Goal: Task Accomplishment & Management: Manage account settings

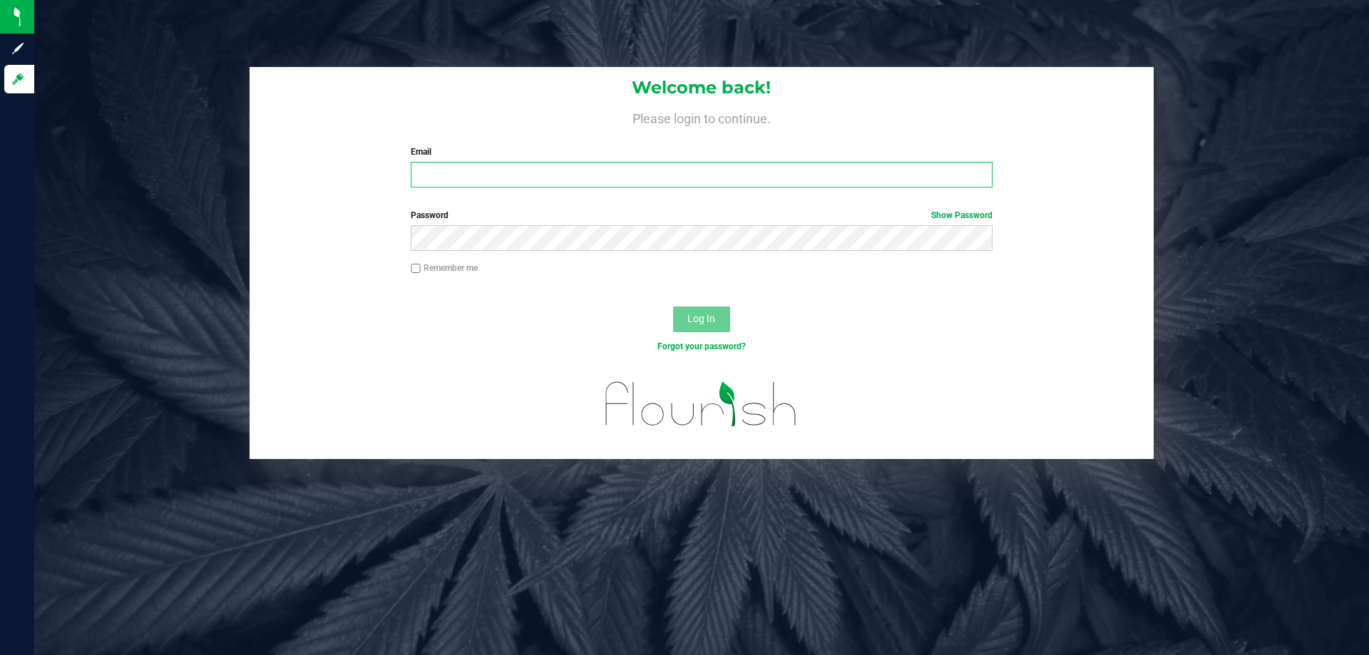
click at [512, 175] on input "Email" at bounding box center [701, 175] width 581 height 26
type input "[EMAIL_ADDRESS][DOMAIN_NAME]"
click at [673, 307] on button "Log In" at bounding box center [701, 320] width 57 height 26
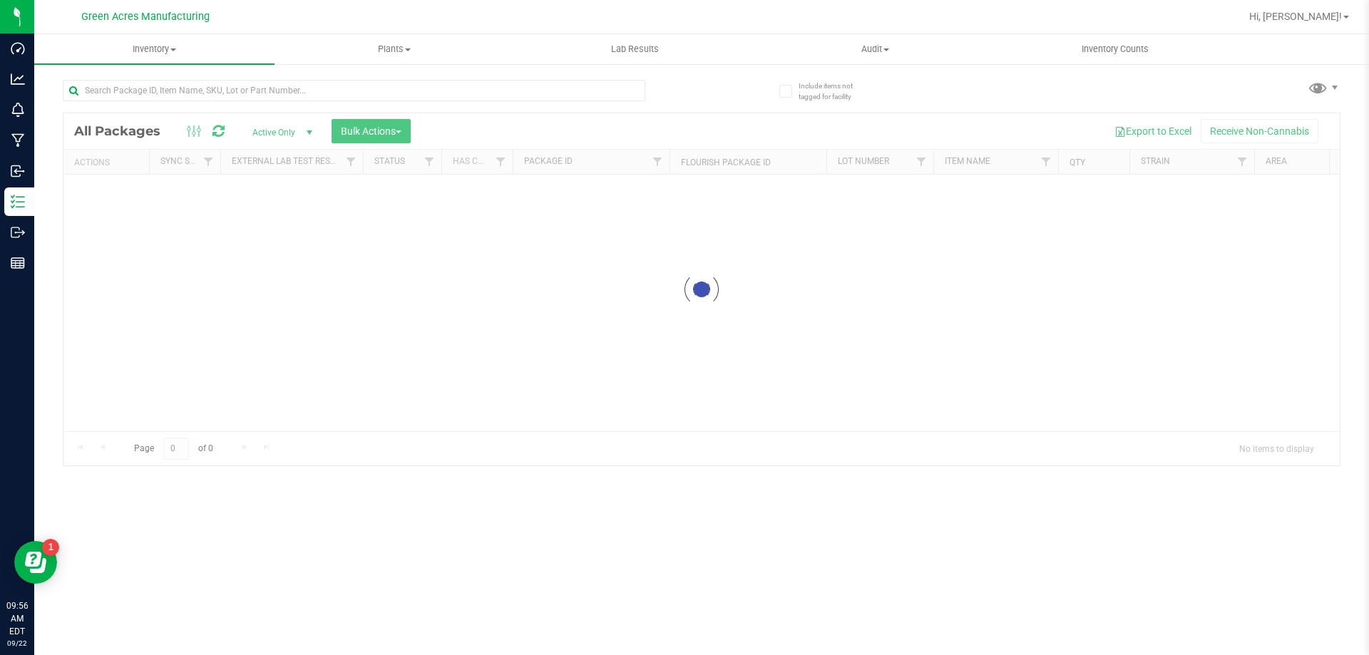
click at [410, 101] on div at bounding box center [354, 96] width 582 height 33
click at [410, 92] on input "text" at bounding box center [354, 90] width 582 height 21
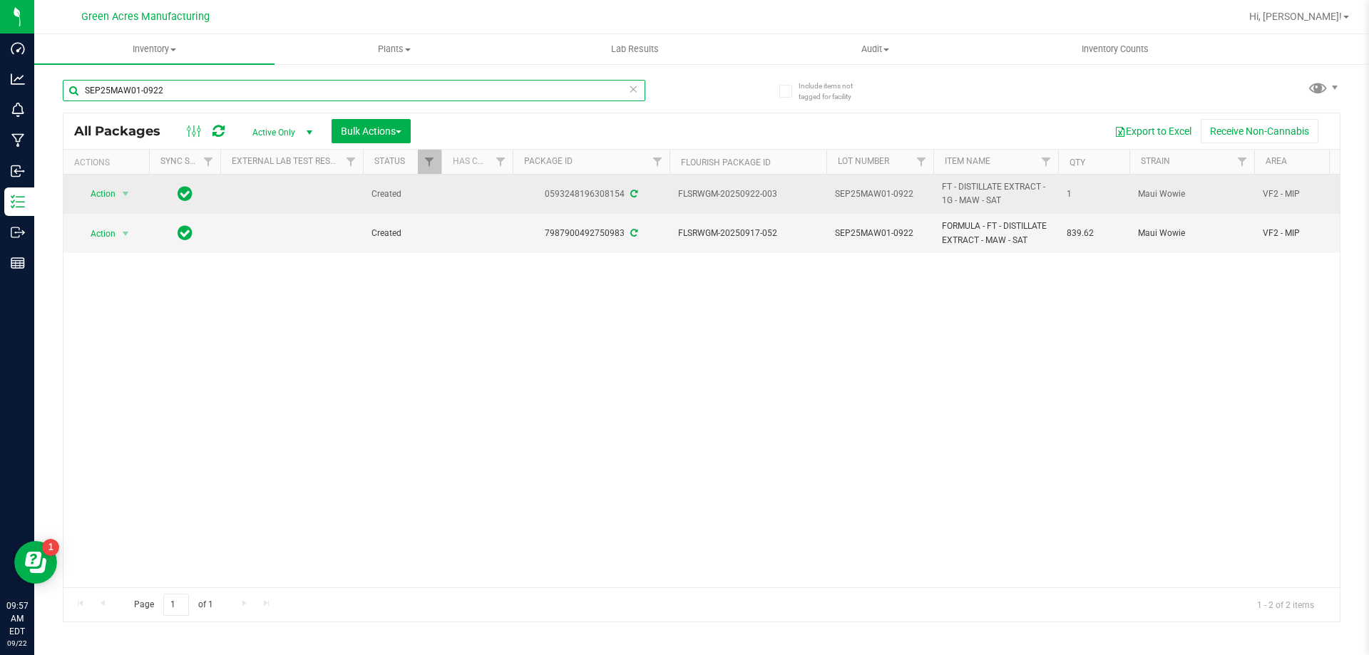
type input "SEP25MAW01-0922"
click at [72, 196] on div "Action Action Adjust qty Create package Edit attributes Global inventory Locate…" at bounding box center [106, 194] width 68 height 20
click at [91, 195] on span "Action" at bounding box center [97, 194] width 38 height 20
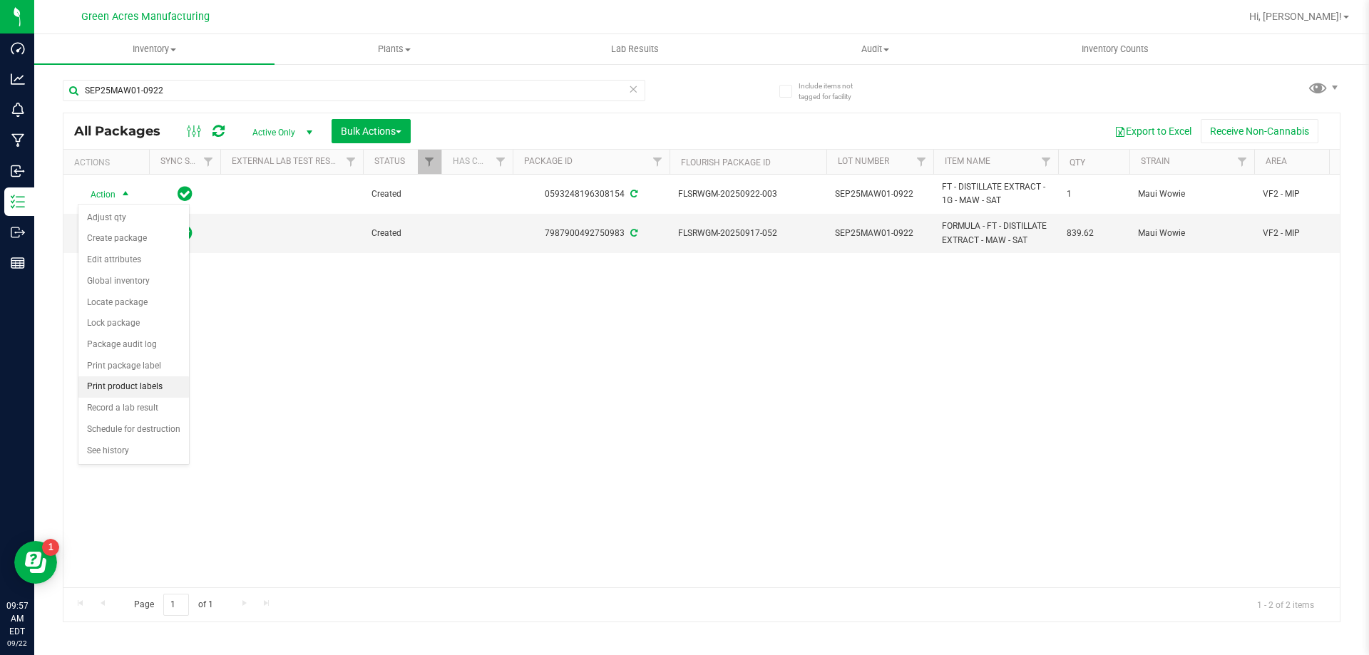
click at [159, 381] on li "Print product labels" at bounding box center [133, 386] width 110 height 21
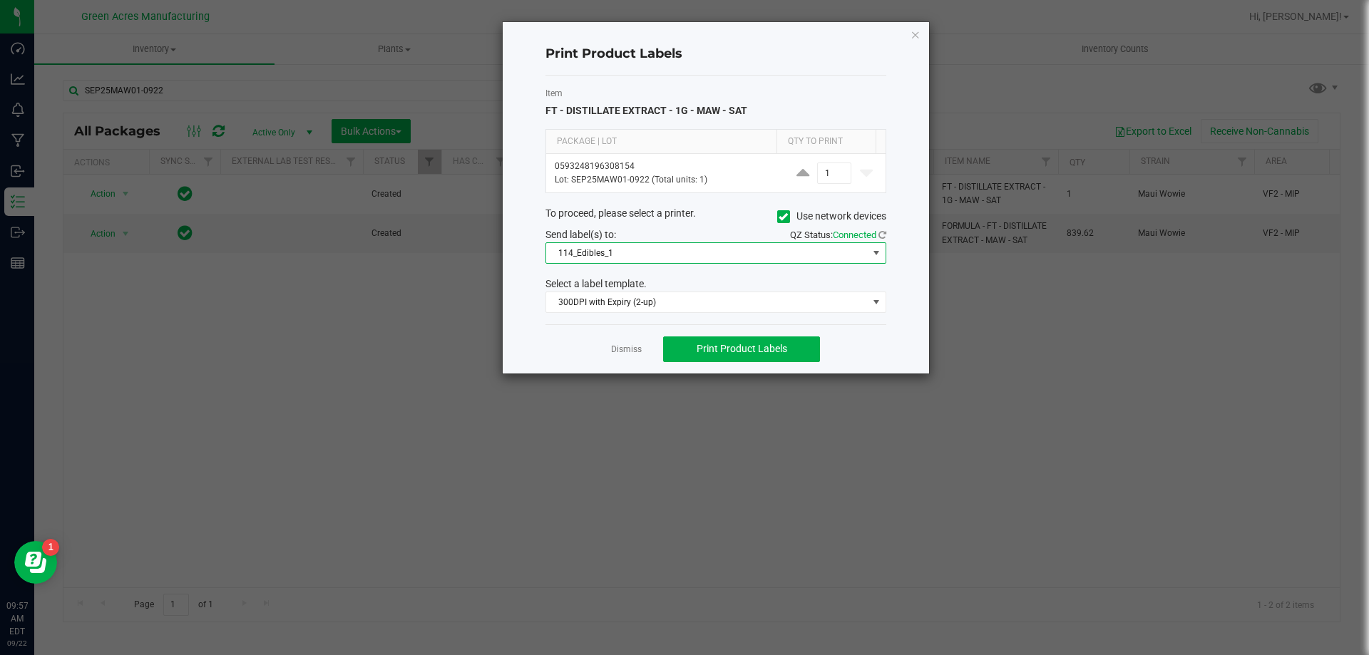
click at [748, 262] on span "114_Edibles_1" at bounding box center [707, 253] width 322 height 20
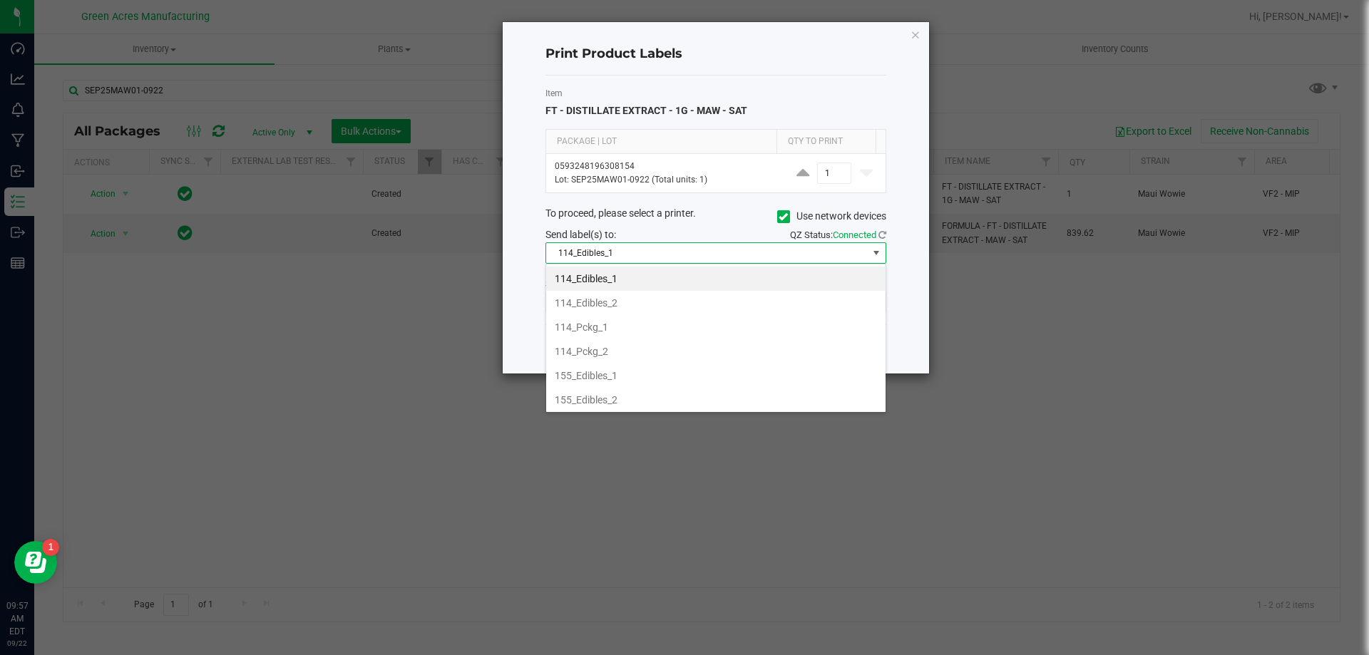
click at [709, 255] on span "114_Edibles_1" at bounding box center [707, 253] width 322 height 20
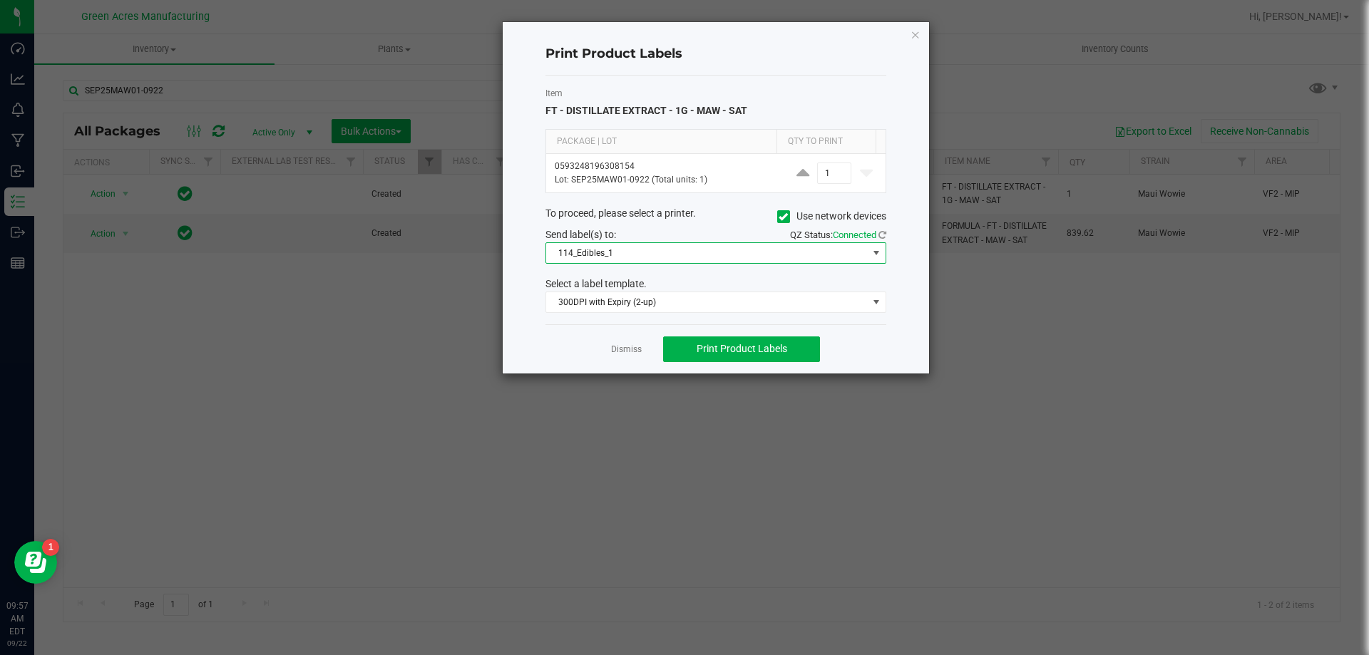
click at [709, 255] on span "114_Edibles_1" at bounding box center [707, 253] width 322 height 20
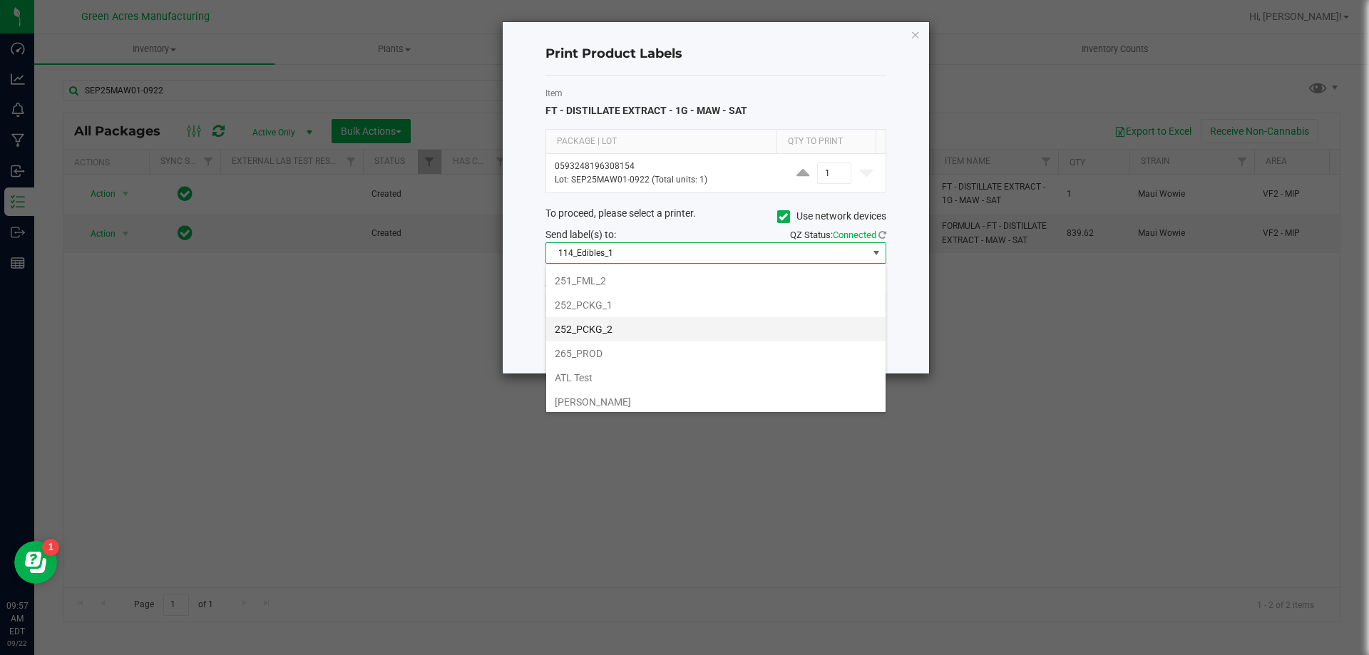
scroll to position [143, 0]
click at [686, 349] on li "252_PCKG_2" at bounding box center [715, 354] width 339 height 24
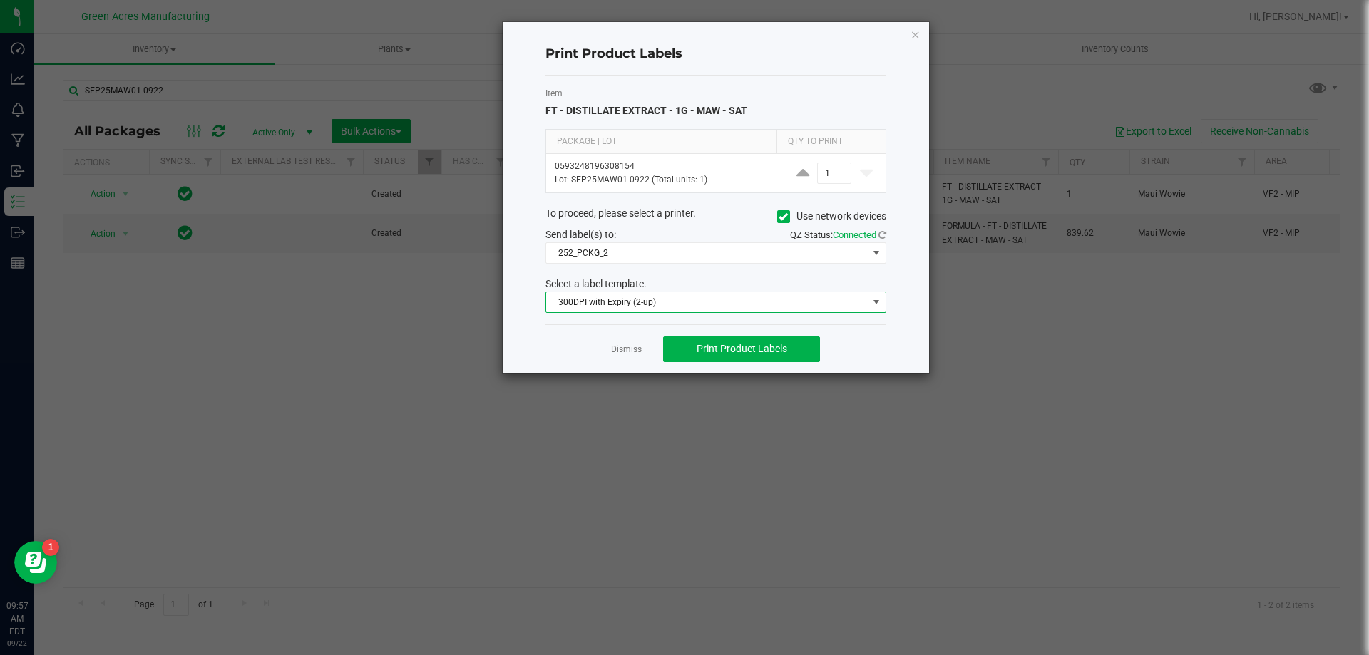
click at [608, 302] on span "300DPI with Expiry (2-up)" at bounding box center [707, 302] width 322 height 20
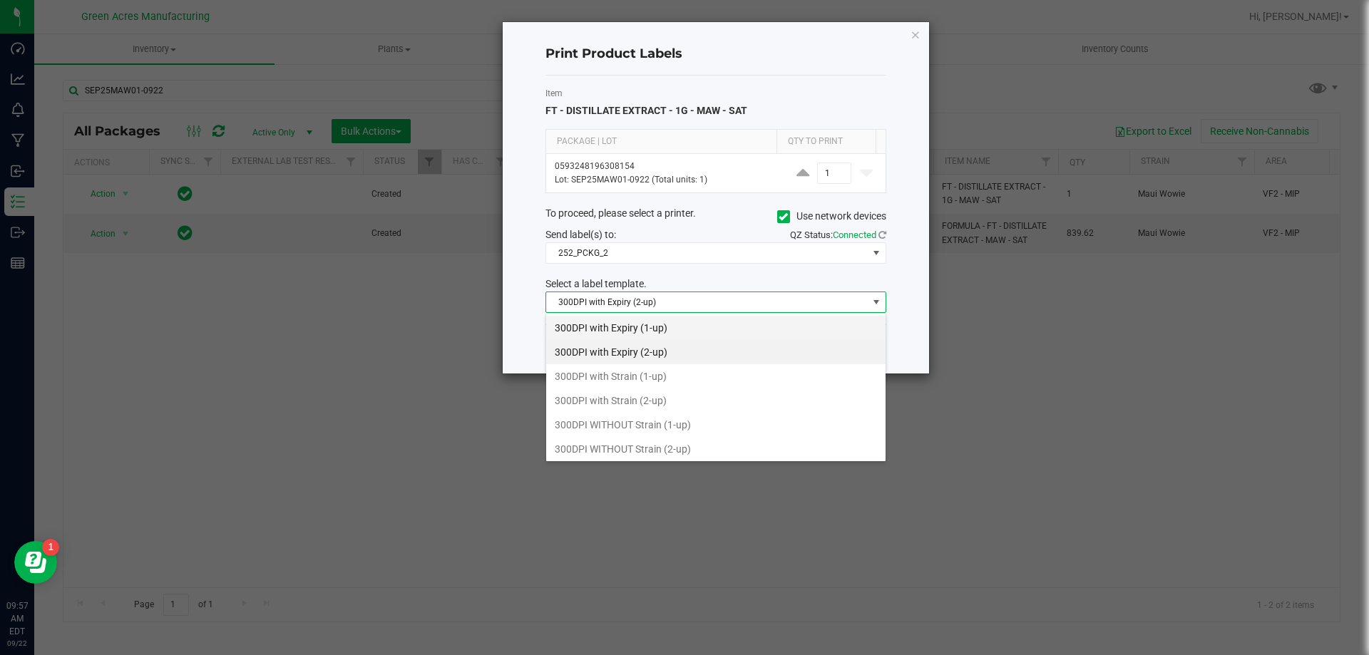
scroll to position [21, 341]
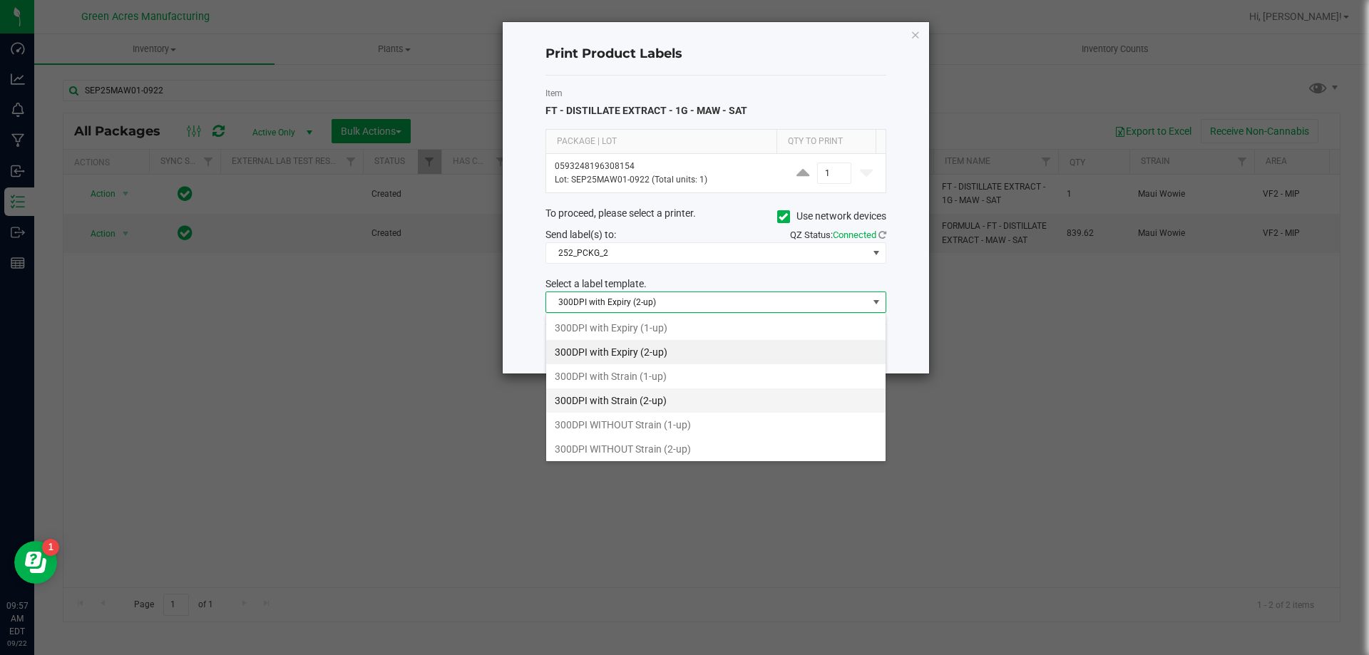
click at [803, 396] on li "300DPI with Strain (2-up)" at bounding box center [715, 401] width 339 height 24
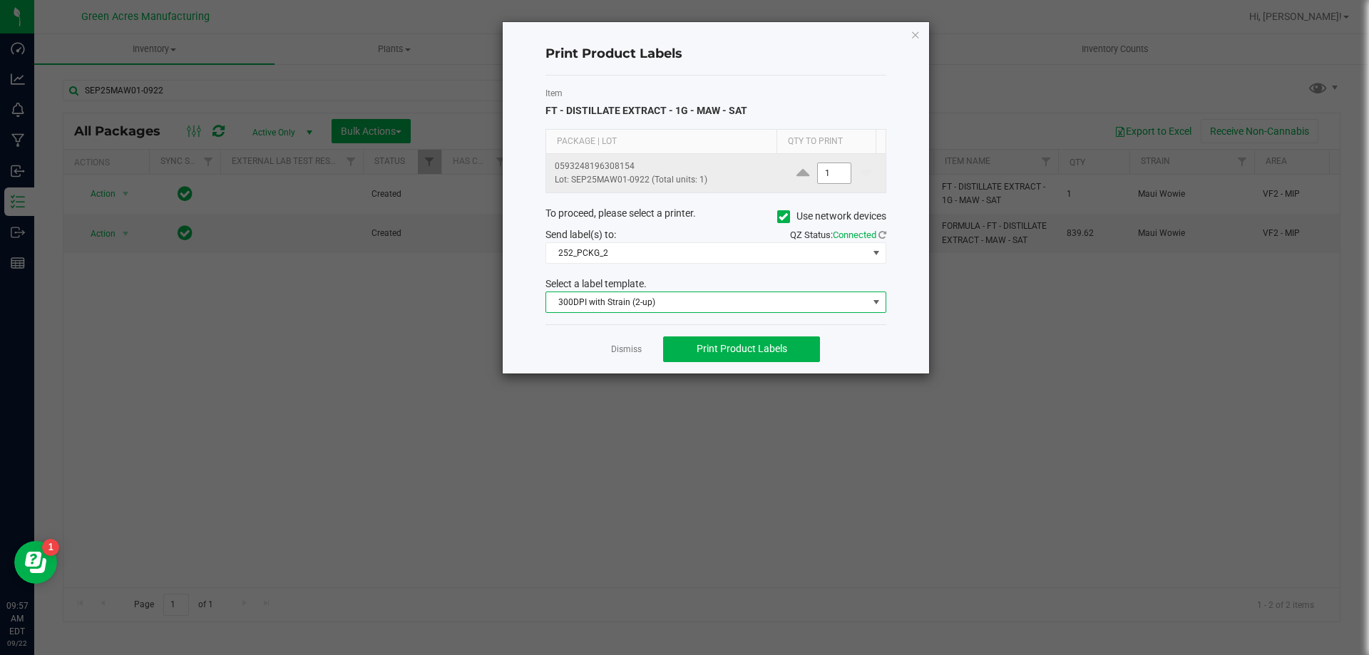
click at [821, 176] on input "1" at bounding box center [834, 173] width 33 height 20
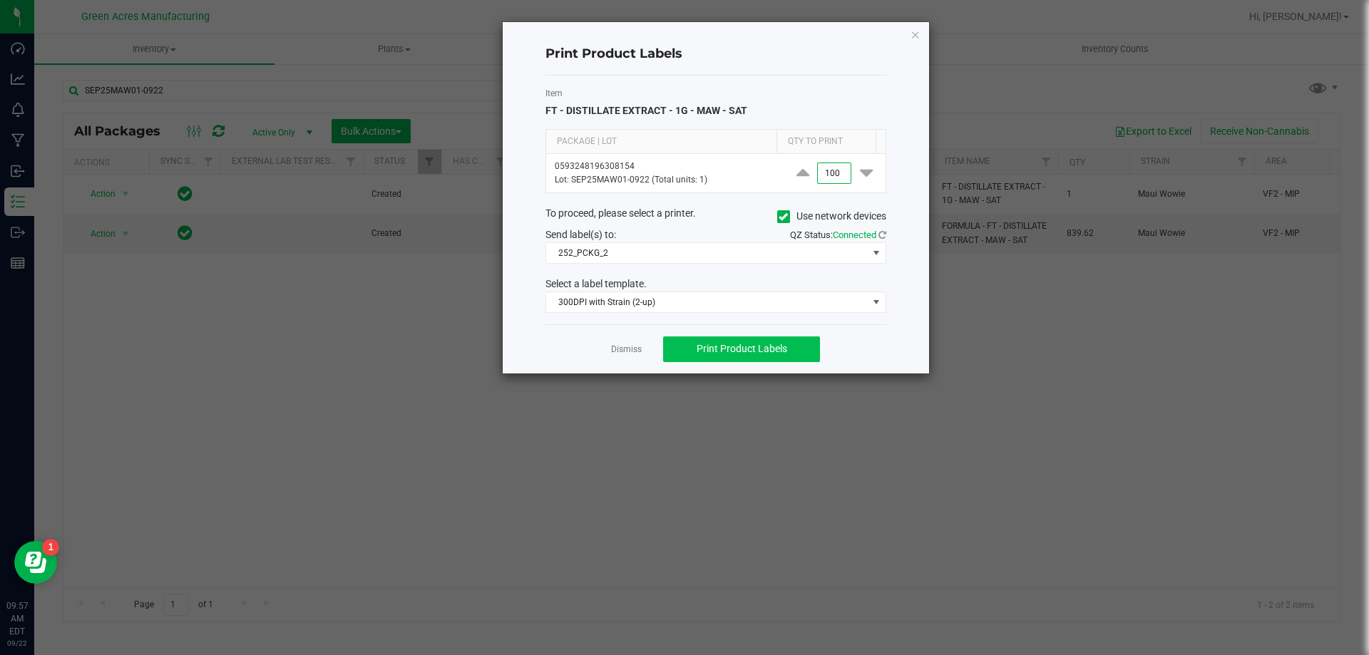
type input "100"
click at [764, 354] on span "Print Product Labels" at bounding box center [741, 348] width 91 height 11
click at [776, 353] on span "Print Product Labels" at bounding box center [741, 348] width 91 height 11
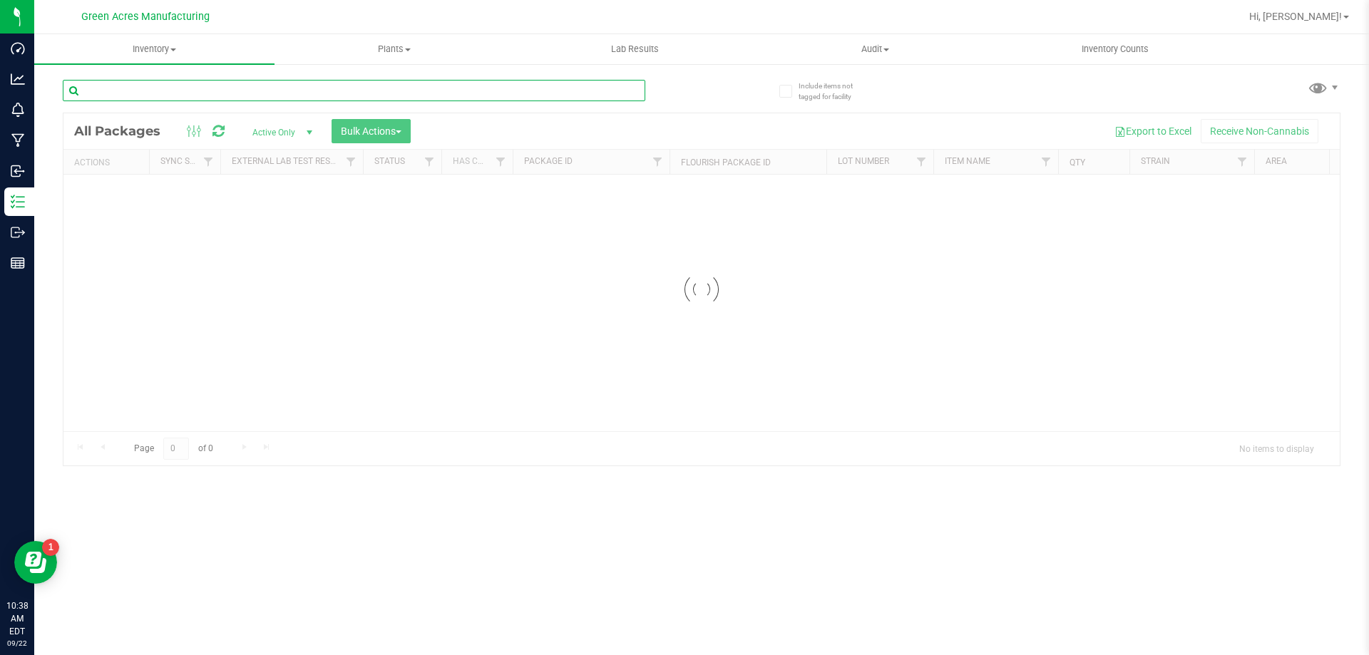
click at [369, 90] on input "text" at bounding box center [354, 90] width 582 height 21
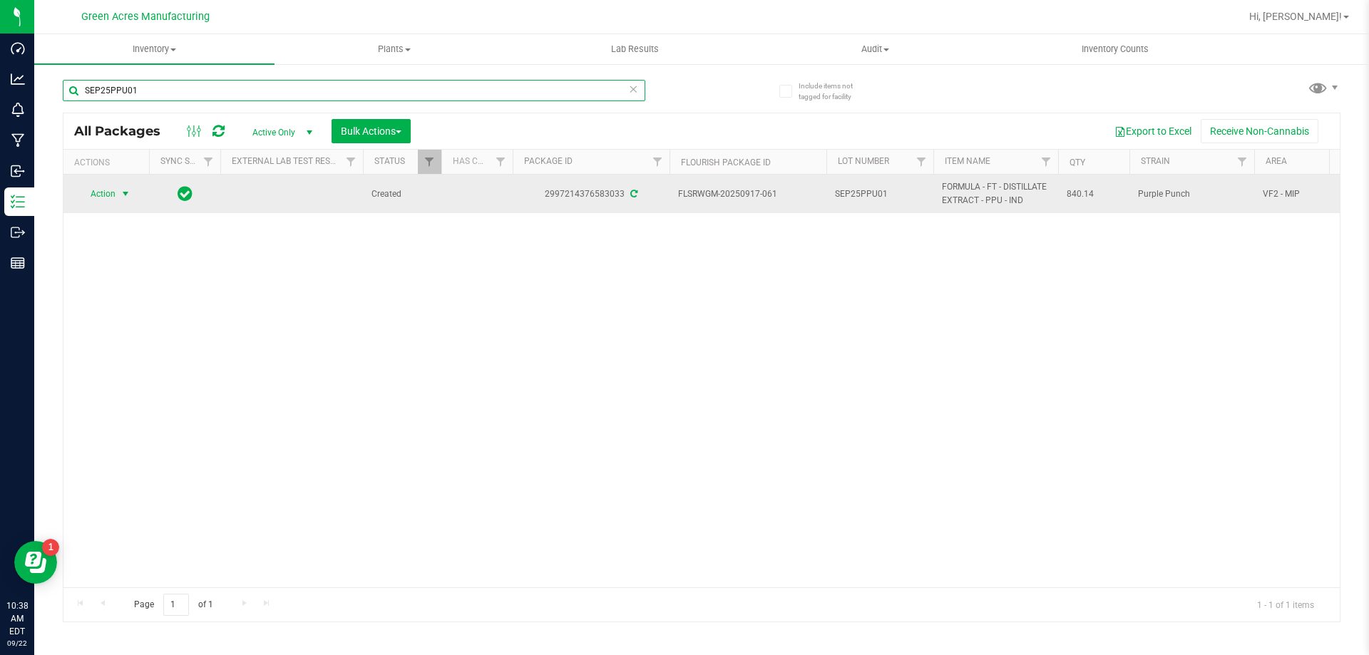
type input "SEP25PPU01"
click at [105, 203] on span "Action" at bounding box center [97, 194] width 38 height 20
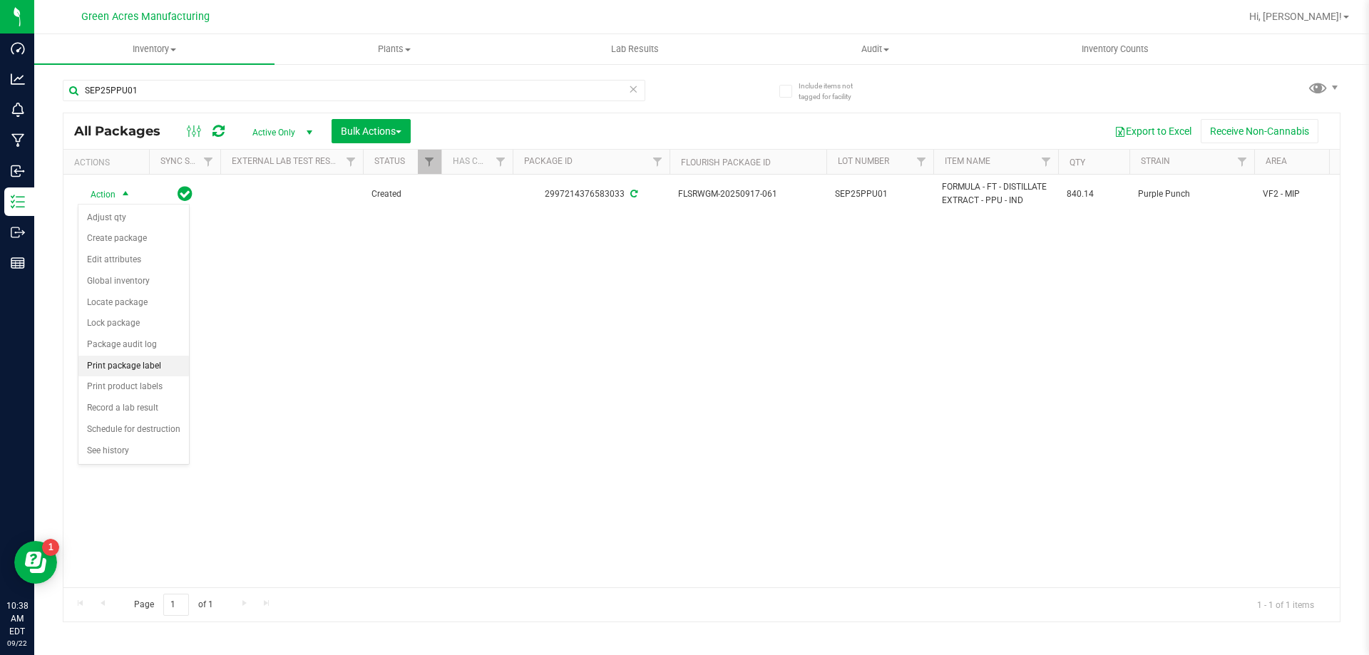
click at [151, 369] on li "Print package label" at bounding box center [133, 366] width 110 height 21
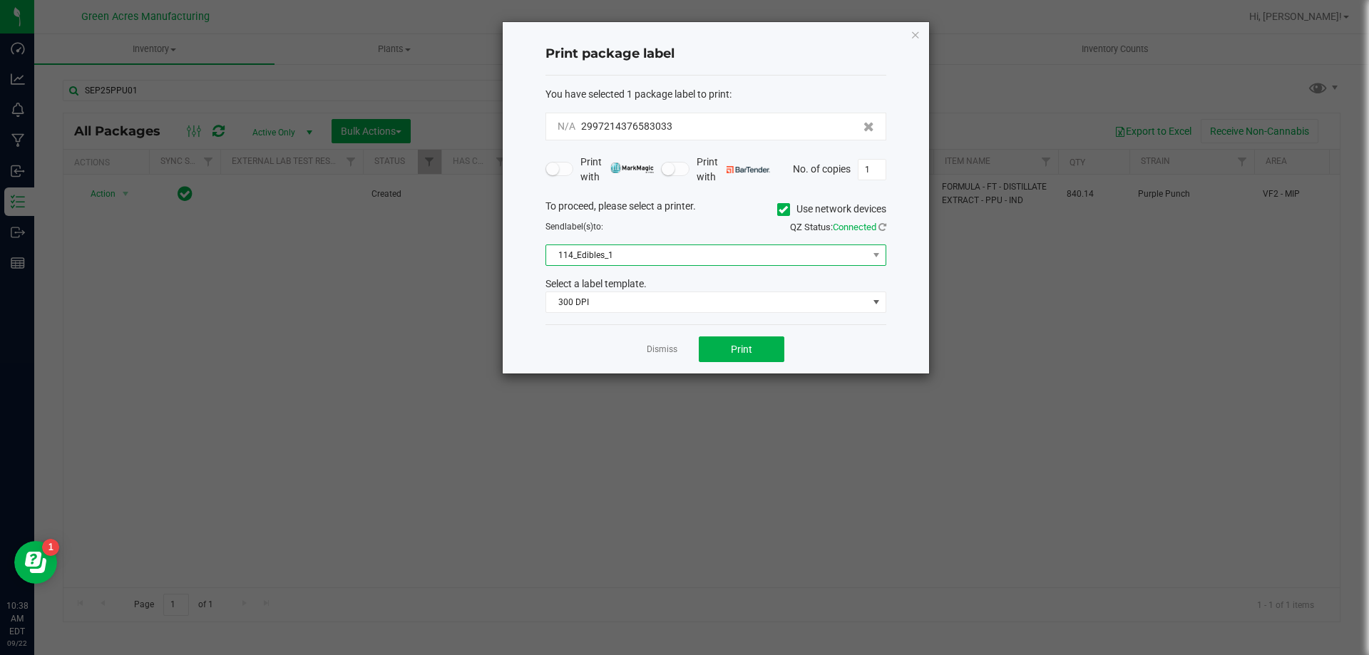
click at [696, 247] on span "114_Edibles_1" at bounding box center [707, 255] width 322 height 20
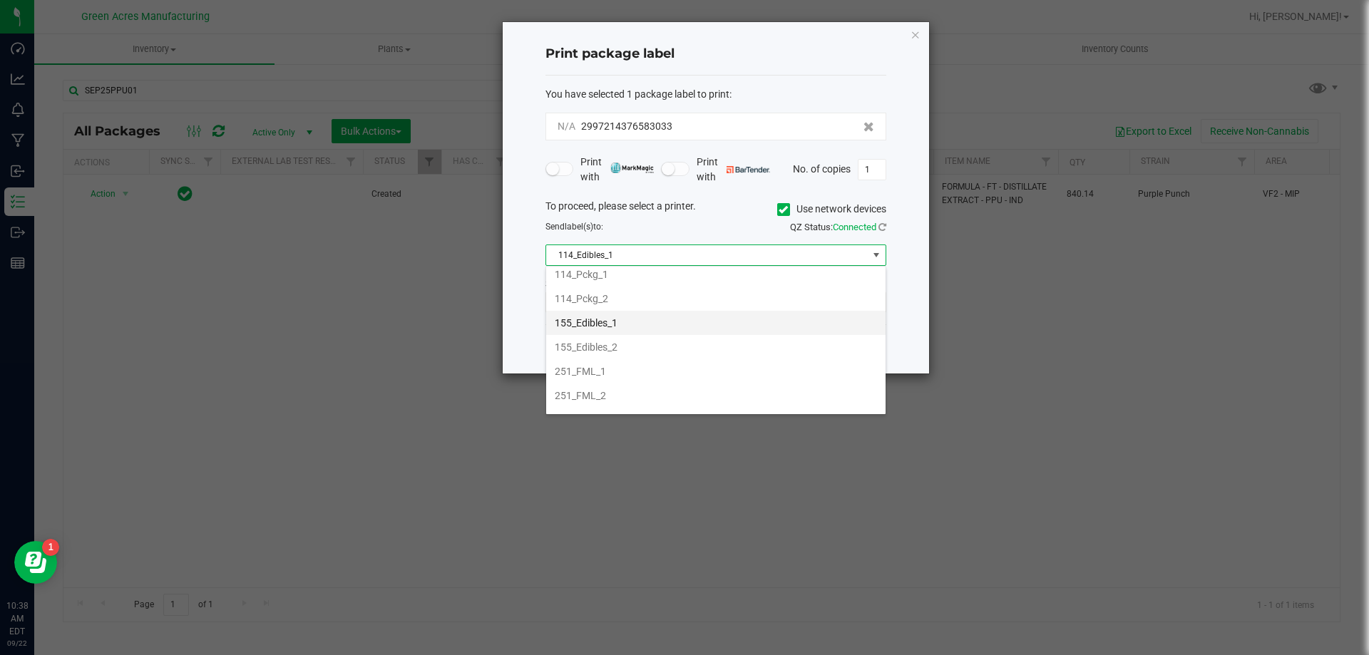
scroll to position [143, 0]
click at [648, 325] on li "252_PCKG_1" at bounding box center [715, 333] width 339 height 24
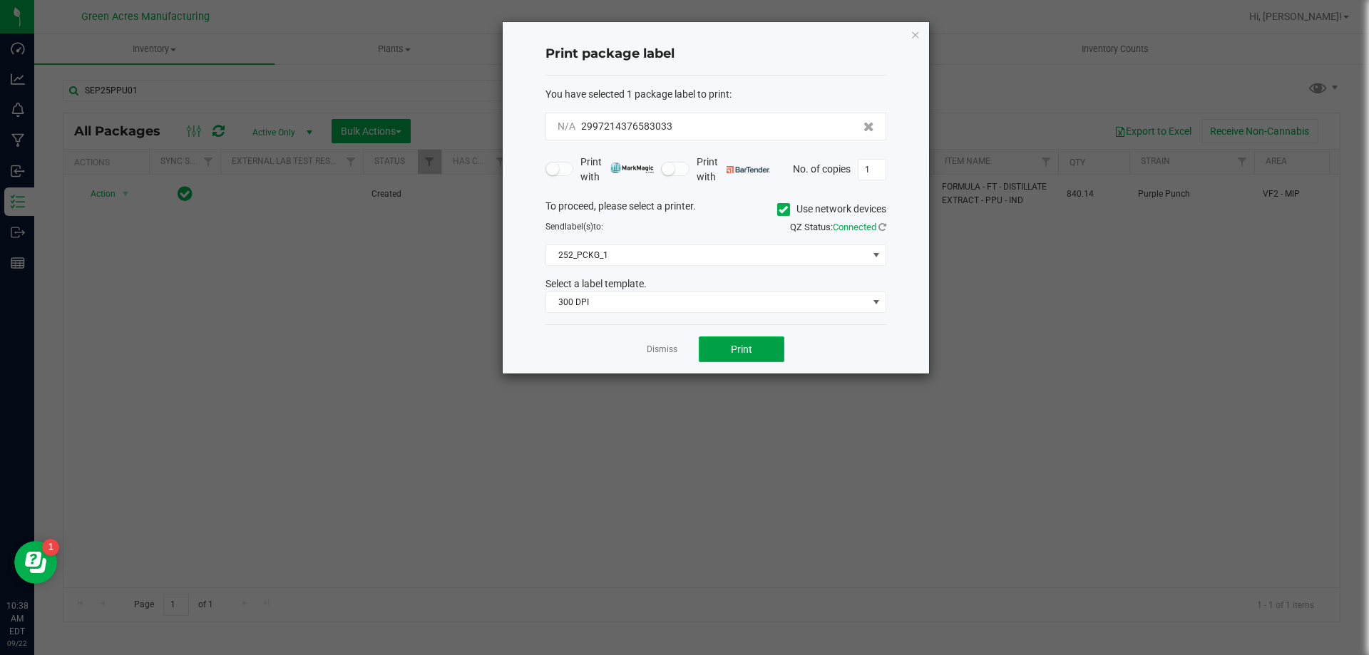
click at [723, 346] on button "Print" at bounding box center [742, 349] width 86 height 26
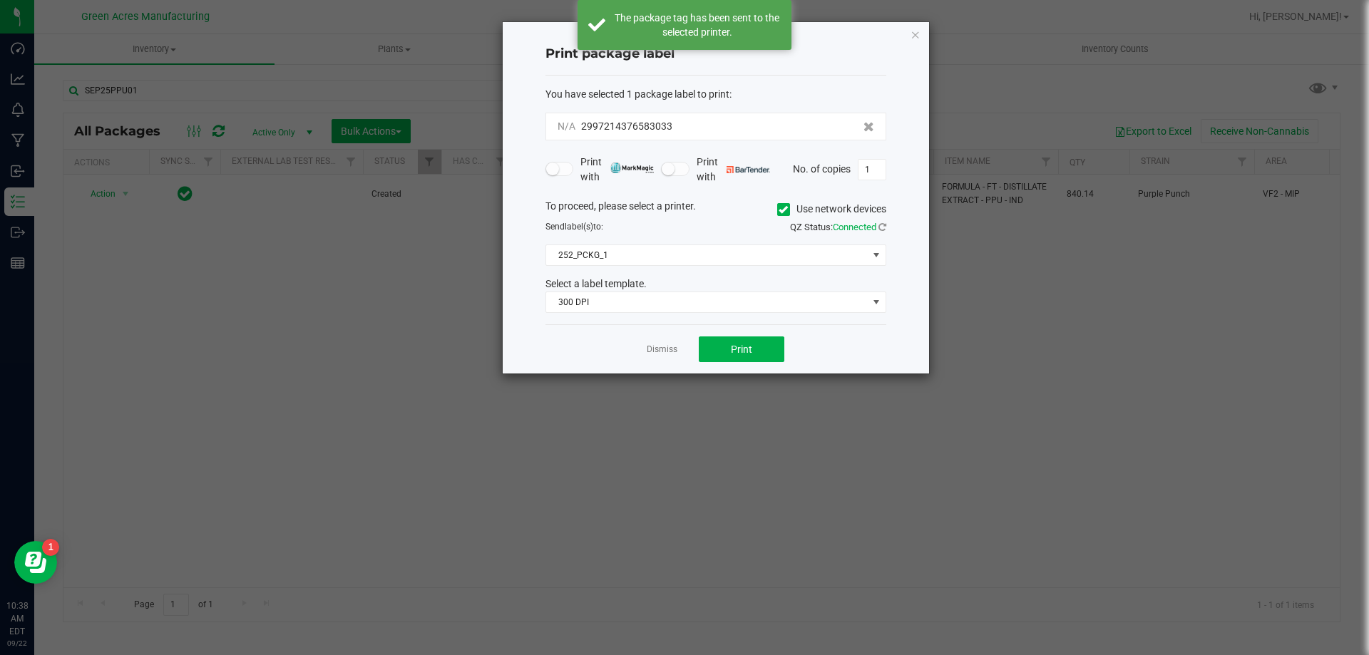
click at [920, 39] on div "Print package label You have selected 1 package label to print : N/A 2997214376…" at bounding box center [716, 197] width 426 height 351
click at [919, 38] on icon "button" at bounding box center [915, 34] width 10 height 17
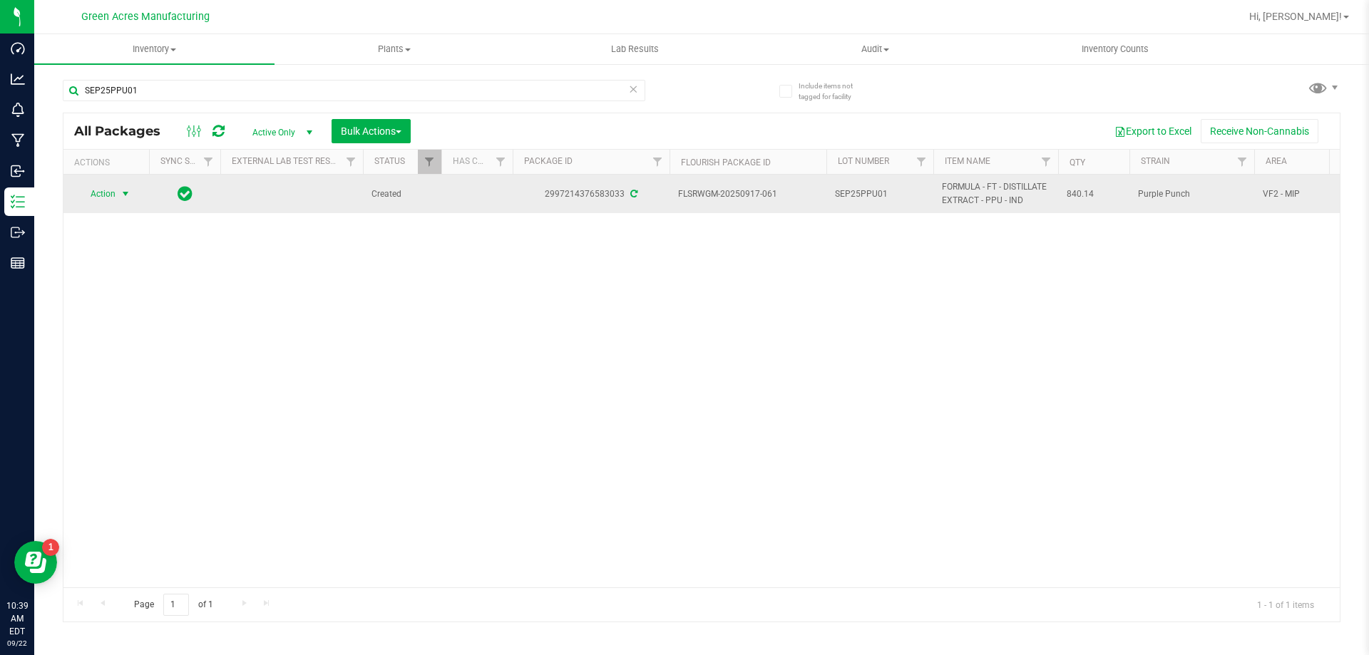
click at [893, 194] on span "SEP25PPU01" at bounding box center [880, 194] width 90 height 14
click at [893, 194] on input "SEP25PPU01" at bounding box center [877, 194] width 102 height 22
click at [892, 194] on input "SEP25PPU01" at bounding box center [877, 194] width 102 height 22
click at [895, 194] on input "SEP25PPU01" at bounding box center [877, 194] width 102 height 22
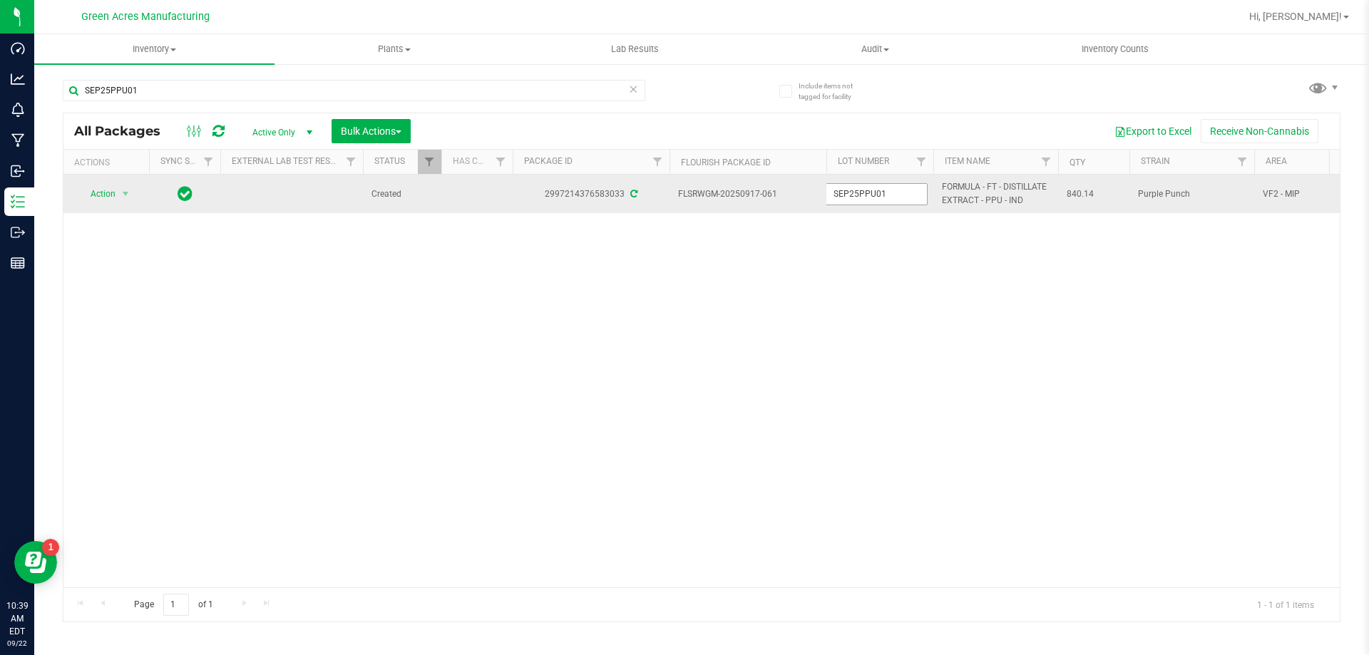
click at [901, 197] on input "SEP25PPU01" at bounding box center [877, 194] width 102 height 22
type input "SEP25PPU01-0922"
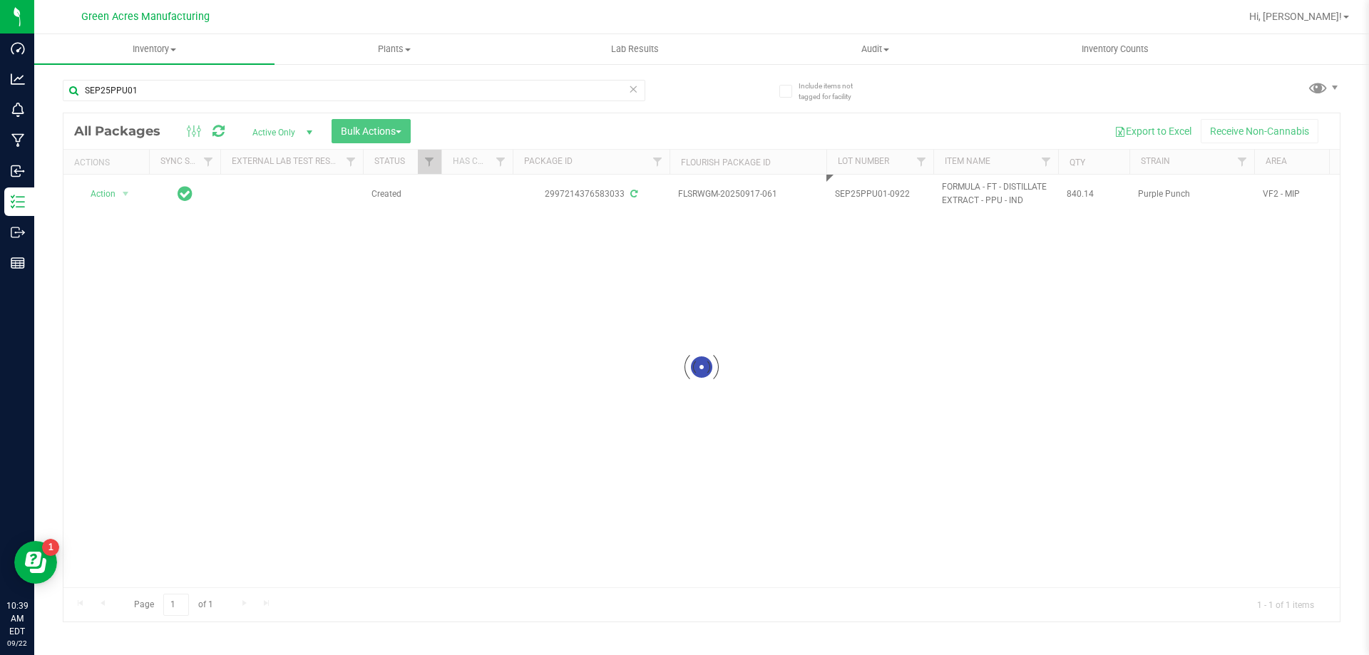
click at [828, 277] on div "Loading... All Packages Active Only Active Only Lab Samples Locked All External…" at bounding box center [702, 368] width 1278 height 510
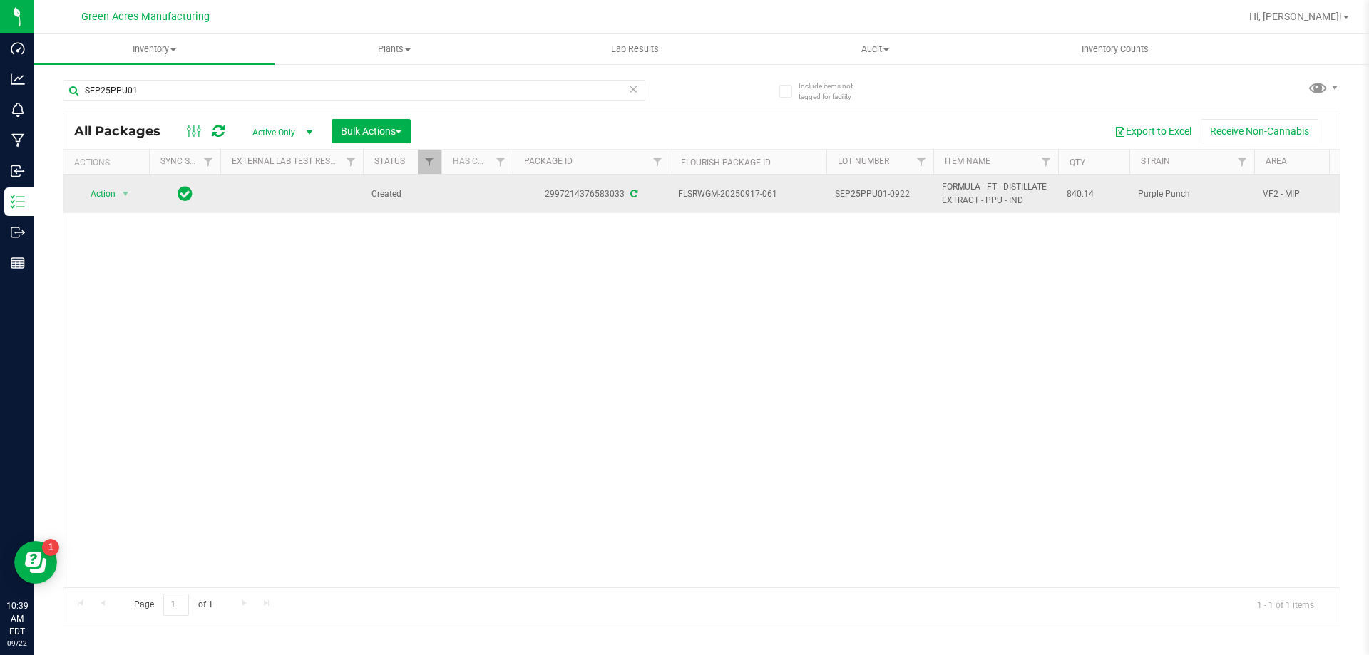
click at [87, 181] on td "Action Action Adjust qty Create package Edit attributes Global inventory Locate…" at bounding box center [106, 194] width 86 height 38
click at [93, 187] on span "Action" at bounding box center [97, 194] width 38 height 20
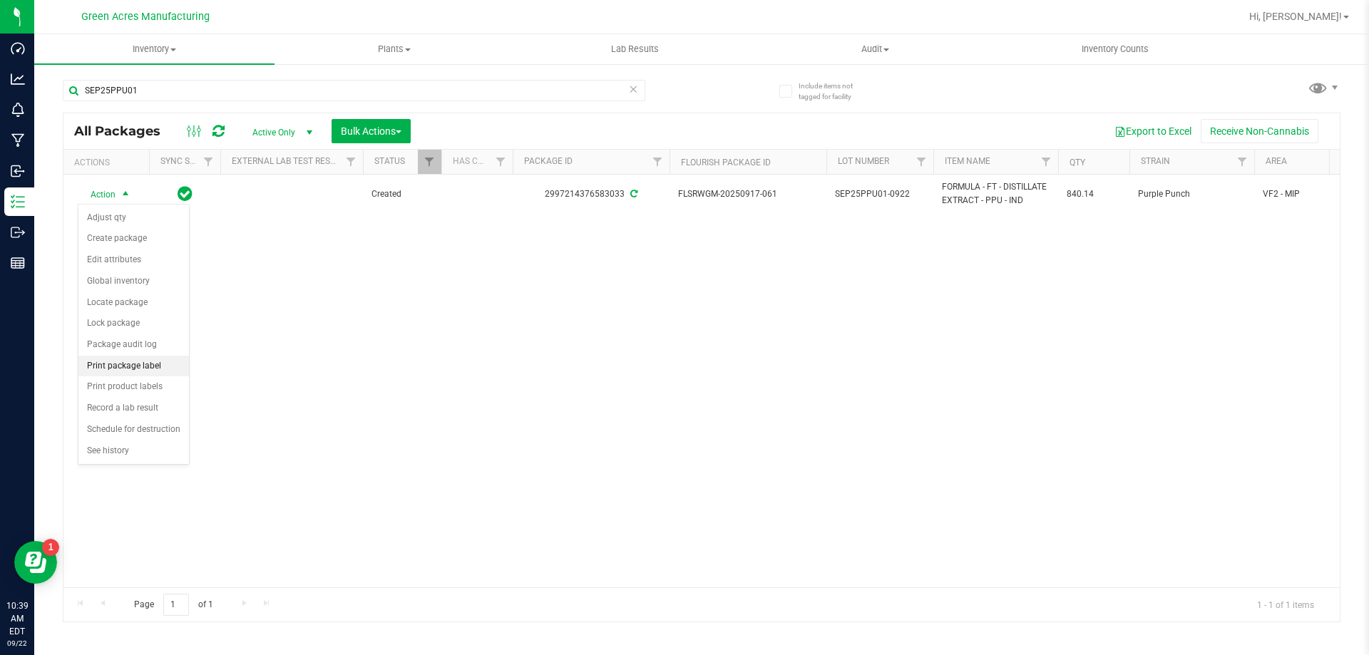
click at [133, 369] on li "Print package label" at bounding box center [133, 366] width 110 height 21
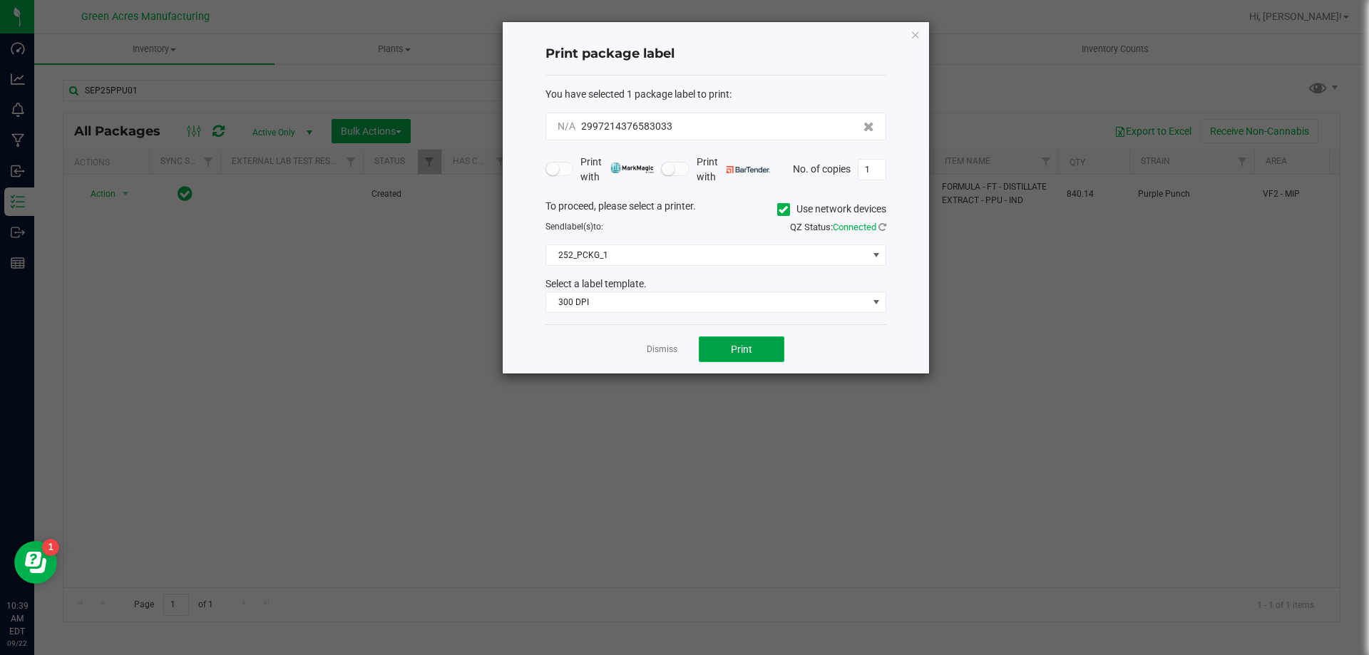
click at [720, 349] on button "Print" at bounding box center [742, 349] width 86 height 26
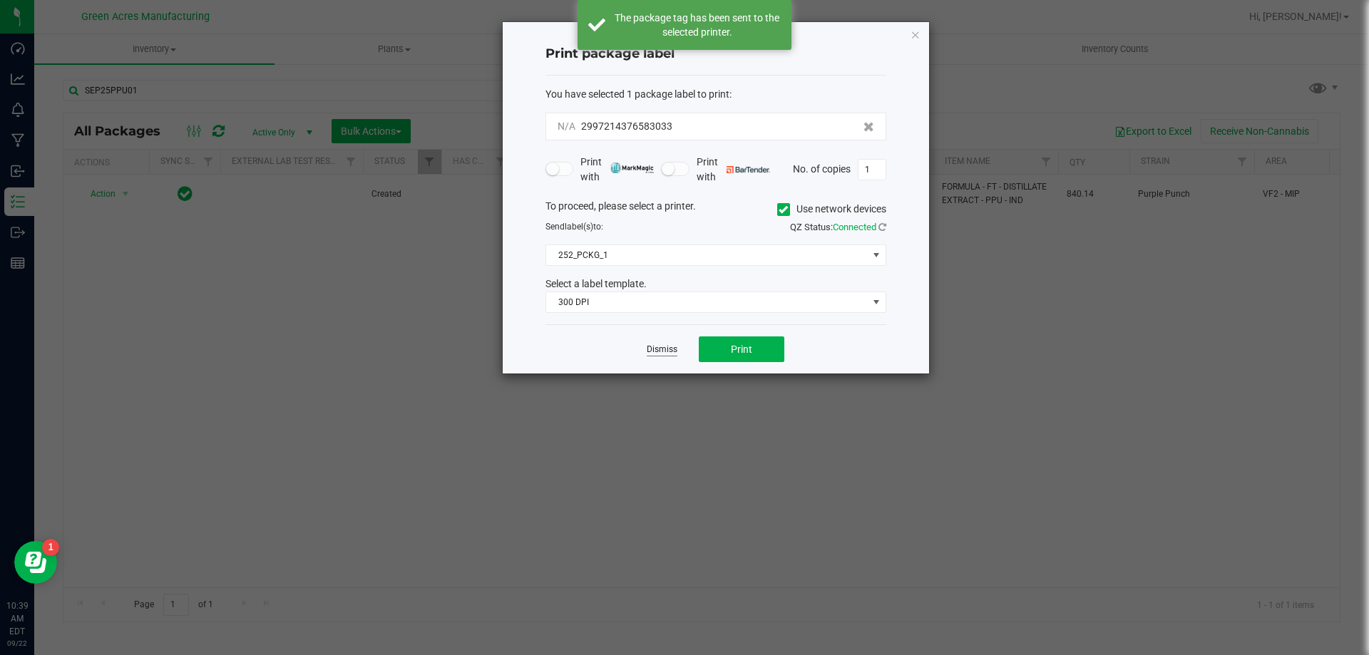
click at [658, 347] on link "Dismiss" at bounding box center [662, 350] width 31 height 12
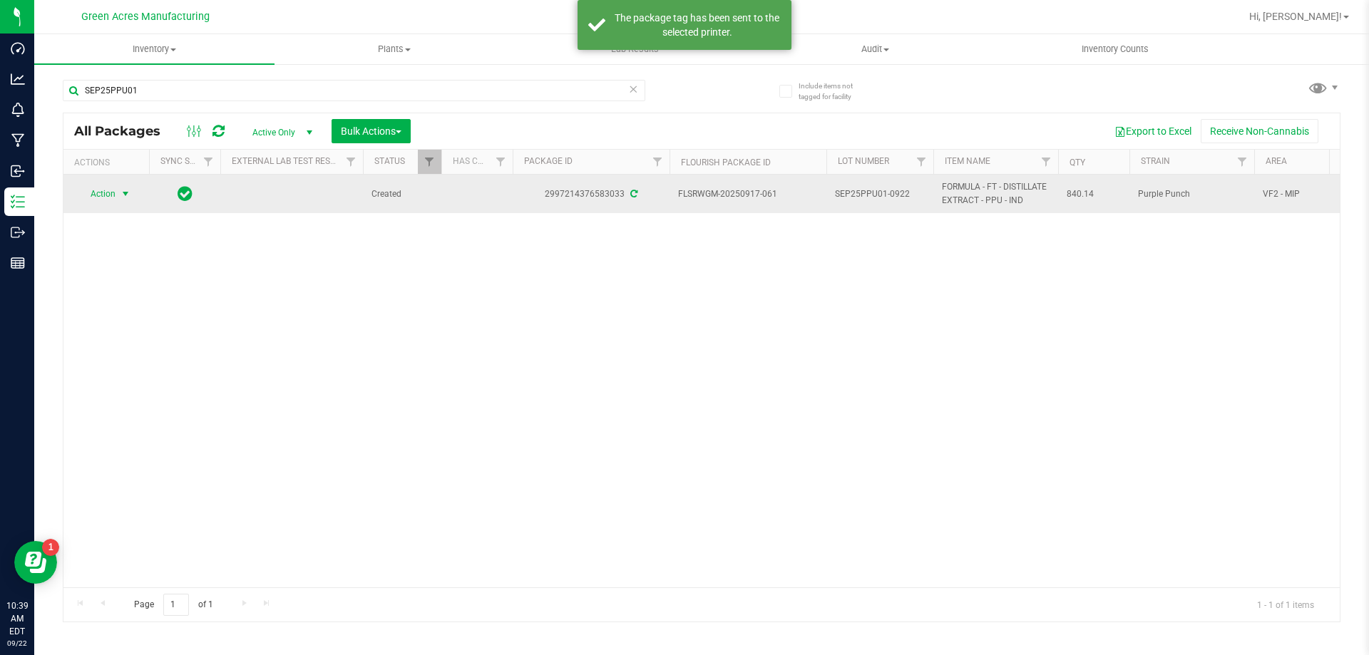
click at [125, 190] on span "select" at bounding box center [125, 193] width 11 height 11
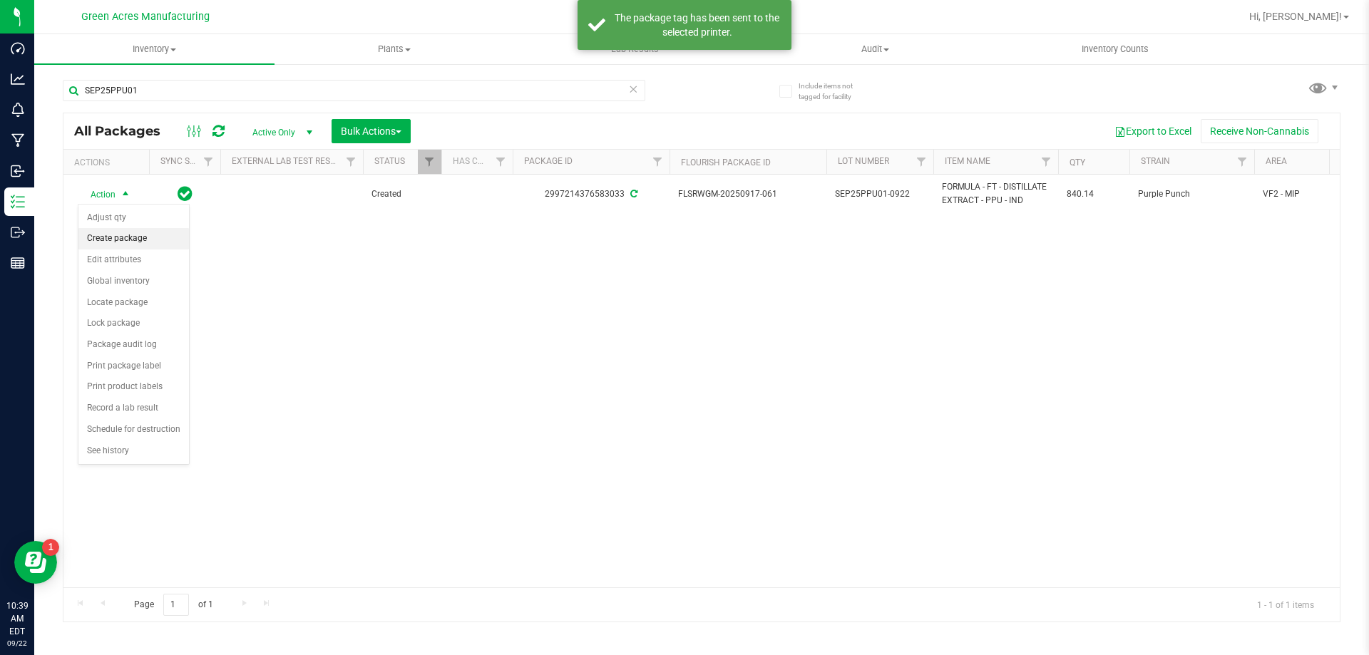
click at [141, 245] on li "Create package" at bounding box center [133, 238] width 110 height 21
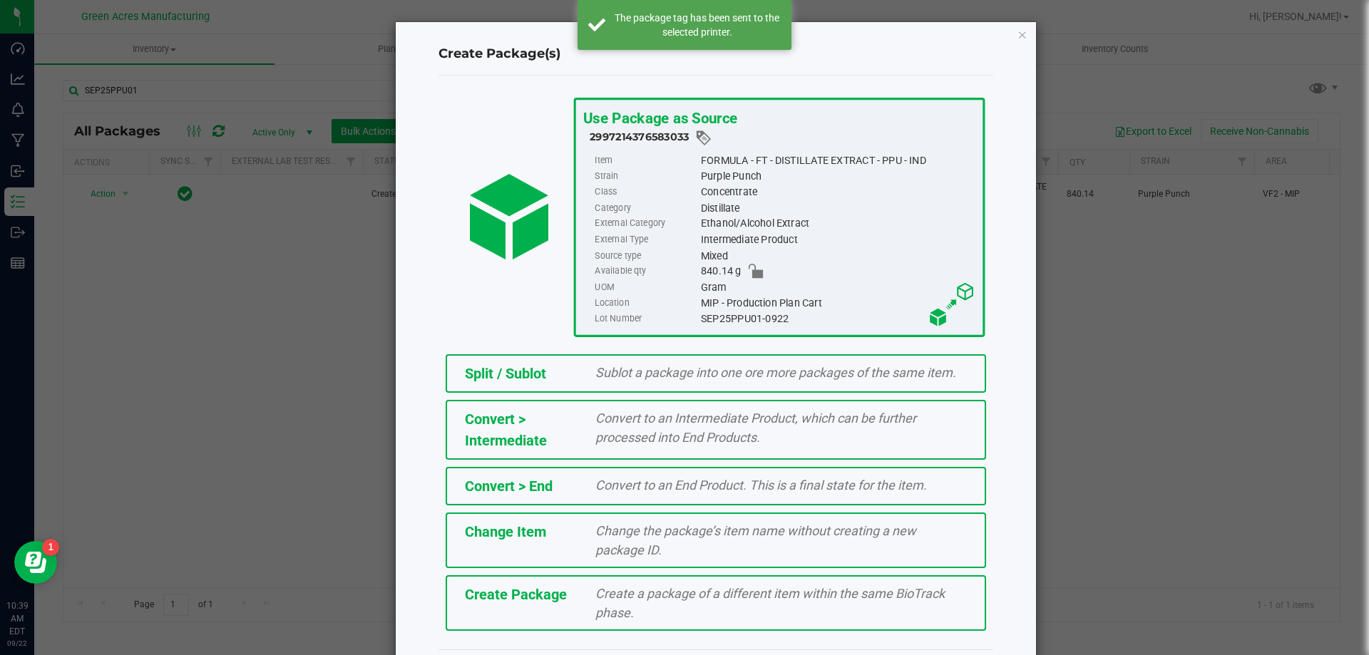
click at [731, 598] on span "Create a package of a different item within the same BioTrack phase." at bounding box center [769, 603] width 349 height 34
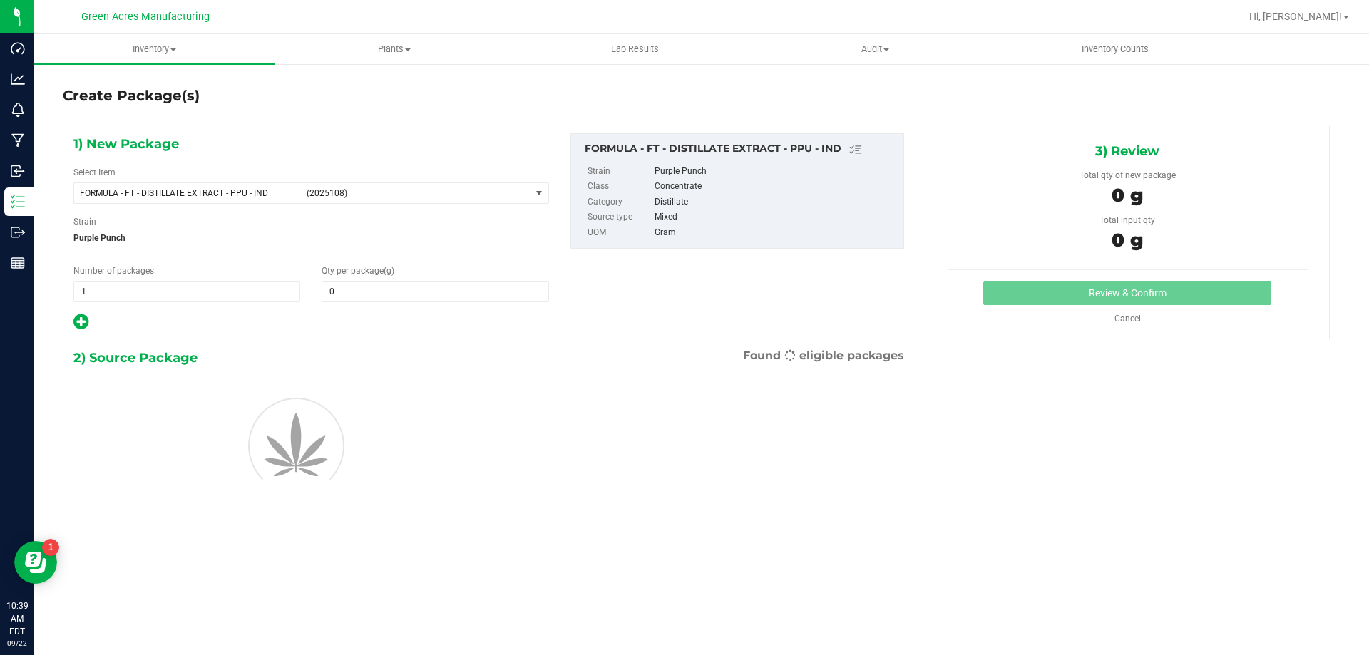
type input "0.0000"
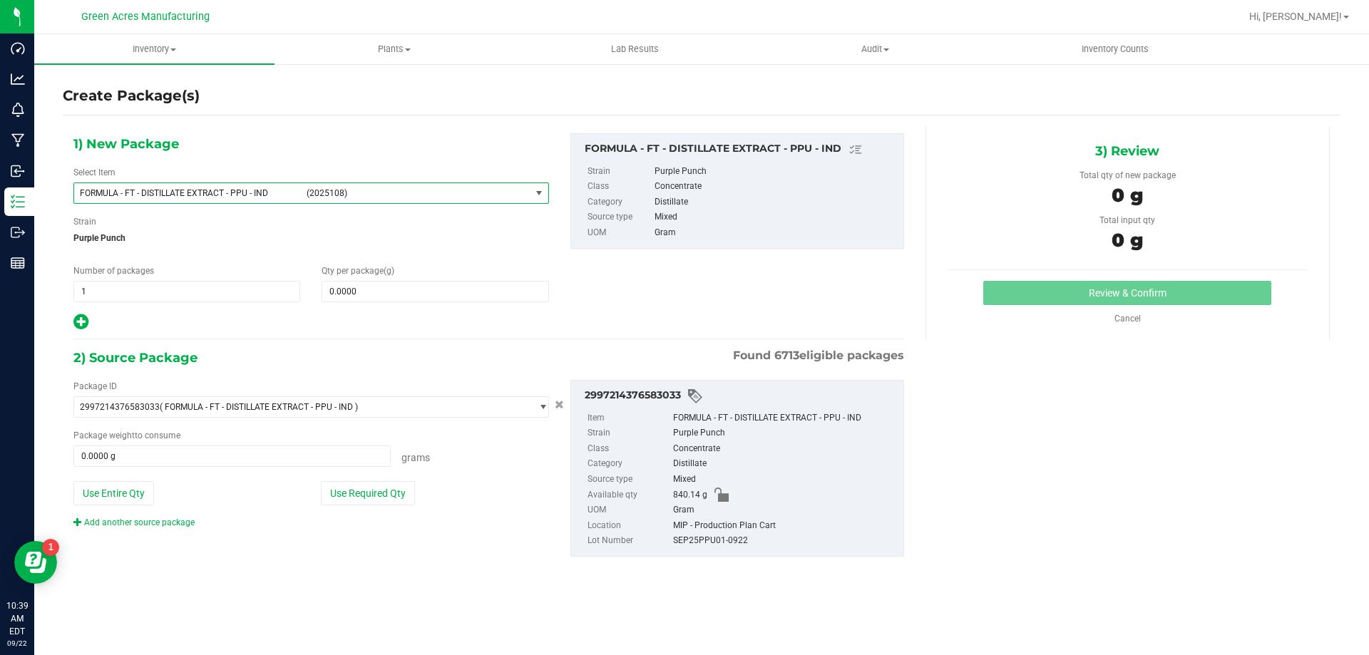
click at [374, 197] on span "(2025108)" at bounding box center [416, 193] width 218 height 10
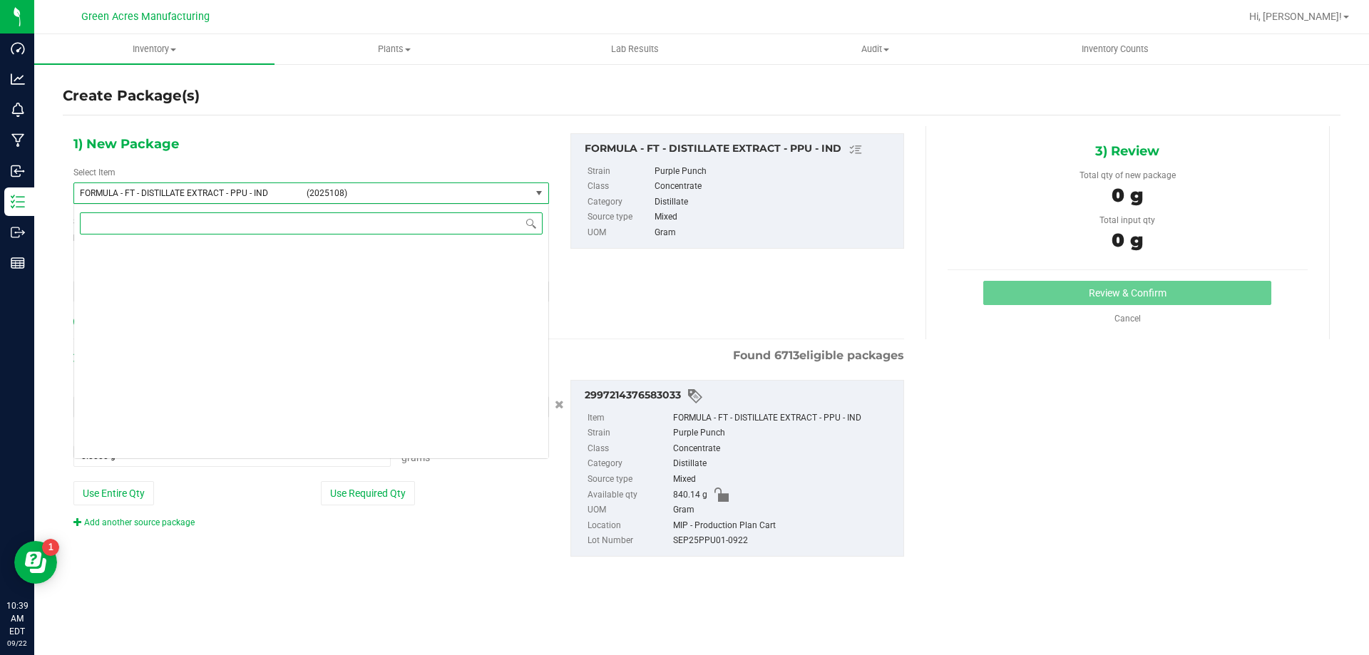
scroll to position [22855, 0]
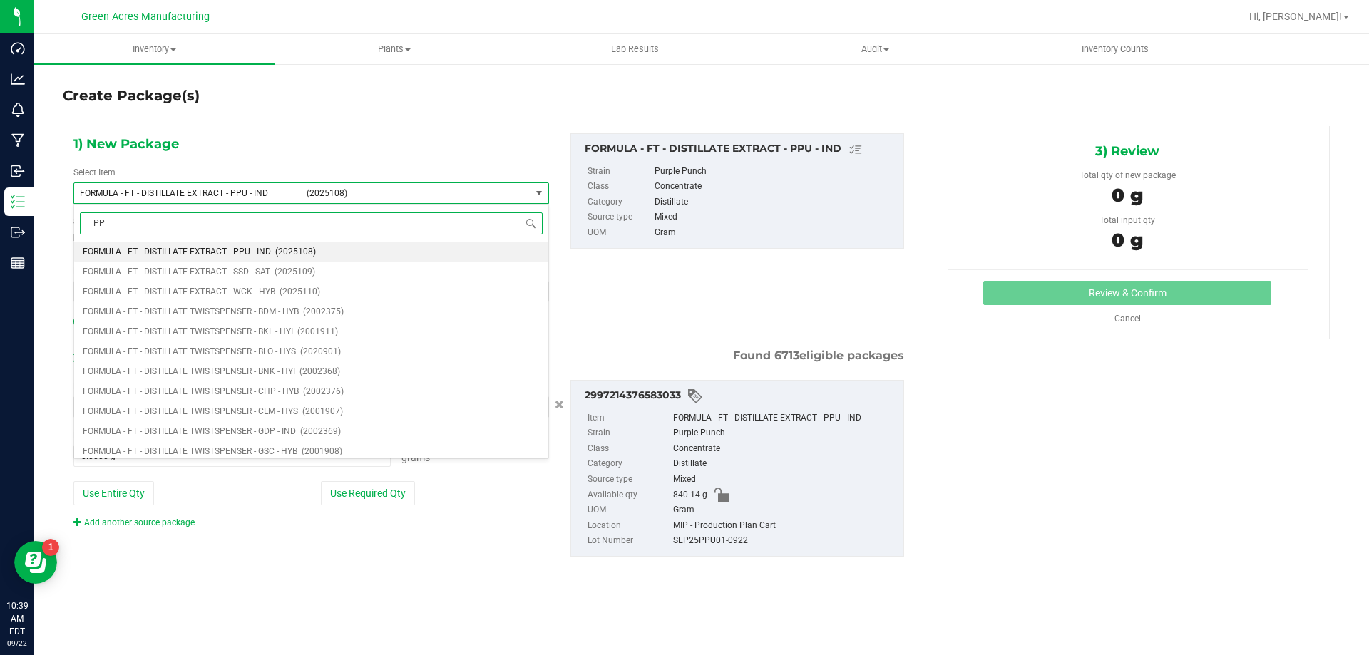
type input "PPU"
click at [279, 355] on span "(1016070)" at bounding box center [267, 351] width 41 height 10
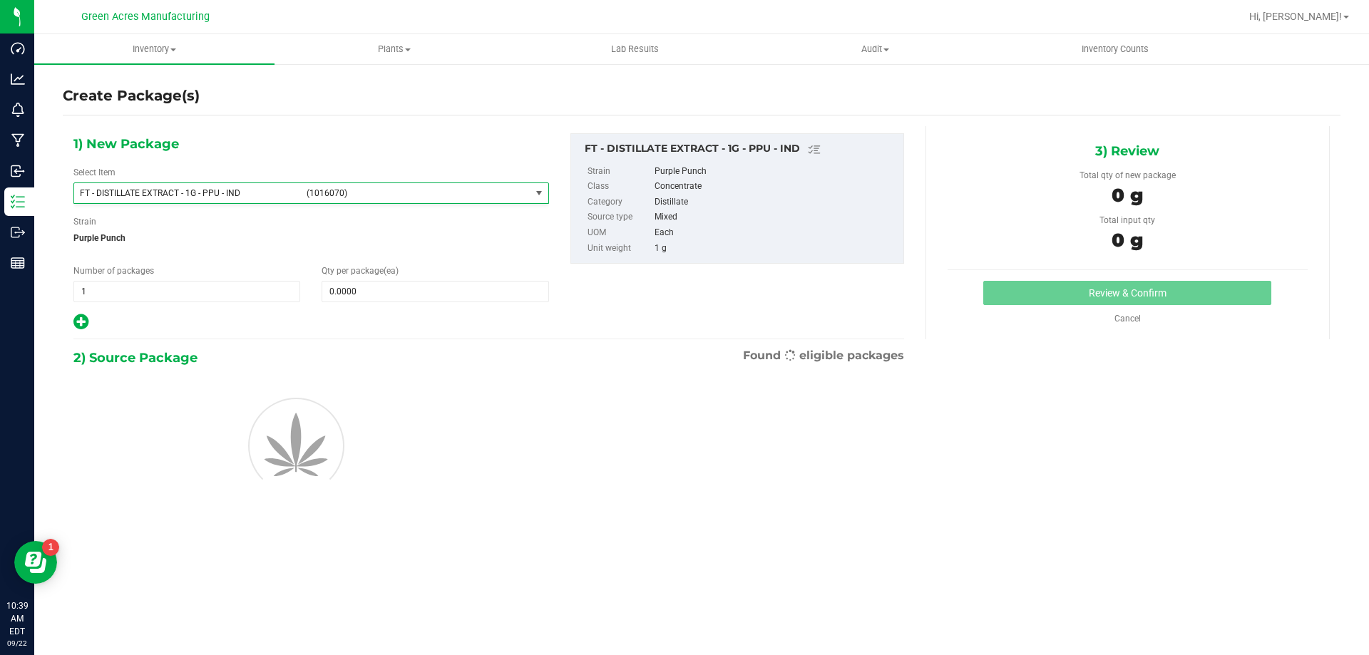
type input "0"
click at [335, 290] on span at bounding box center [435, 291] width 227 height 21
type input "1"
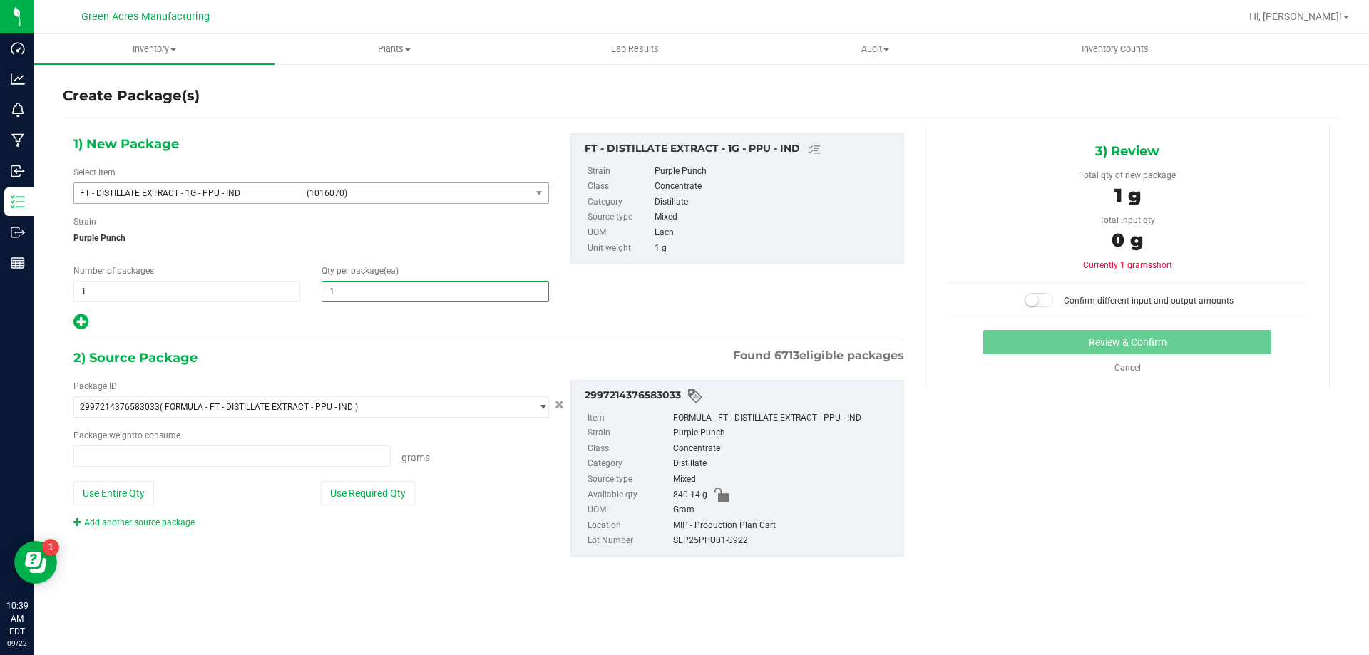
type input "0.0000 g"
type input "1"
click at [365, 505] on button "Use Required Qty" at bounding box center [368, 493] width 94 height 24
type input "1.0000 g"
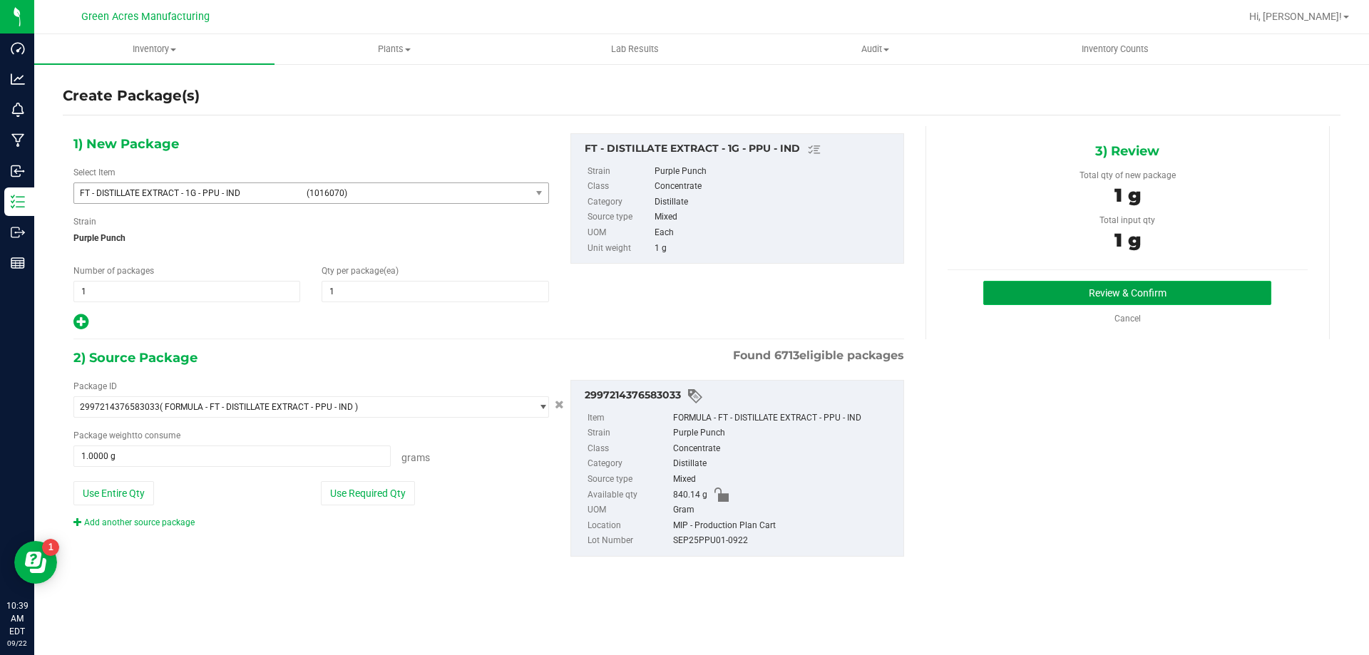
click at [1184, 297] on button "Review & Confirm" at bounding box center [1127, 293] width 288 height 24
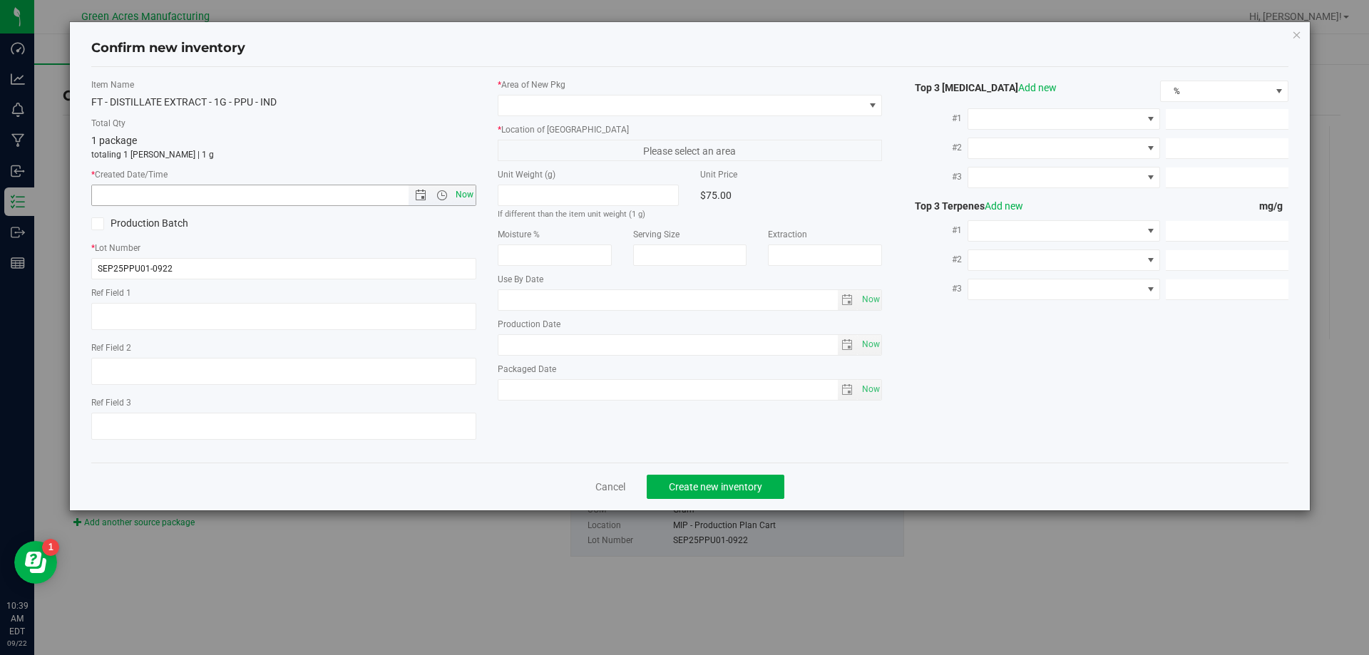
click at [468, 197] on span "Now" at bounding box center [464, 195] width 24 height 21
type input "9/22/2025 10:39 AM"
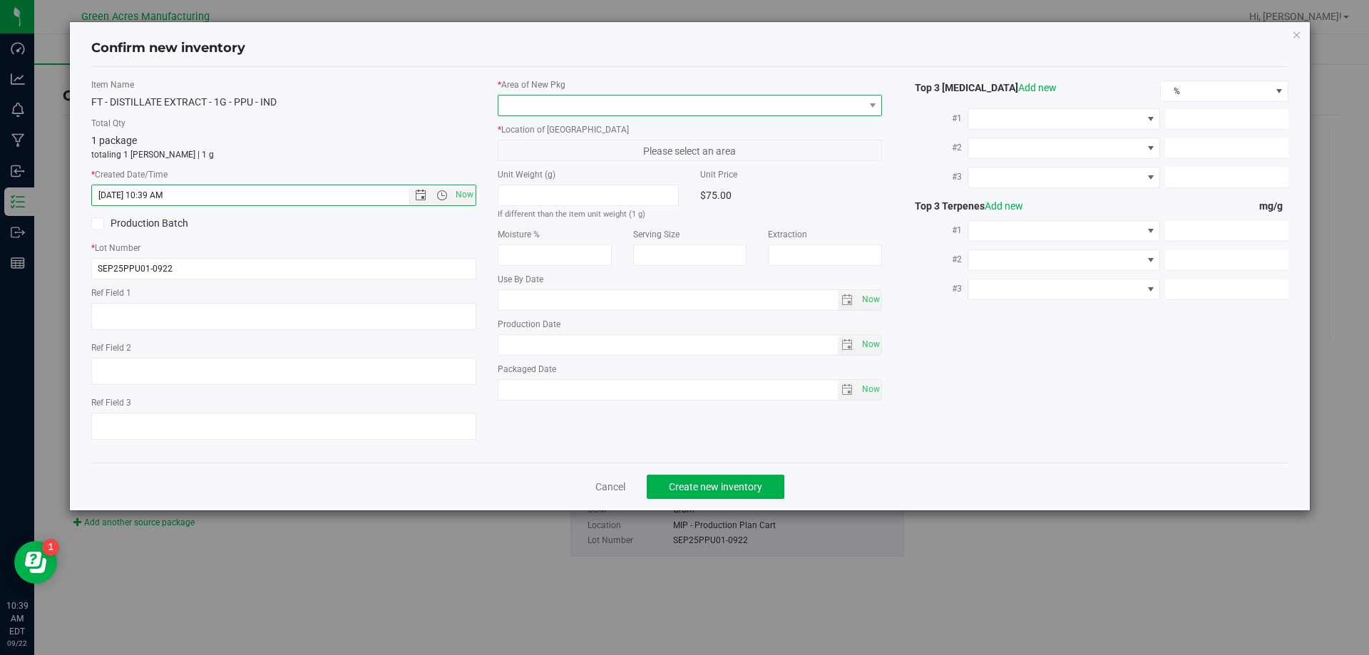
click at [523, 108] on span at bounding box center [681, 106] width 366 height 20
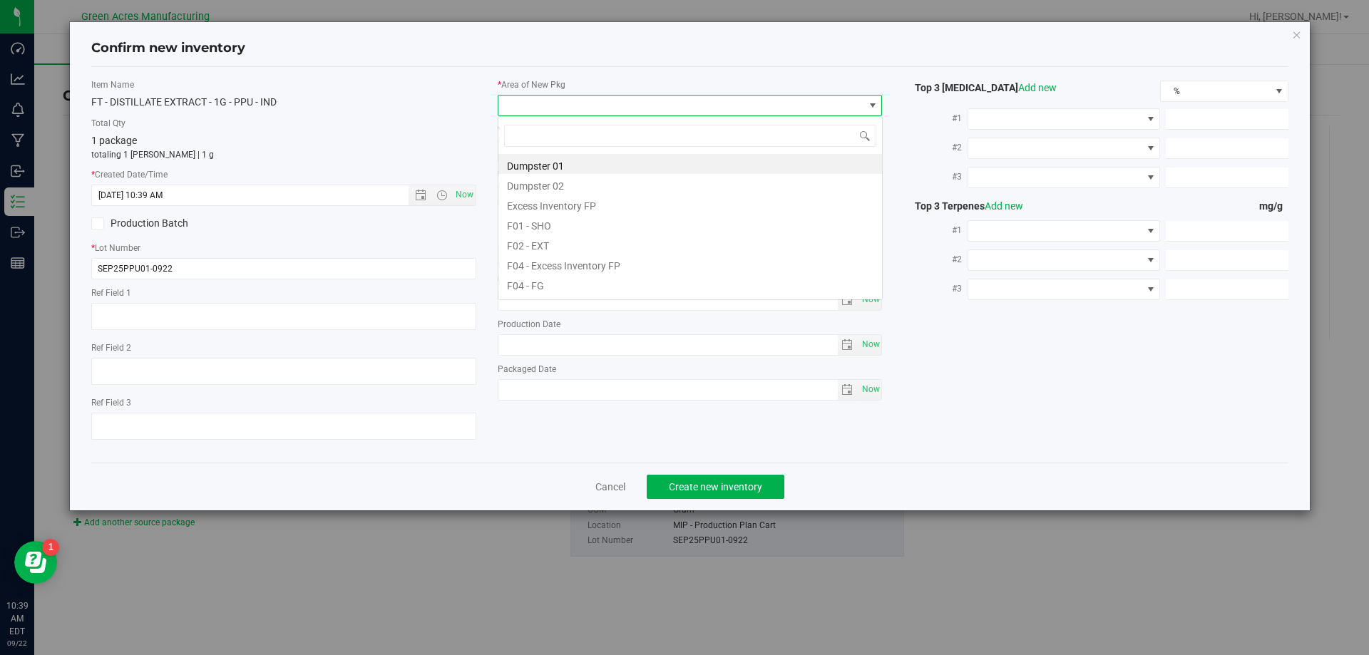
scroll to position [21, 385]
type input "MIP"
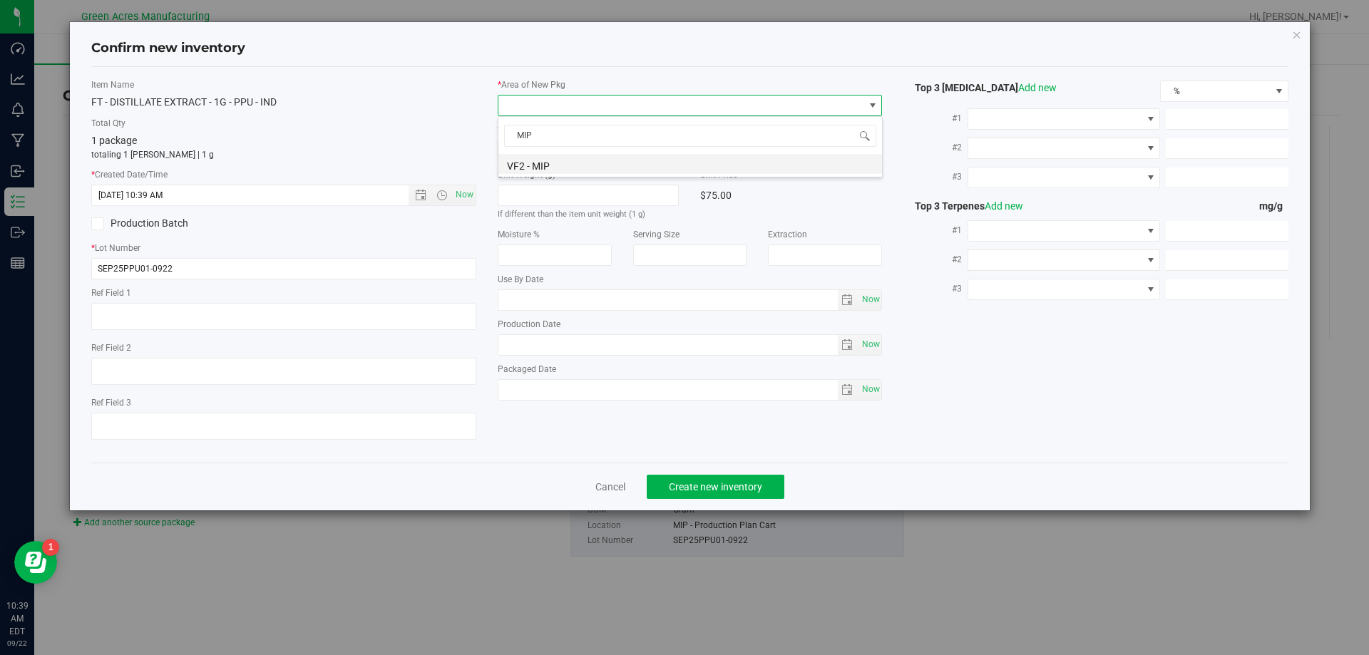
click at [549, 157] on li "VF2 - MIP" at bounding box center [690, 164] width 384 height 20
click at [557, 143] on span "MIP - Cannabis Waste" at bounding box center [681, 150] width 366 height 20
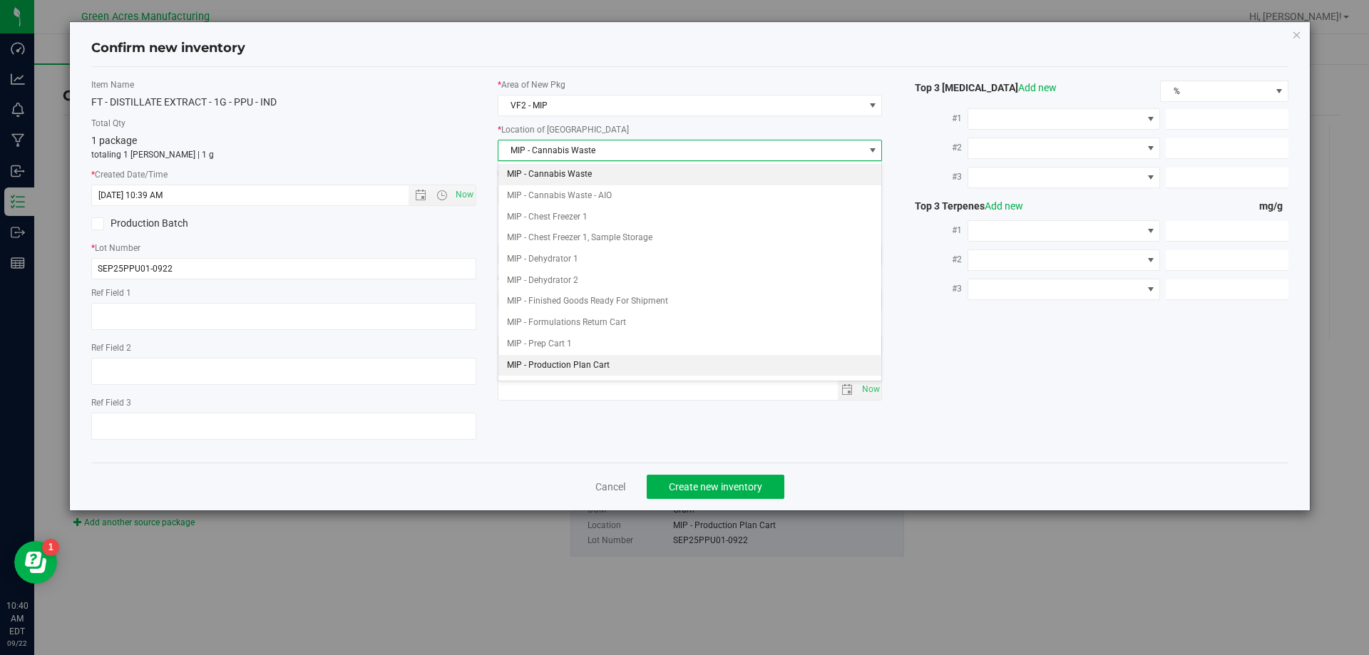
click at [580, 355] on li "MIP - Production Plan Cart" at bounding box center [690, 365] width 384 height 21
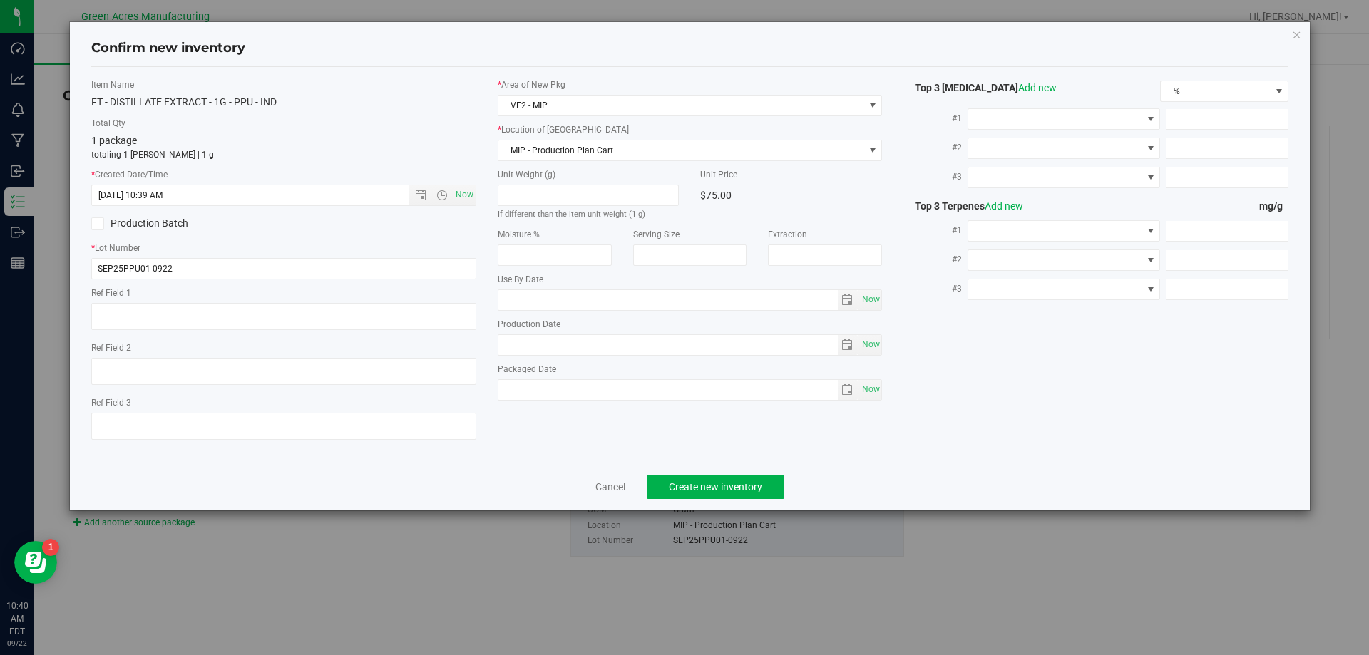
click at [683, 473] on div "Cancel Create new inventory" at bounding box center [690, 487] width 1198 height 48
click at [690, 479] on button "Create new inventory" at bounding box center [716, 487] width 138 height 24
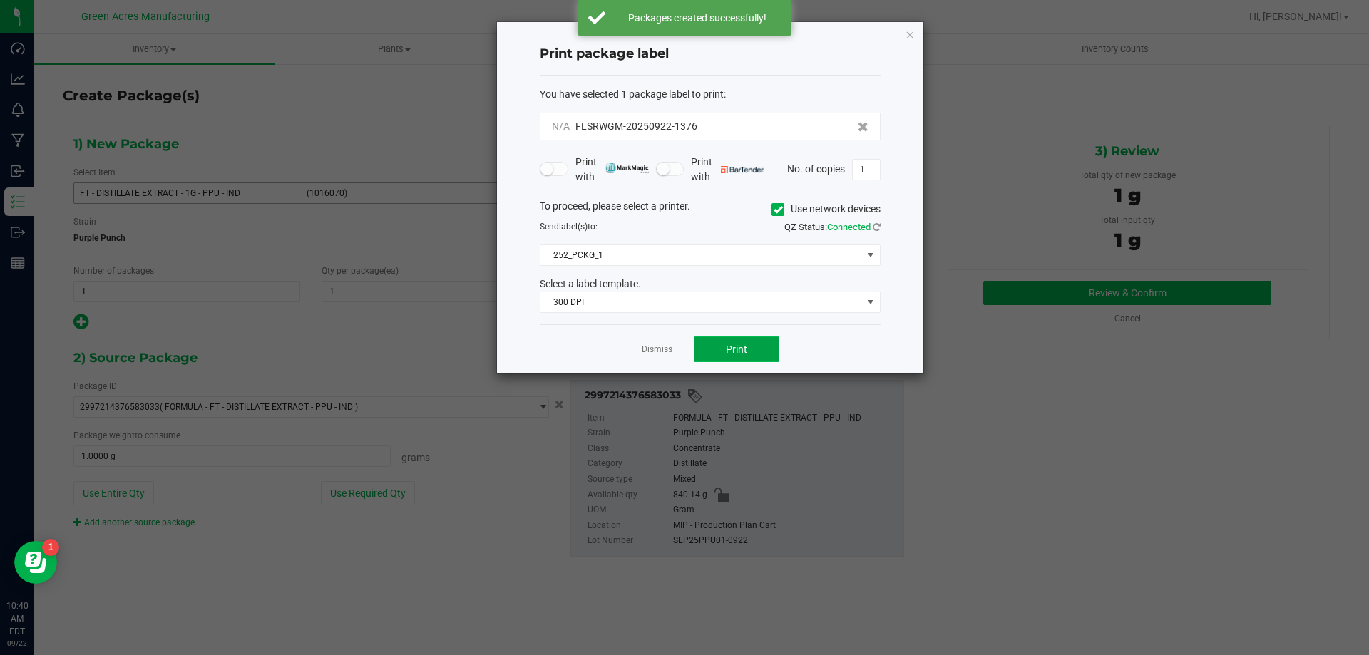
click at [719, 344] on button "Print" at bounding box center [737, 349] width 86 height 26
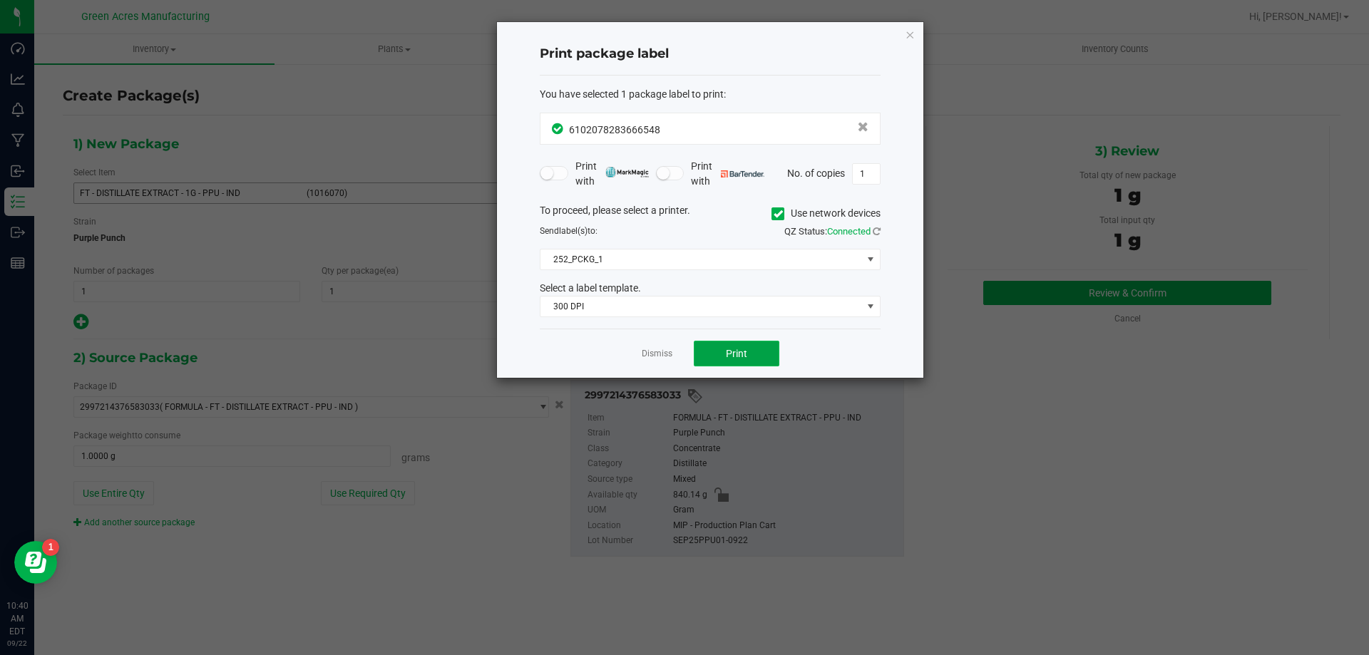
click at [773, 363] on button "Print" at bounding box center [737, 354] width 86 height 26
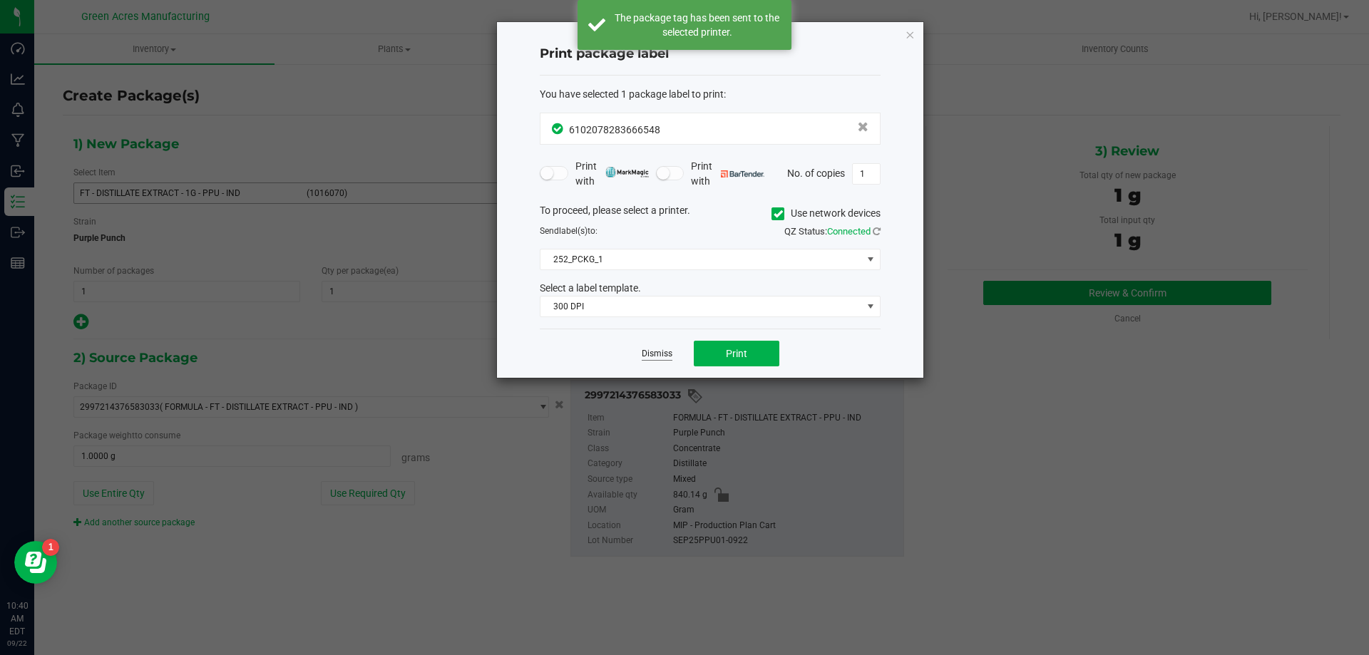
click at [656, 353] on link "Dismiss" at bounding box center [657, 354] width 31 height 12
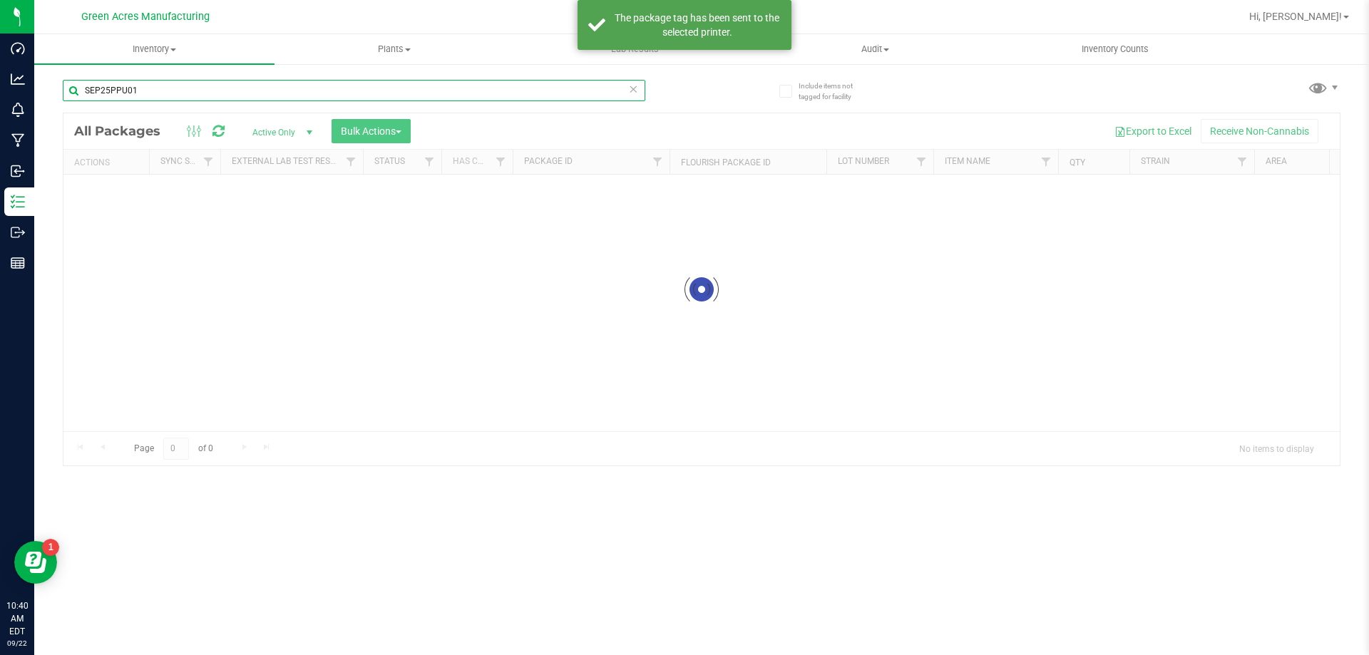
click at [373, 83] on input "SEP25PPU01" at bounding box center [354, 90] width 582 height 21
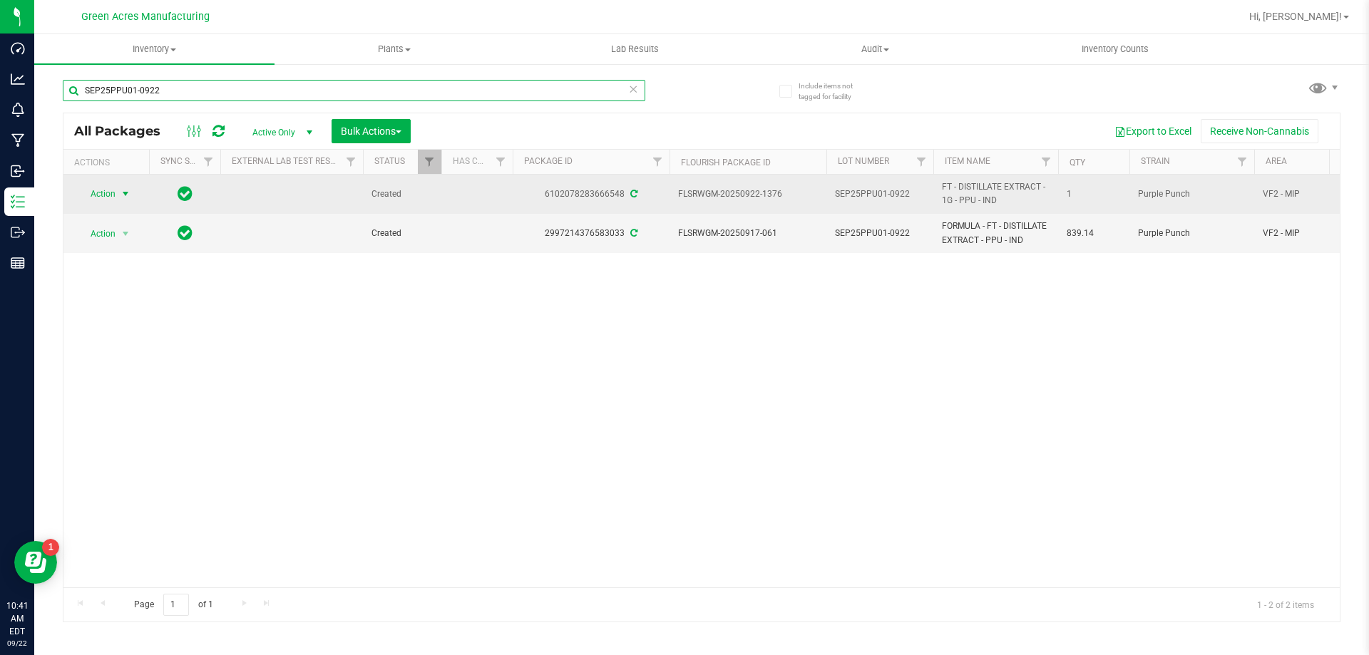
type input "SEP25PPU01-0922"
click at [100, 192] on span "Action" at bounding box center [97, 194] width 38 height 20
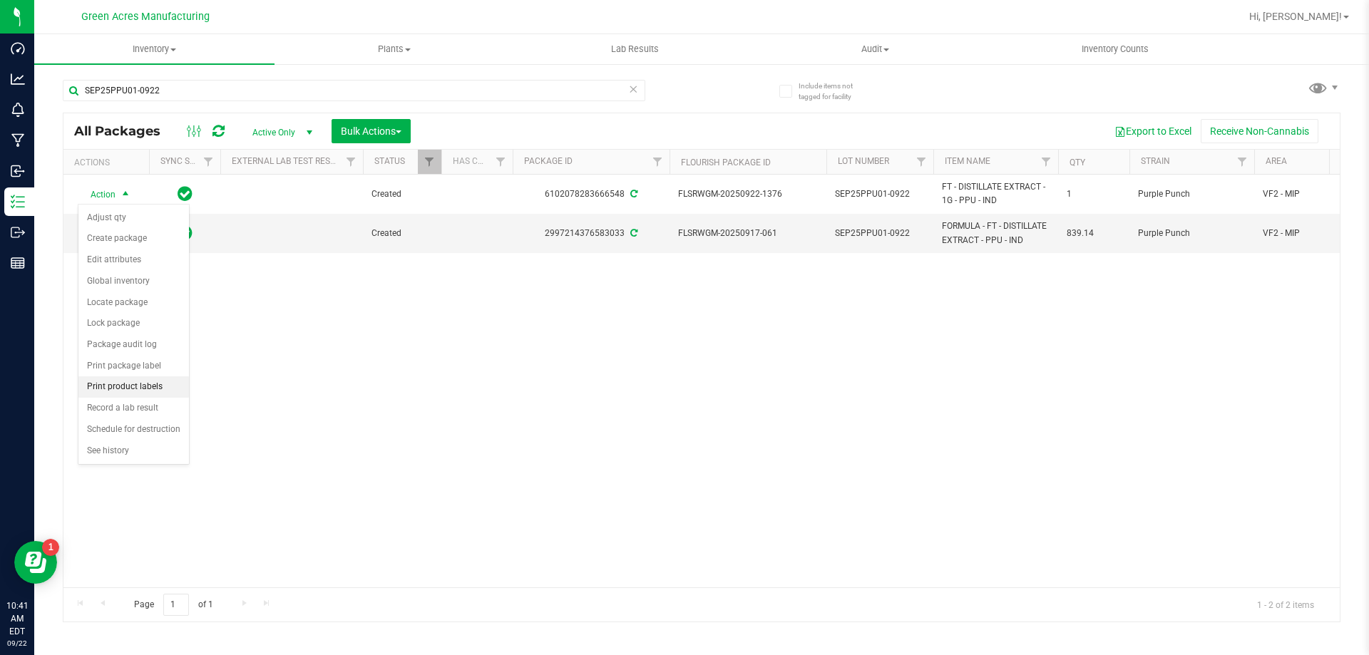
click at [150, 389] on li "Print product labels" at bounding box center [133, 386] width 110 height 21
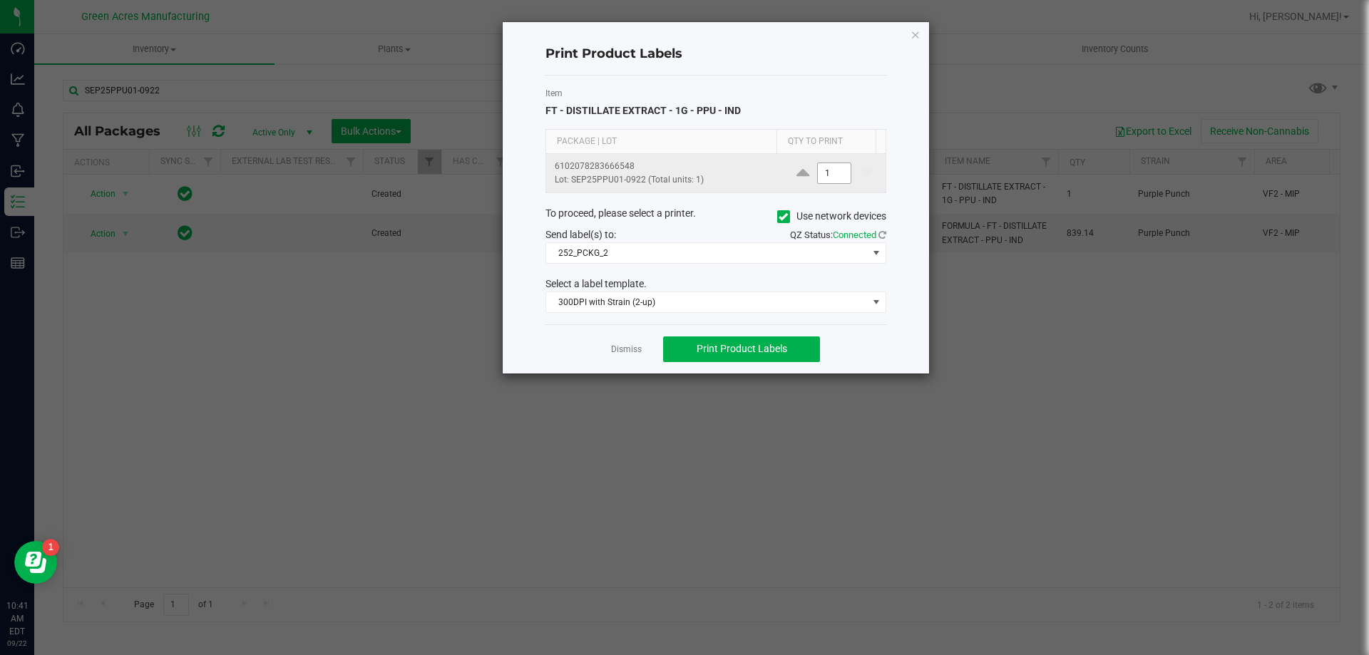
click at [818, 173] on input "1" at bounding box center [834, 173] width 33 height 20
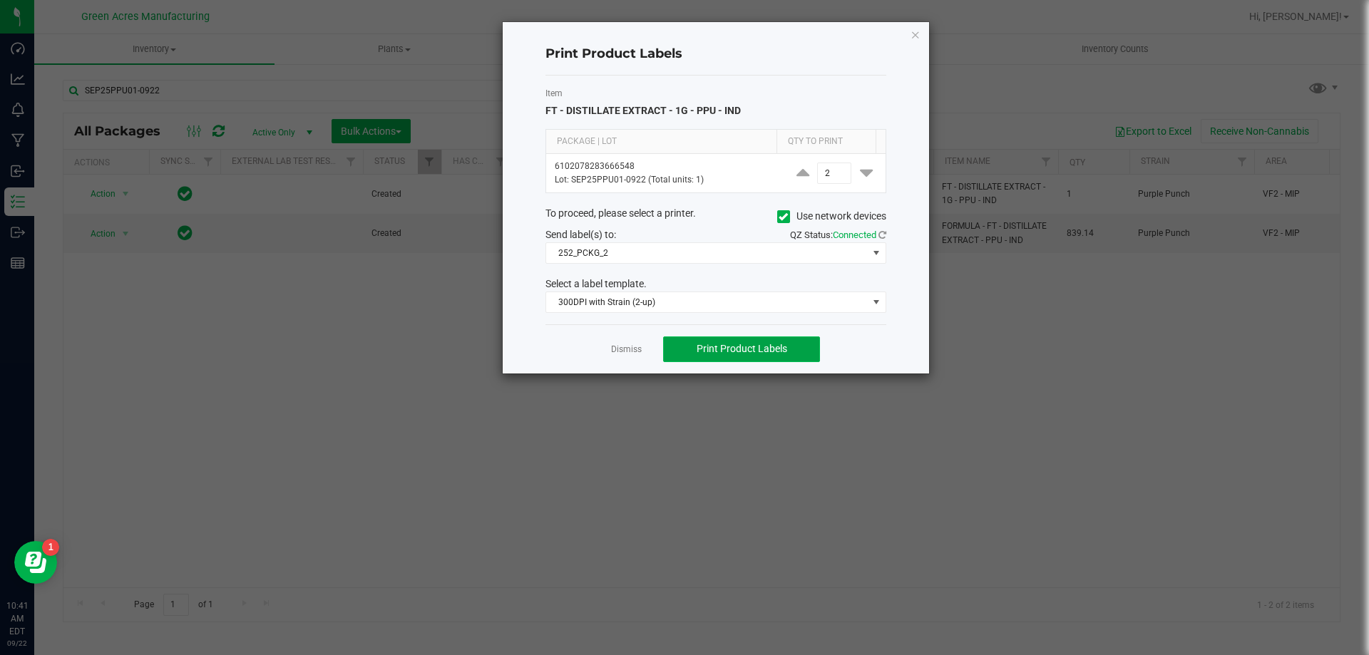
click at [764, 357] on button "Print Product Labels" at bounding box center [741, 349] width 157 height 26
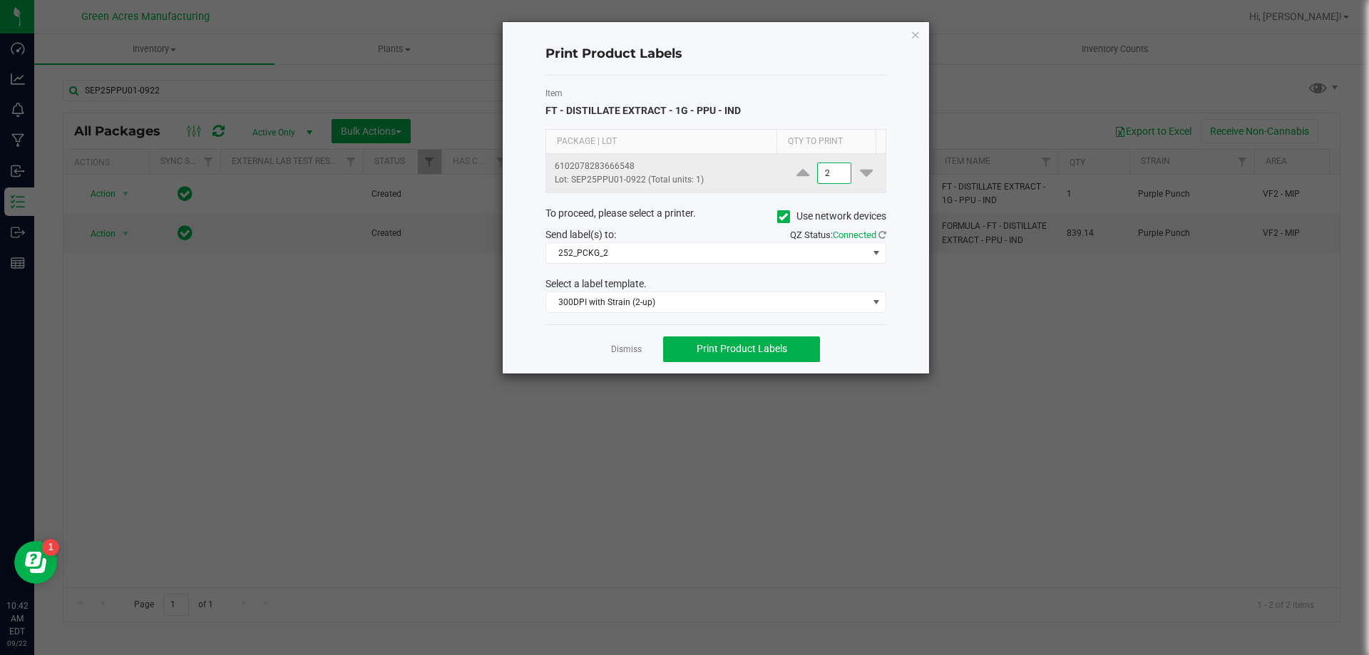
click at [818, 183] on input "2" at bounding box center [834, 173] width 33 height 20
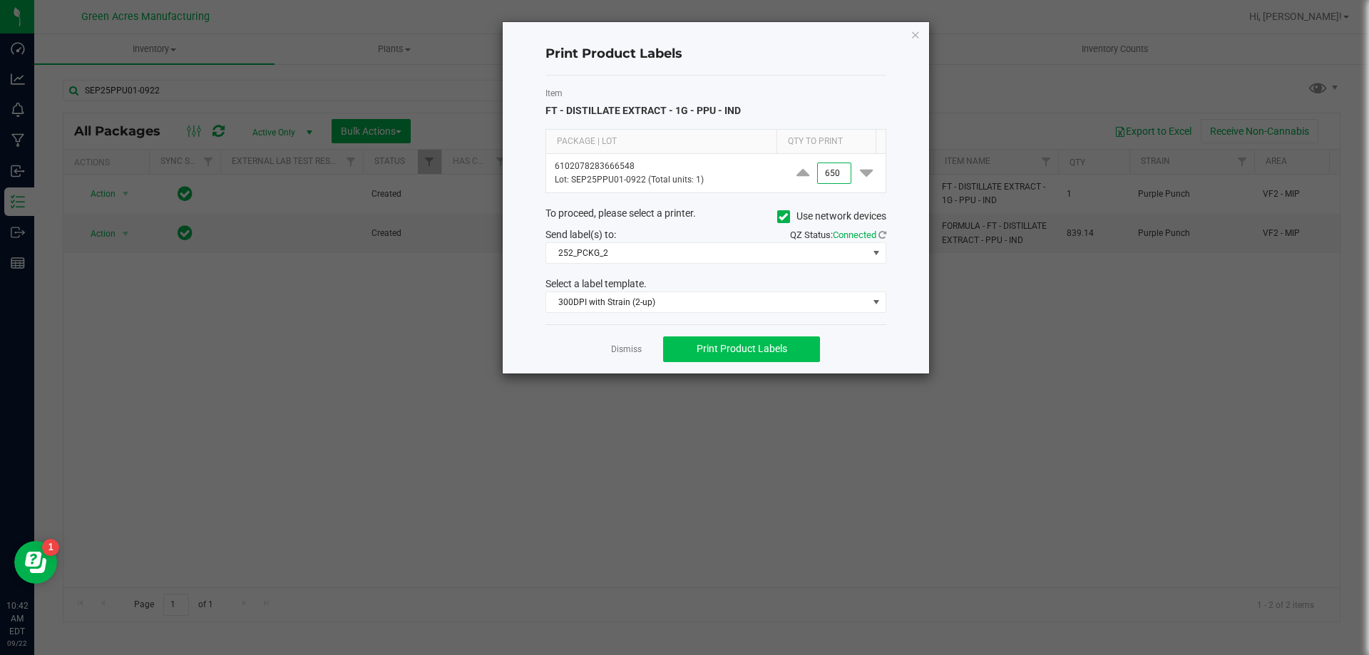
type input "650"
click at [798, 349] on button "Print Product Labels" at bounding box center [741, 349] width 157 height 26
click at [624, 347] on link "Dismiss" at bounding box center [626, 350] width 31 height 12
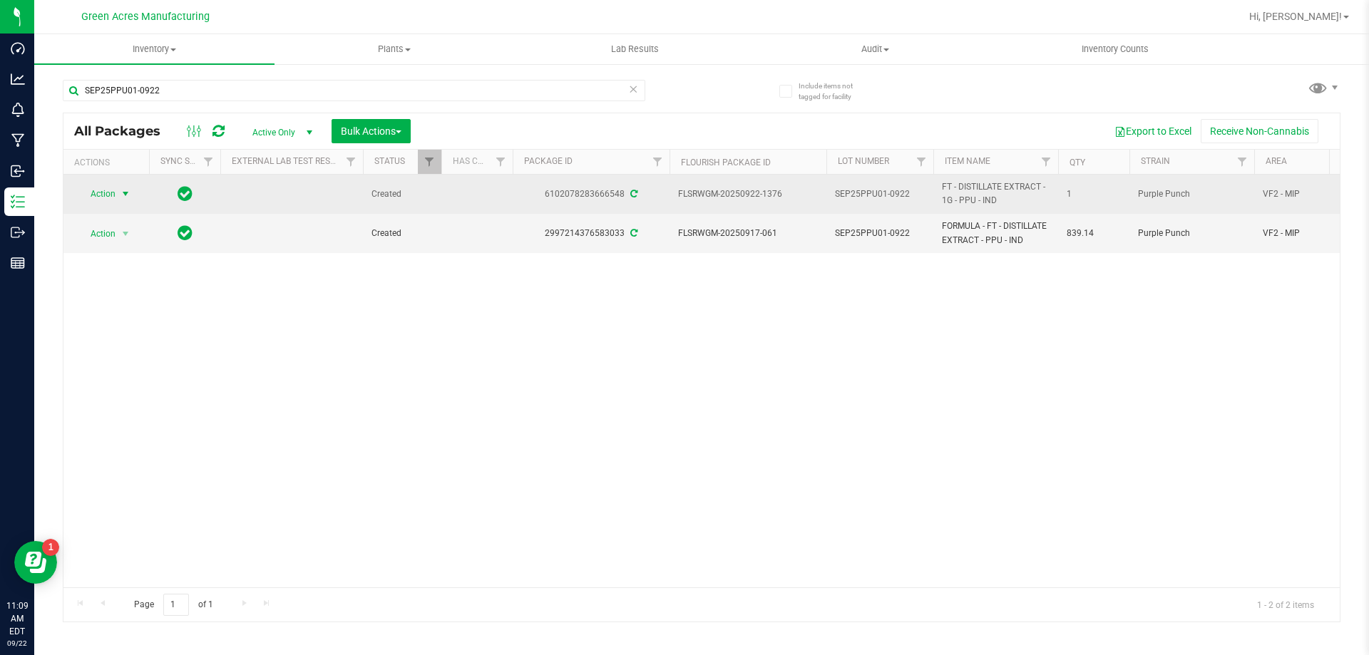
click at [108, 193] on span "Action" at bounding box center [97, 194] width 38 height 20
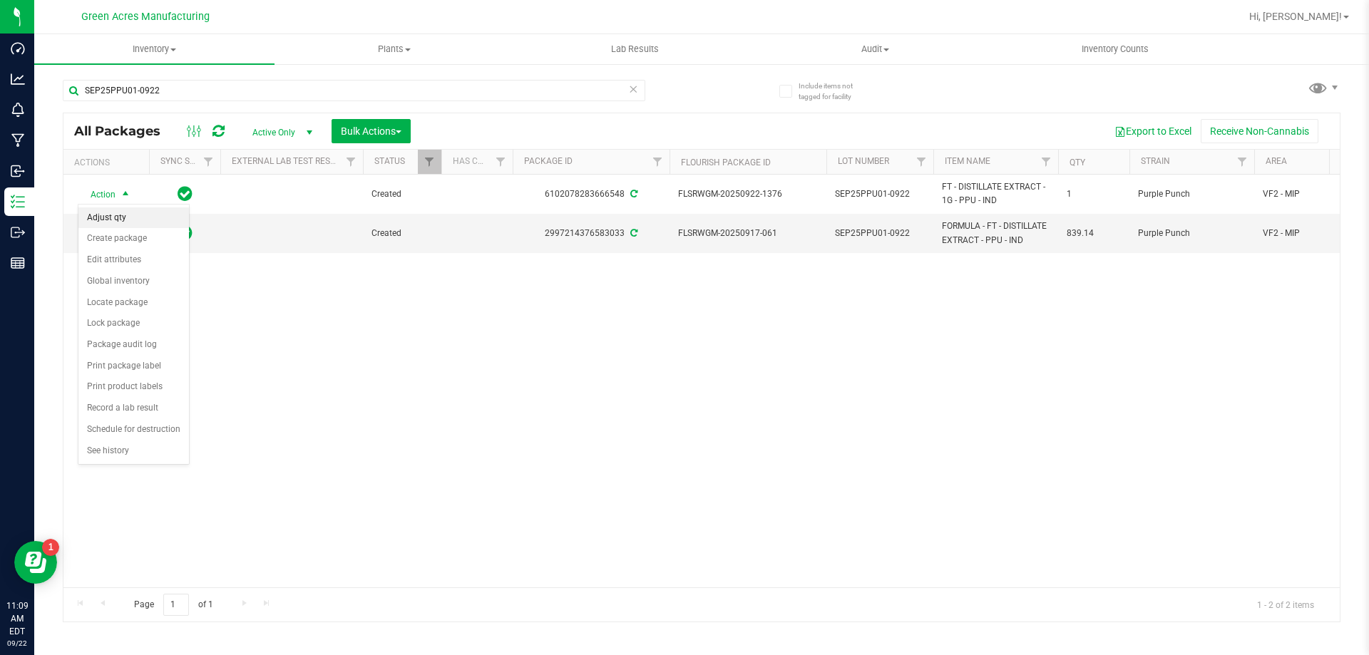
click at [112, 227] on li "Adjust qty" at bounding box center [133, 217] width 110 height 21
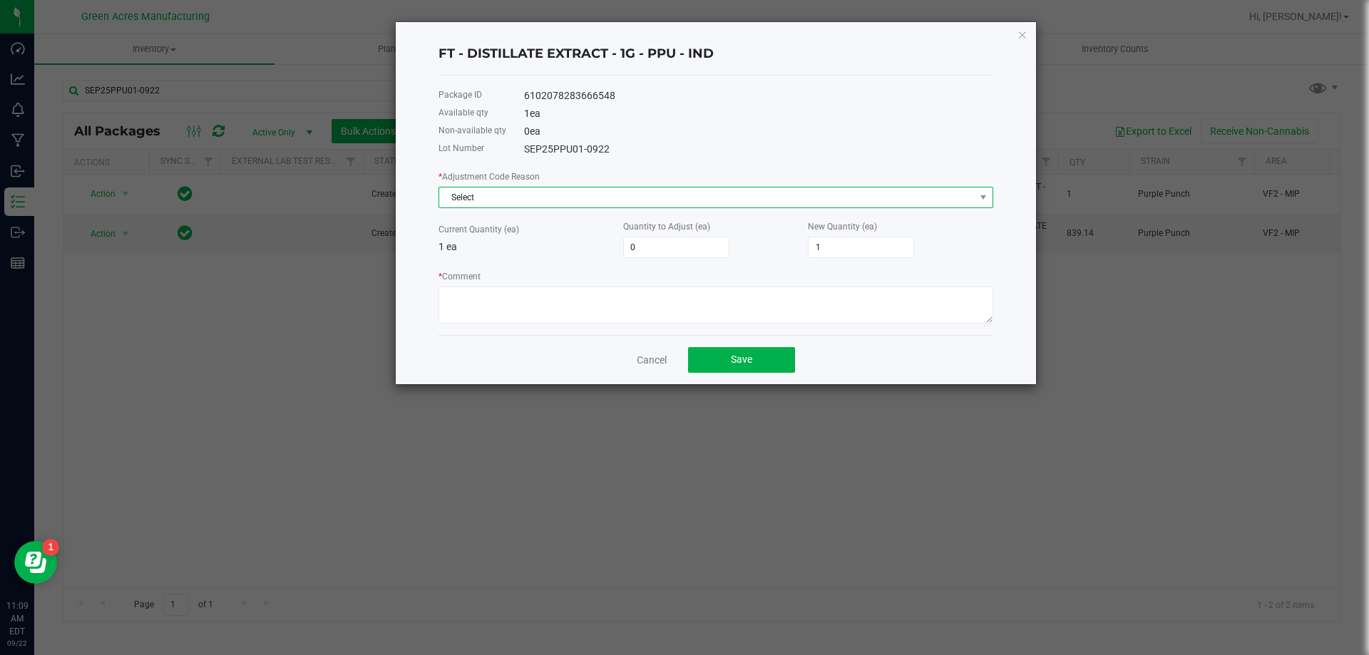
click at [525, 195] on span "Select" at bounding box center [706, 197] width 535 height 20
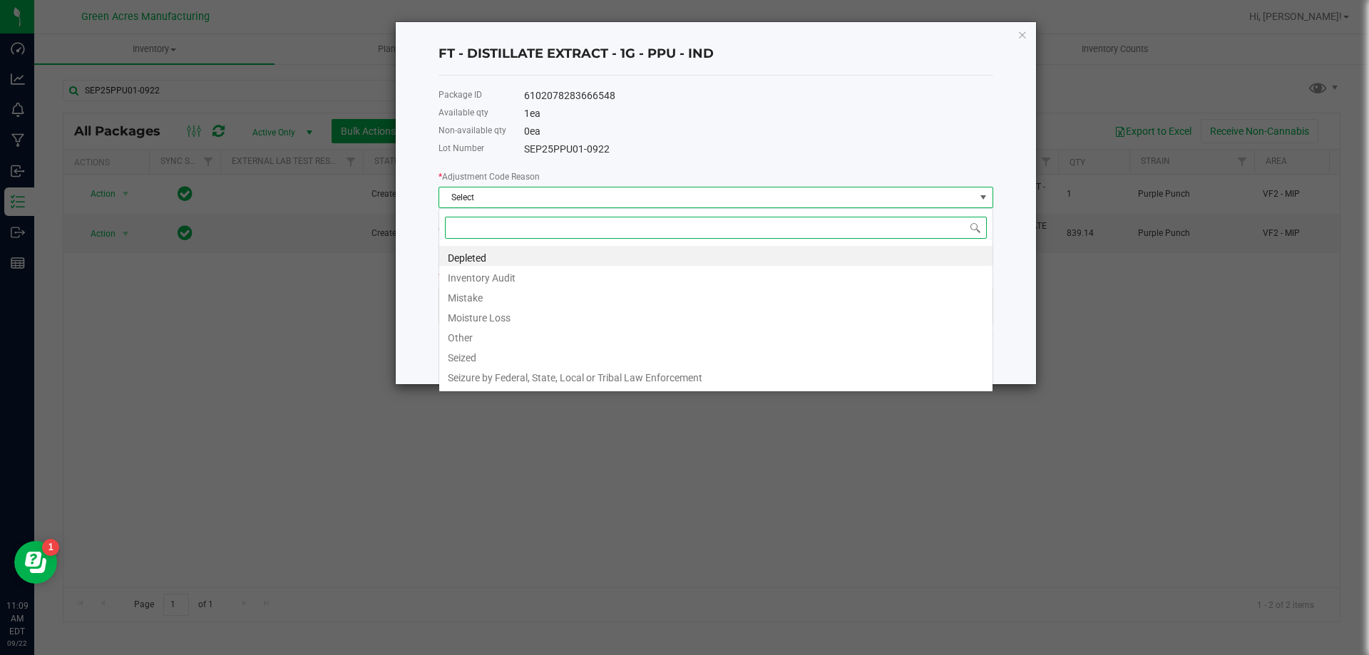
scroll to position [21, 555]
click at [483, 328] on li "Other" at bounding box center [715, 336] width 553 height 20
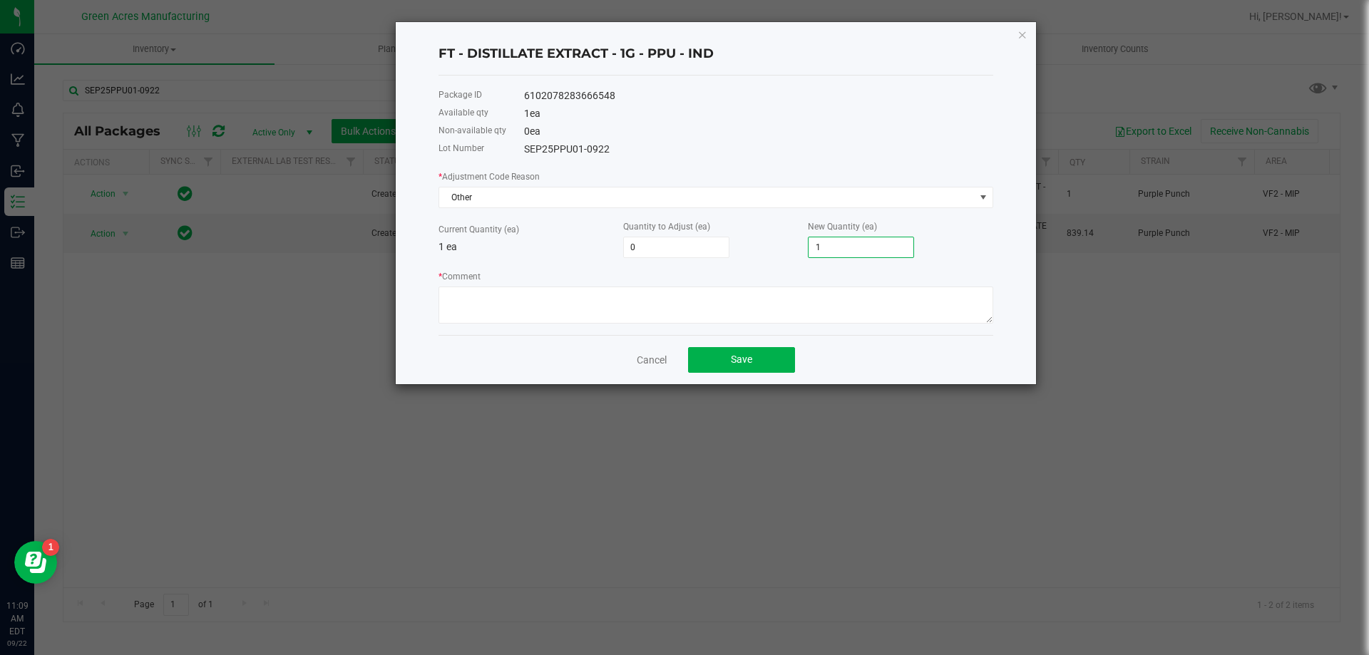
click at [848, 250] on input "1" at bounding box center [860, 247] width 105 height 20
type input "-1"
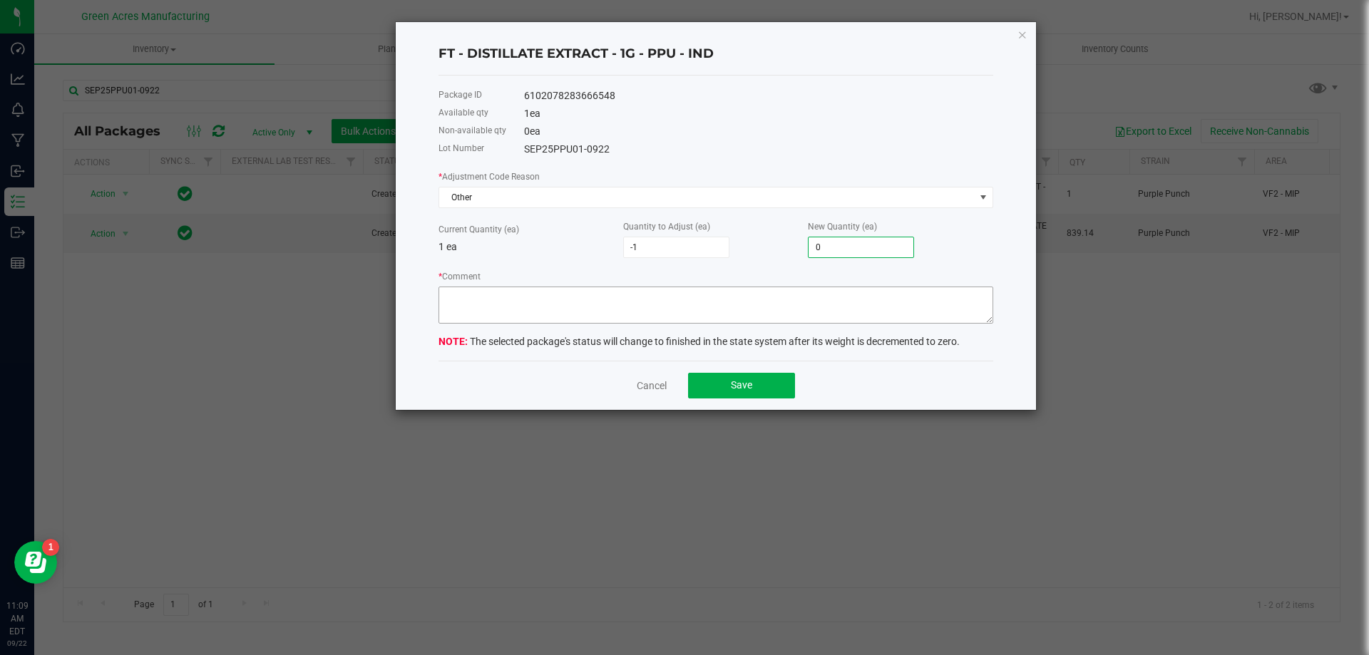
type input "0"
click at [511, 303] on textarea "* Comment" at bounding box center [715, 305] width 555 height 37
type textarea "r"
type textarea "Run completed. RD"
click at [713, 374] on button "Save" at bounding box center [741, 386] width 107 height 26
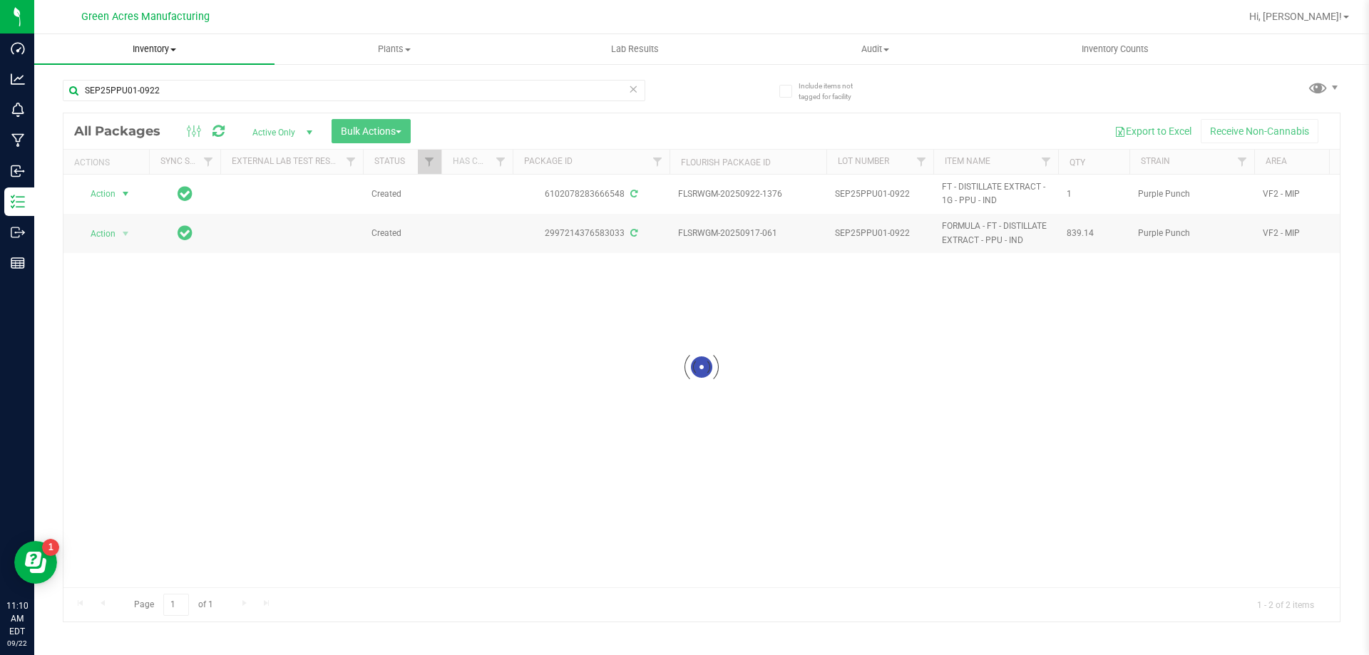
click at [182, 39] on uib-tab-heading "Inventory All packages All inventory Waste log Create inventory" at bounding box center [154, 49] width 240 height 30
click at [170, 42] on uib-tab-heading "Inventory All packages All inventory Waste log Create inventory From packages F…" at bounding box center [154, 49] width 240 height 30
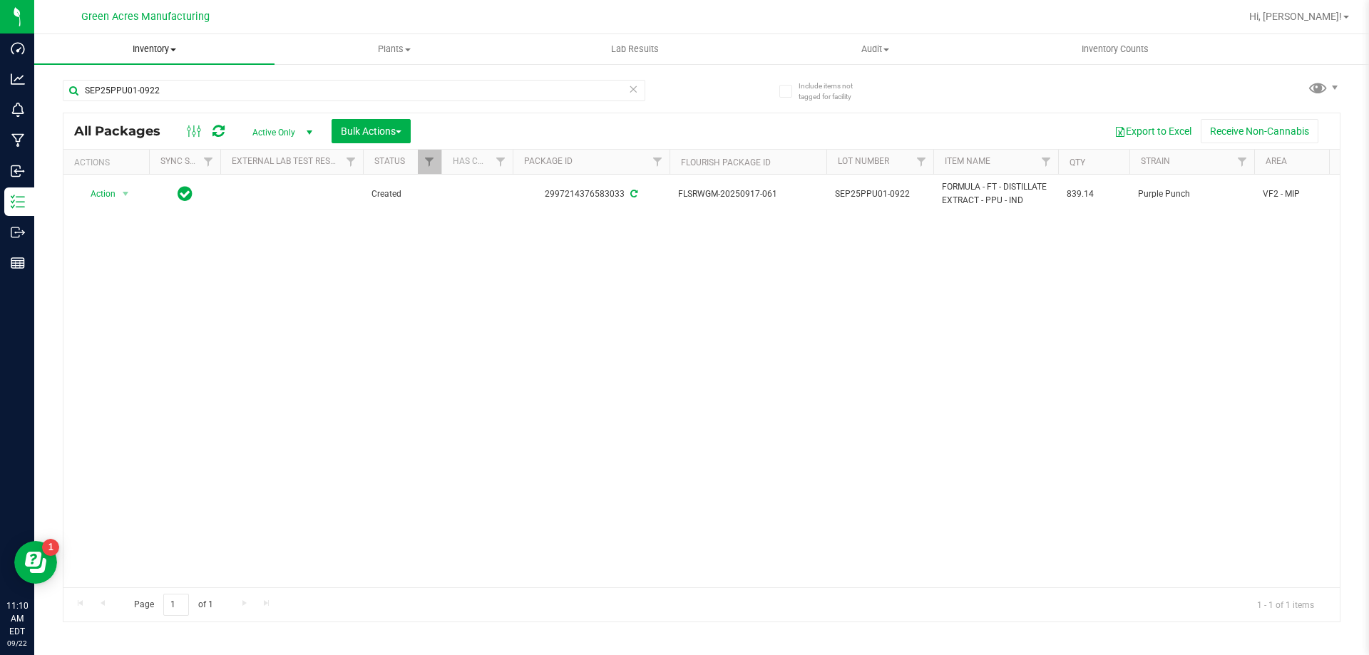
click at [162, 53] on span "Inventory" at bounding box center [154, 49] width 240 height 13
click at [133, 175] on span "From bill of materials" at bounding box center [98, 171] width 129 height 12
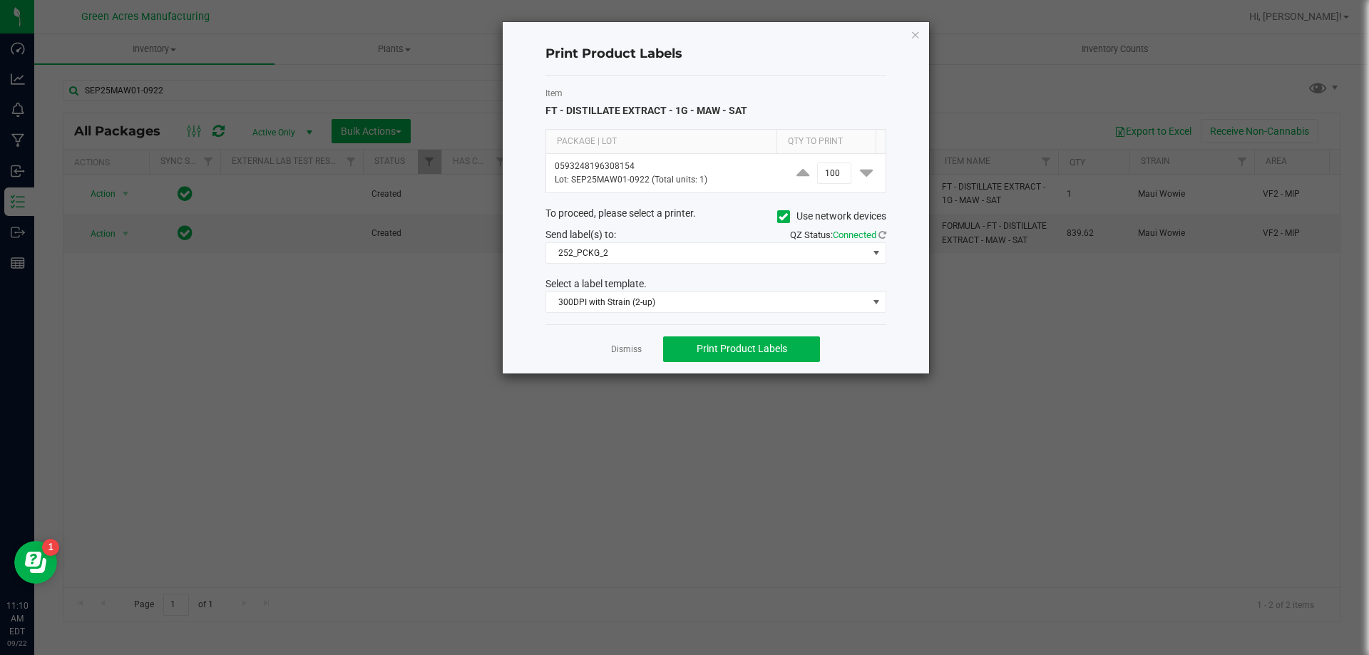
click at [627, 342] on app-cancel-button "Dismiss" at bounding box center [626, 348] width 31 height 15
click at [629, 353] on link "Dismiss" at bounding box center [626, 350] width 31 height 12
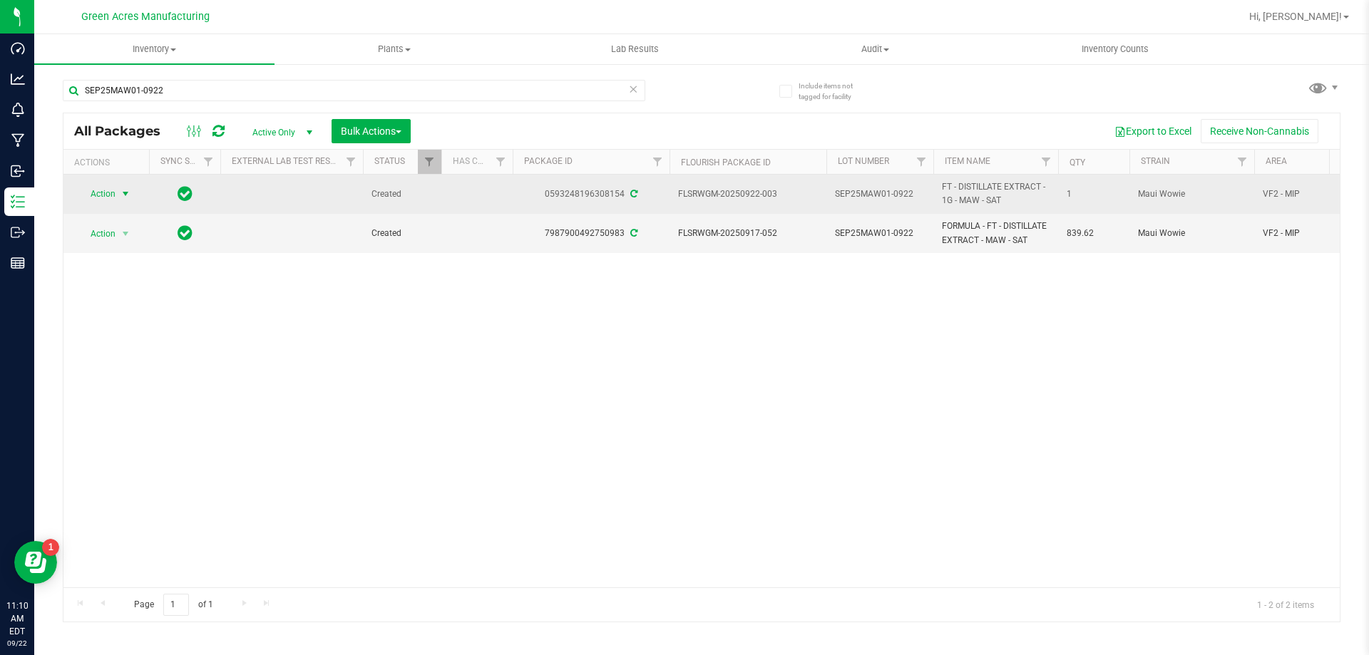
click at [124, 190] on span "select" at bounding box center [125, 193] width 11 height 11
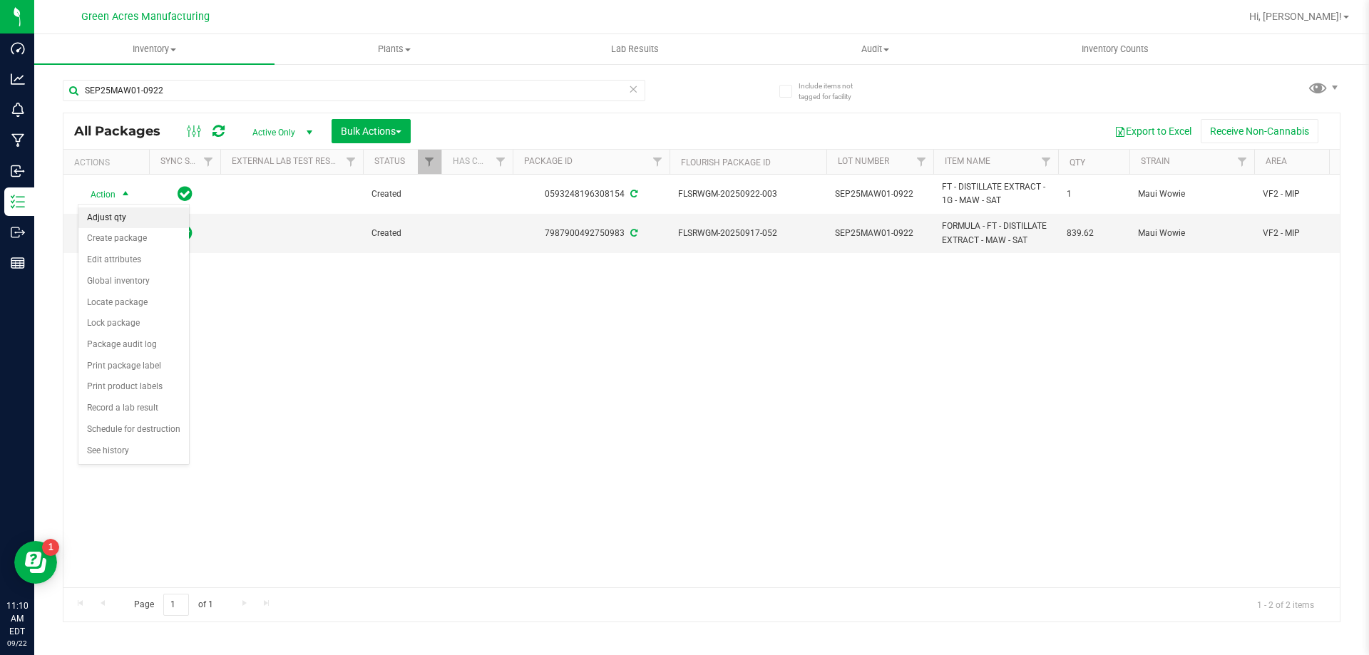
click at [145, 217] on li "Adjust qty" at bounding box center [133, 217] width 110 height 21
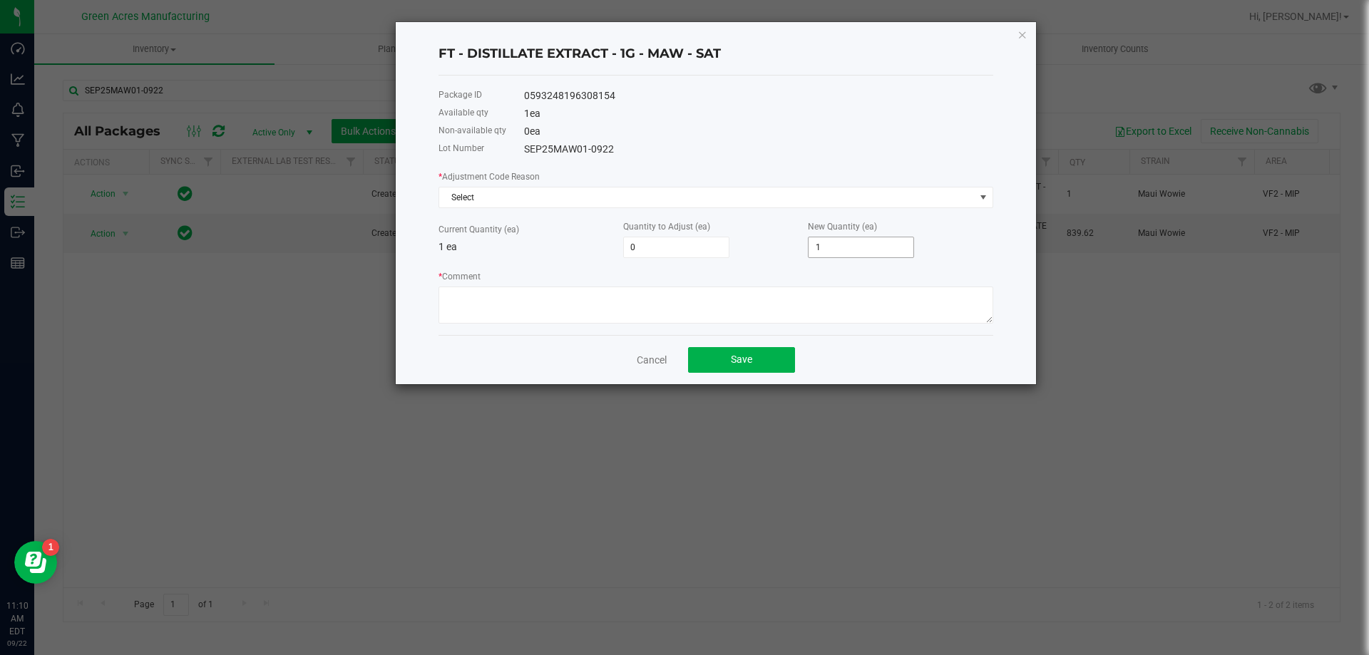
click at [826, 245] on input "1" at bounding box center [860, 247] width 105 height 20
type input "-1"
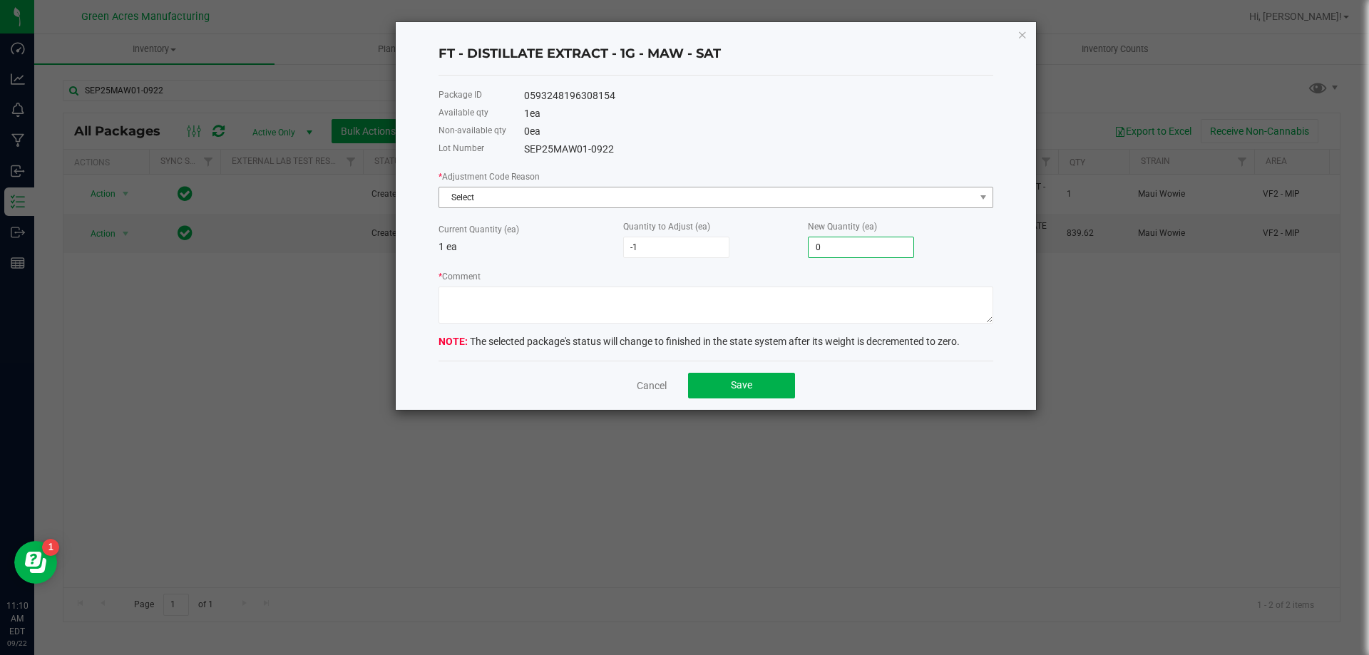
type input "0"
click at [734, 192] on span "Select" at bounding box center [706, 197] width 535 height 20
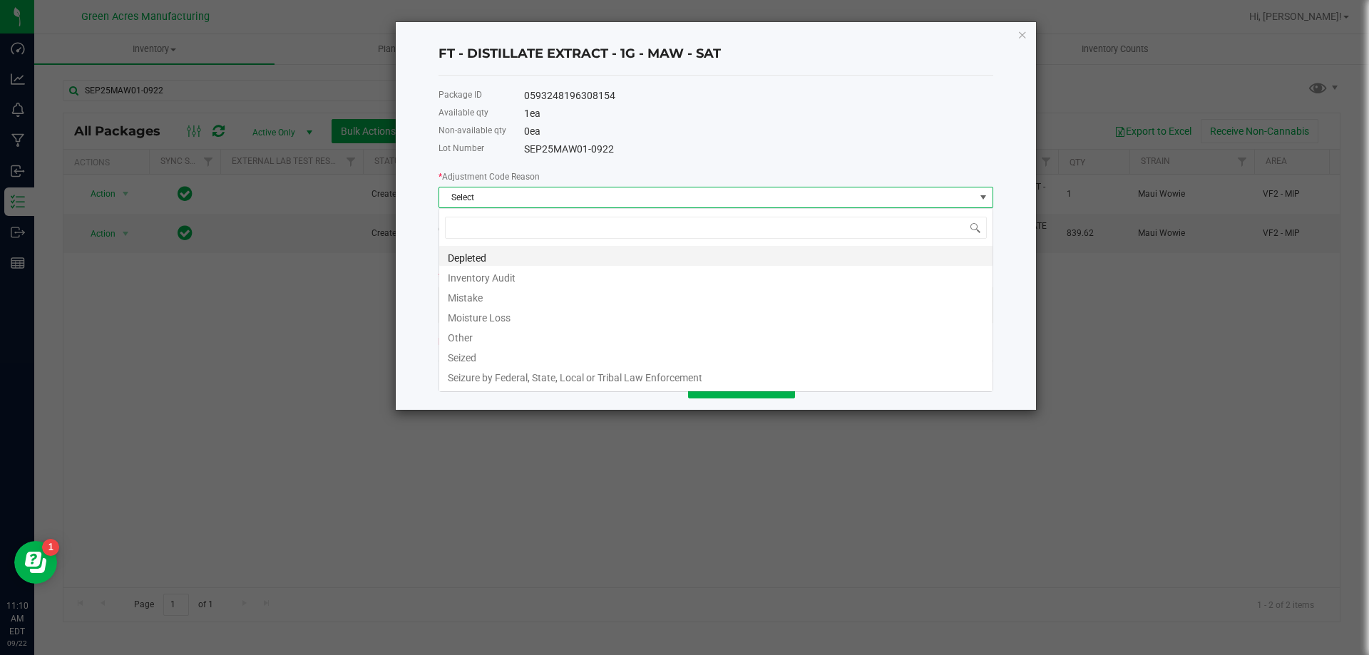
scroll to position [21, 555]
click at [643, 345] on li "Other" at bounding box center [715, 336] width 553 height 20
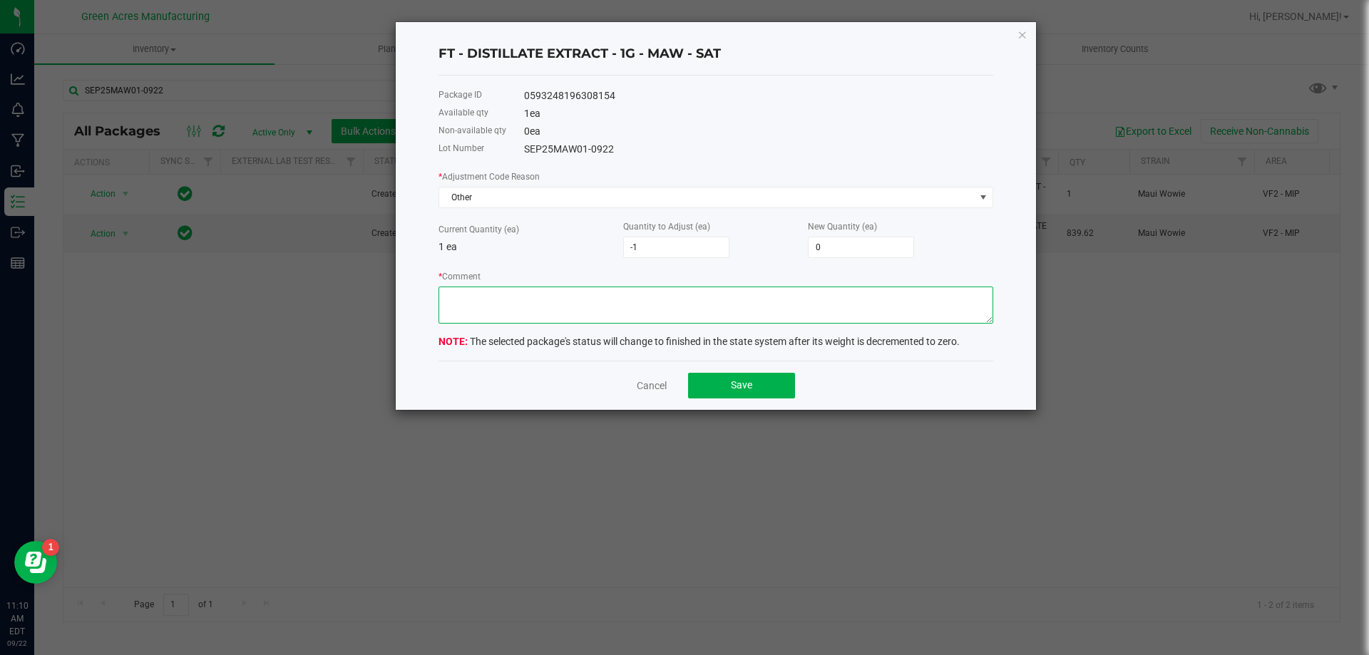
click at [629, 294] on textarea "* Comment" at bounding box center [715, 305] width 555 height 37
type textarea "r"
type textarea "Run completed. RD"
click at [706, 389] on button "Save" at bounding box center [741, 386] width 107 height 26
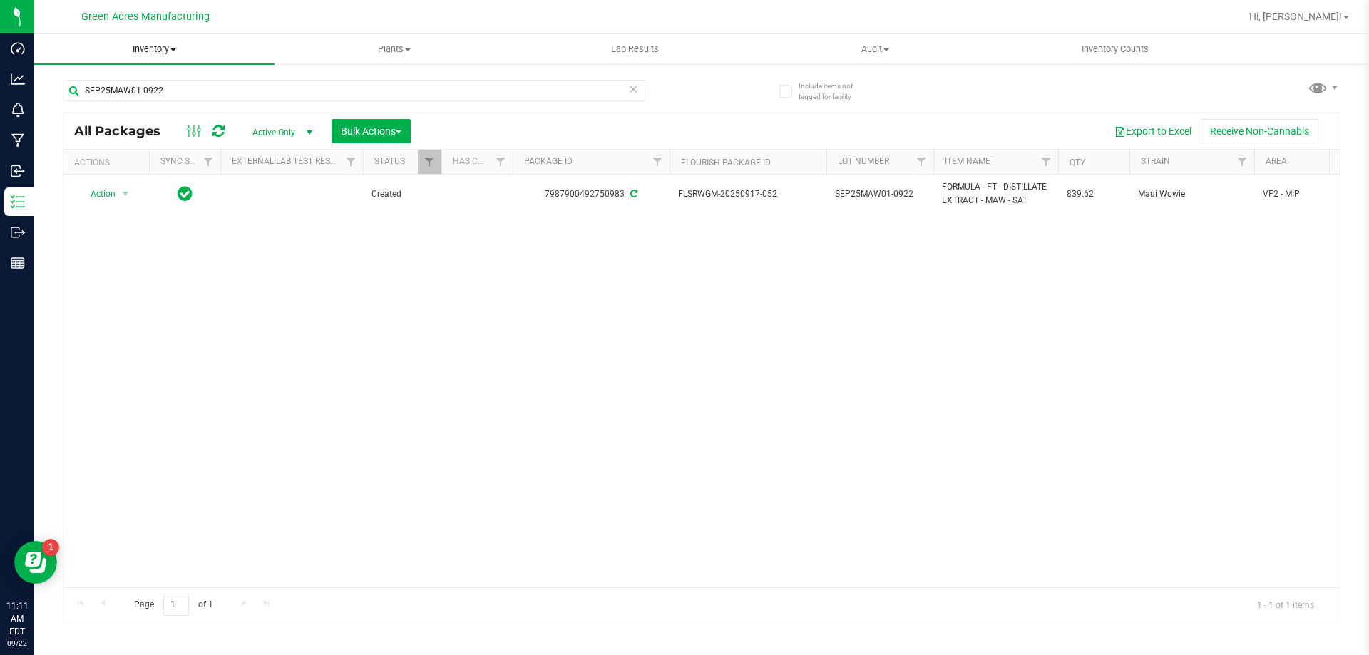
click at [169, 45] on span "Inventory" at bounding box center [154, 49] width 240 height 13
click at [166, 50] on span "Inventory" at bounding box center [154, 49] width 240 height 13
click at [151, 170] on span "From bill of materials" at bounding box center [98, 171] width 129 height 12
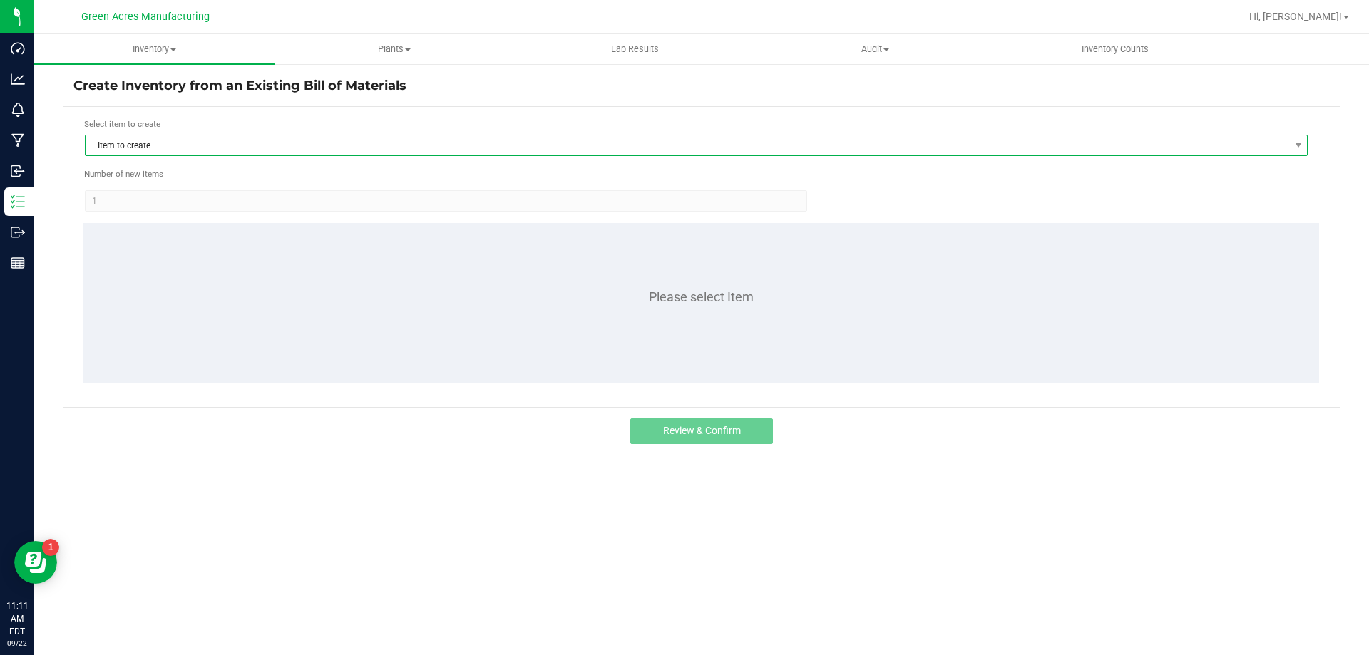
click at [423, 149] on span "Item to create" at bounding box center [687, 145] width 1203 height 20
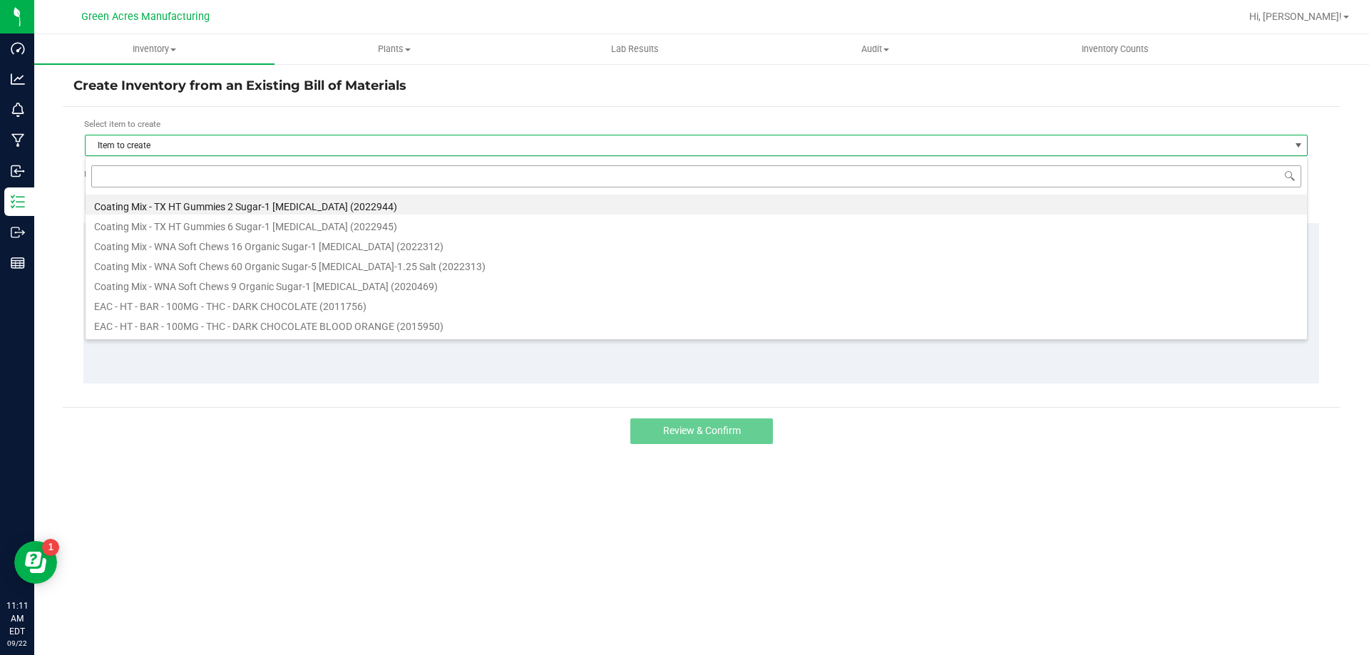
scroll to position [21, 1223]
type input "maw"
click at [386, 247] on li "FT - DISTILLATE EXTRACT - 1G - MAW - SAT (1017418)" at bounding box center [696, 245] width 1221 height 20
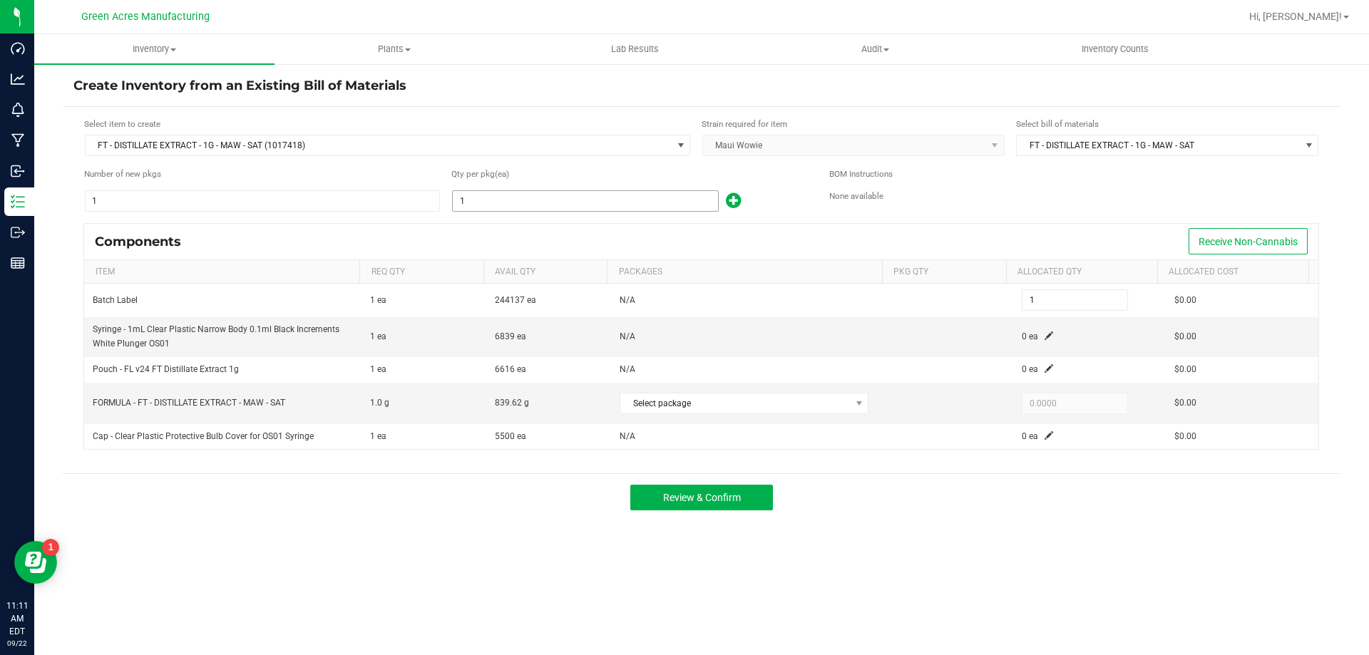
click at [495, 202] on input "1" at bounding box center [585, 201] width 265 height 20
type input "8"
type input "81"
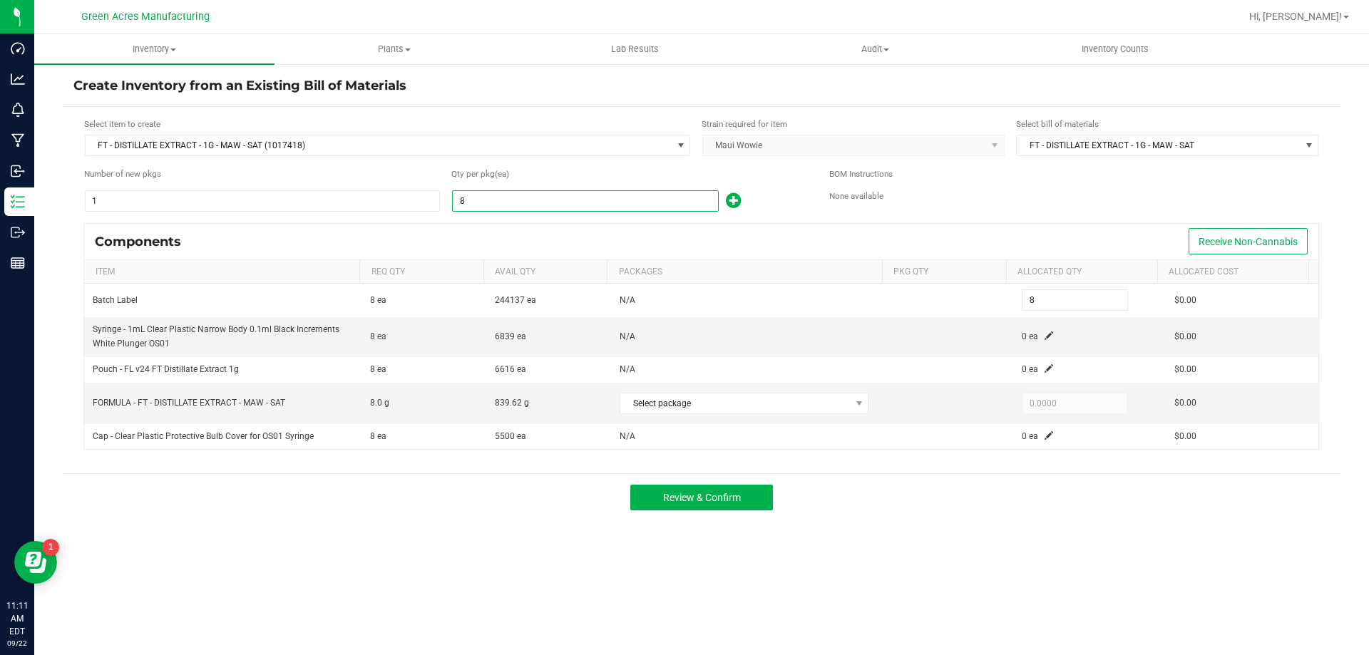
type input "81"
type input "815"
click at [1045, 334] on td "0 ea" at bounding box center [1089, 336] width 153 height 39
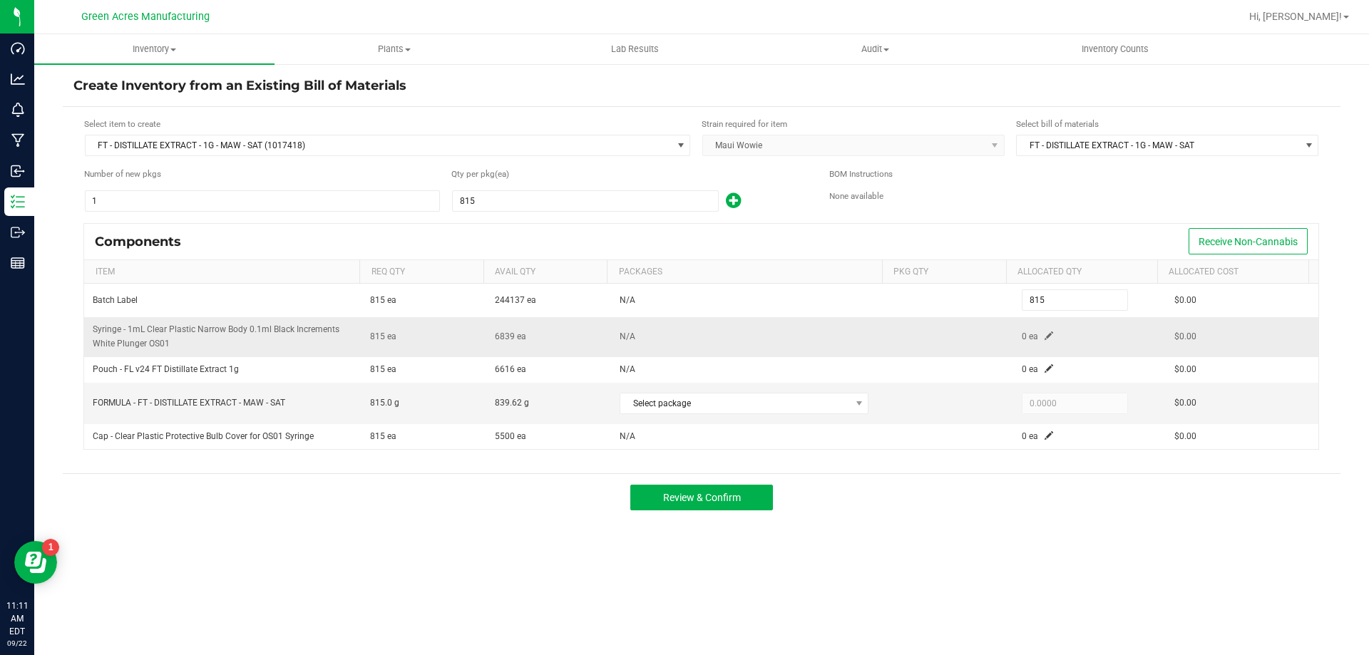
click at [1044, 334] on span at bounding box center [1048, 335] width 9 height 9
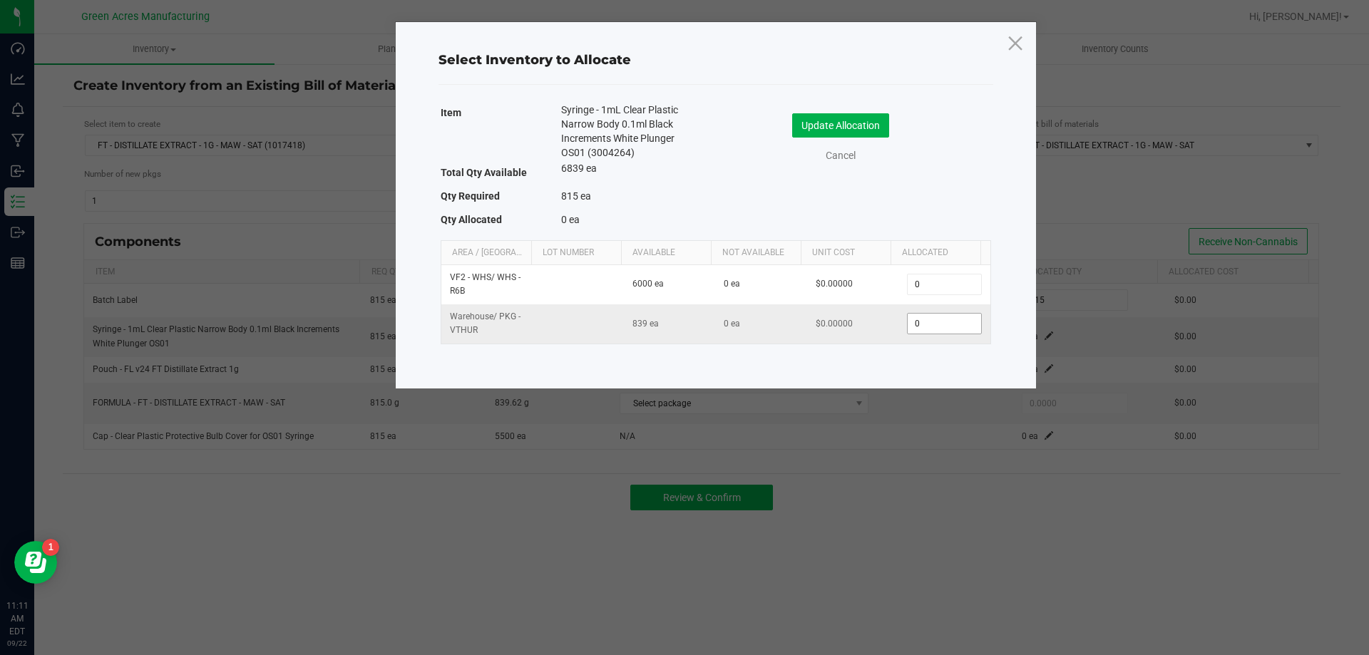
click at [917, 321] on input "0" at bounding box center [944, 324] width 73 height 20
type input "815"
click at [857, 112] on div "Update Allocation Cancel" at bounding box center [853, 140] width 254 height 75
click at [856, 120] on button "Update Allocation" at bounding box center [840, 125] width 97 height 24
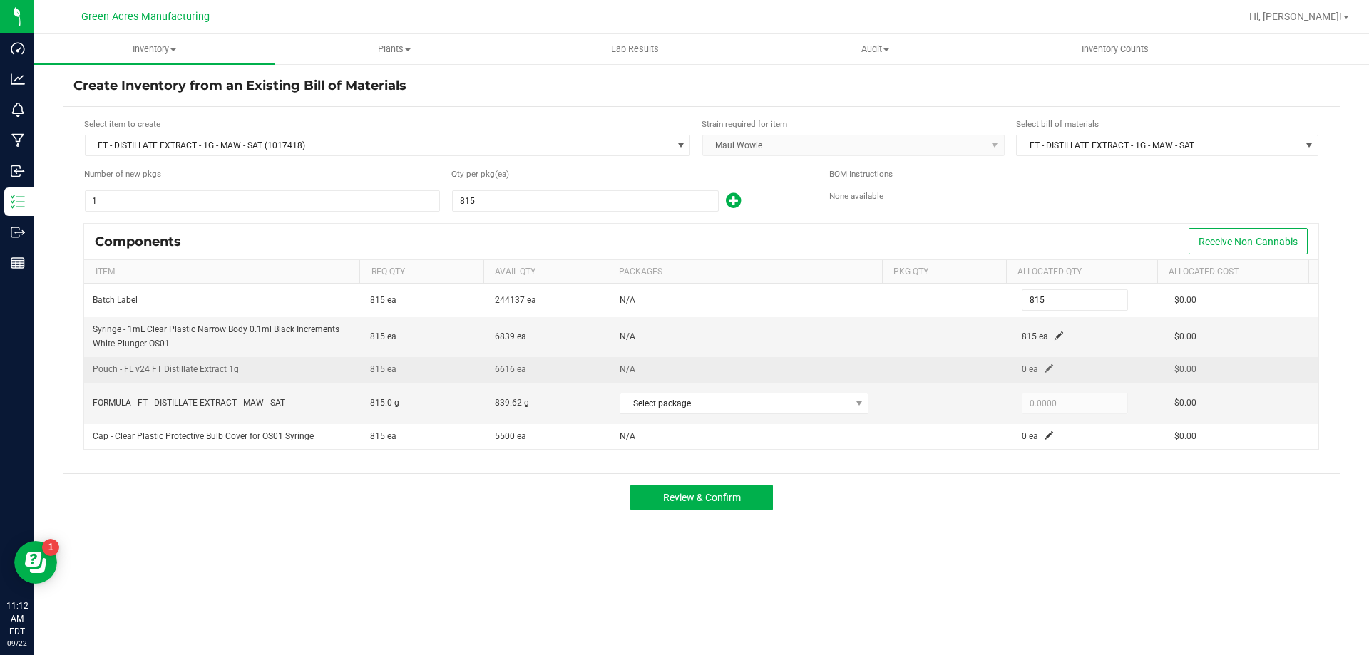
click at [1044, 367] on span at bounding box center [1048, 368] width 9 height 9
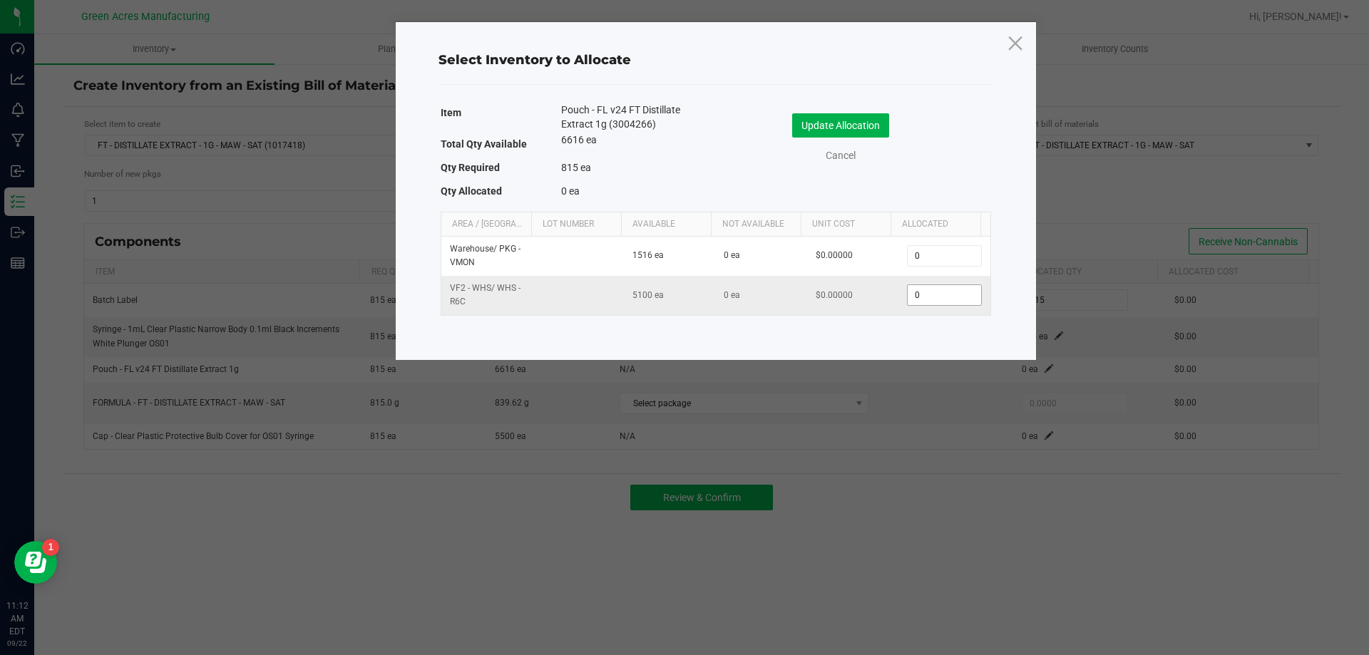
click at [940, 292] on input "0" at bounding box center [944, 295] width 73 height 20
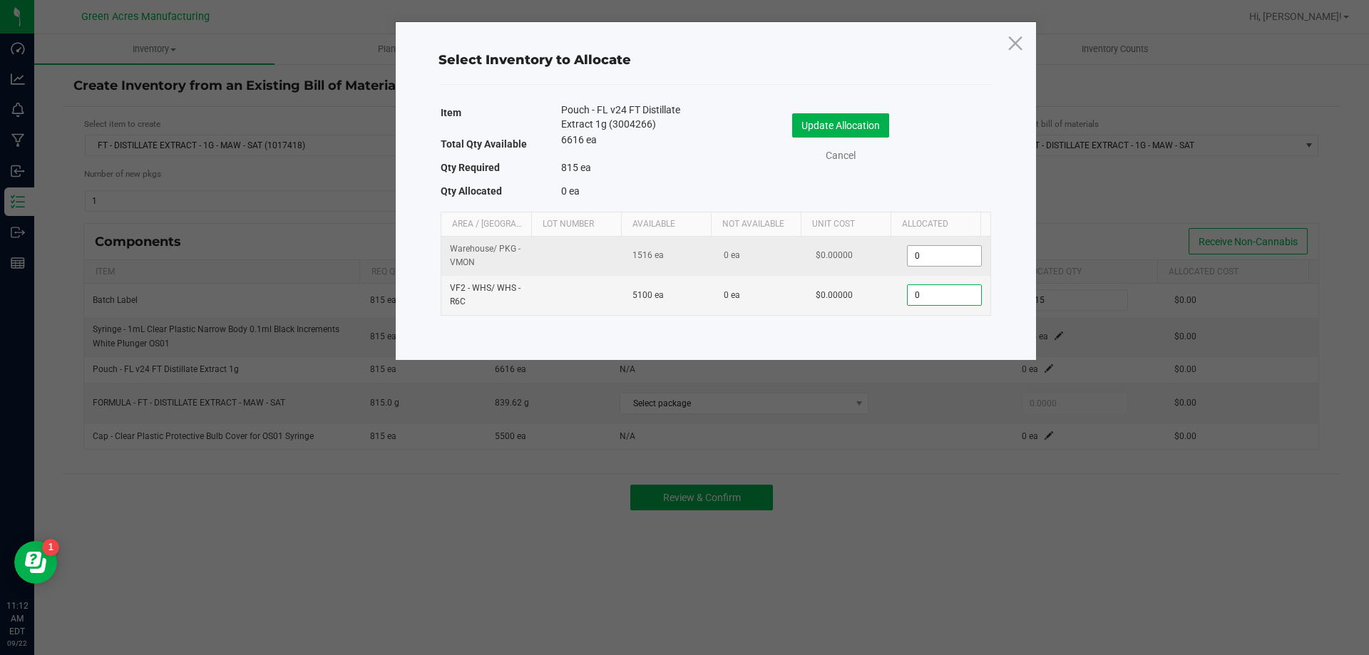
click at [940, 259] on input "0" at bounding box center [944, 256] width 73 height 20
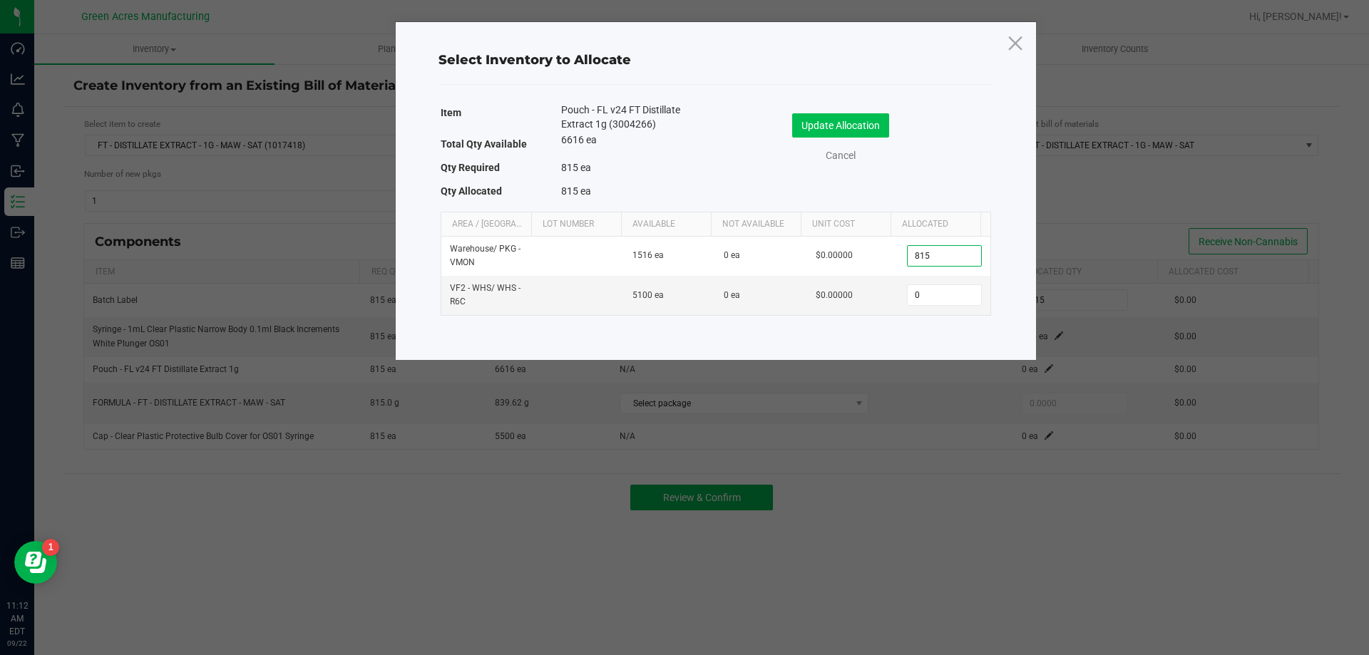
type input "815"
click at [873, 128] on button "Update Allocation" at bounding box center [840, 125] width 97 height 24
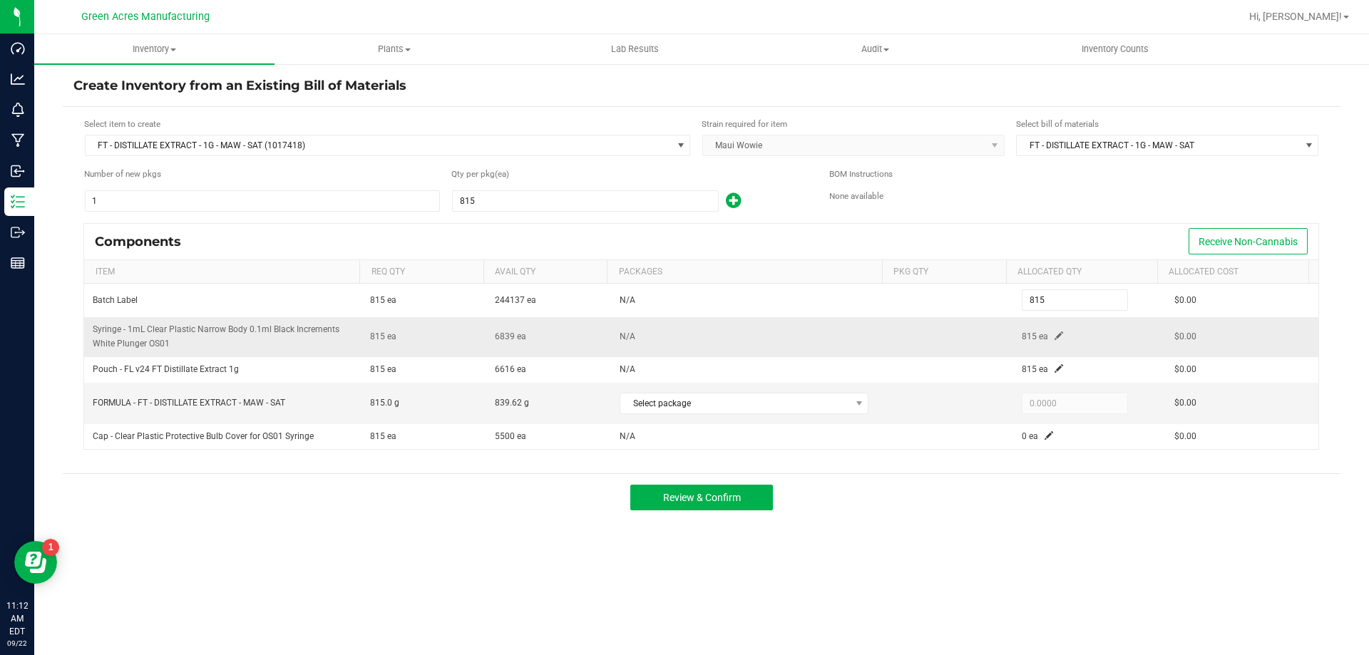
click at [1054, 331] on span at bounding box center [1058, 335] width 9 height 9
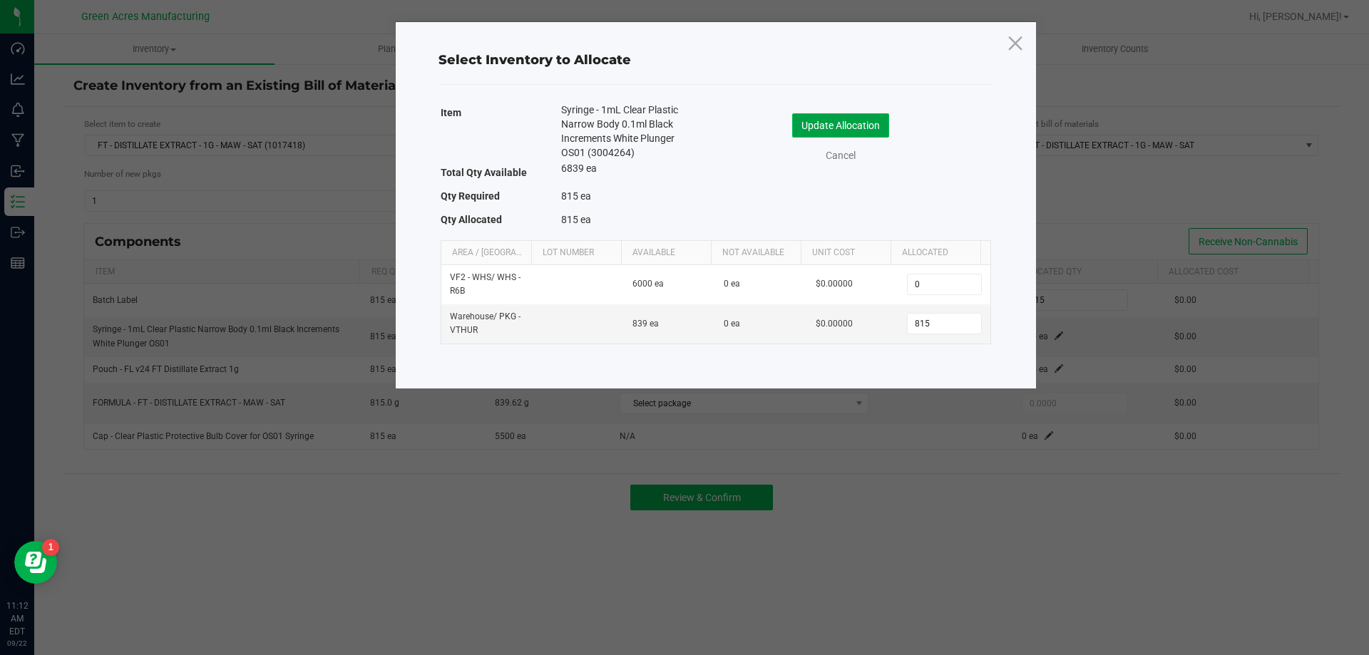
click at [832, 126] on button "Update Allocation" at bounding box center [840, 125] width 97 height 24
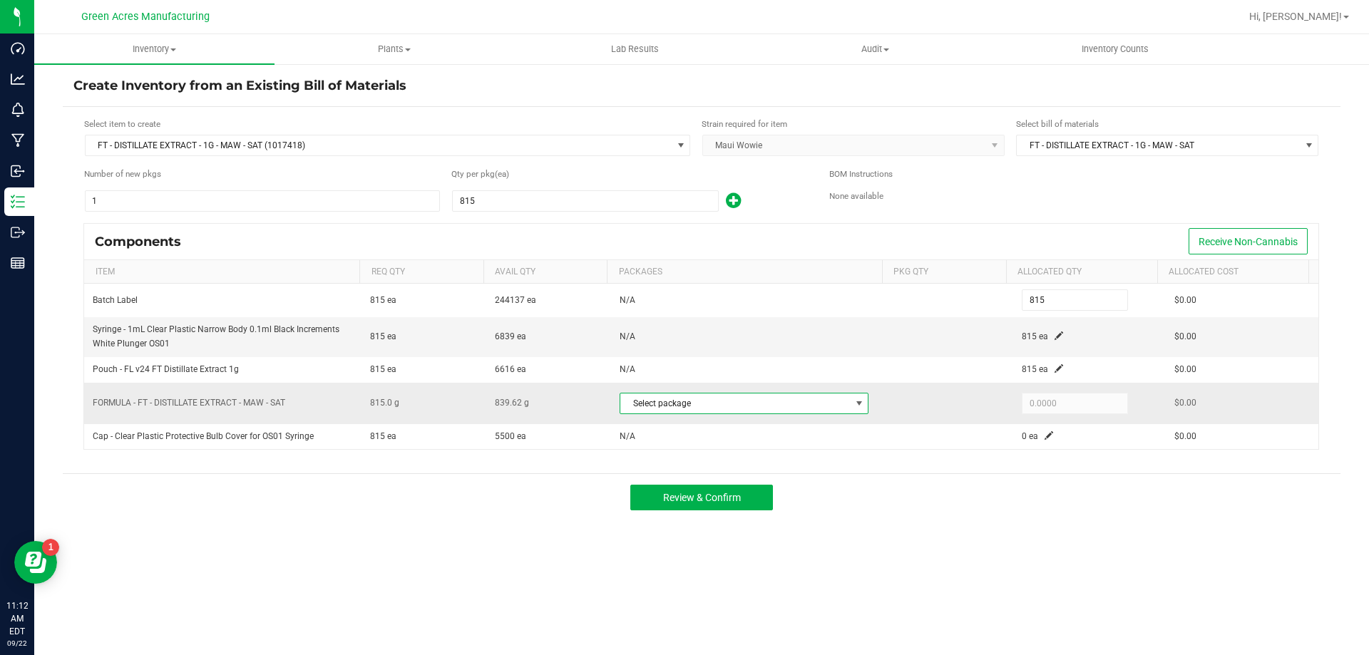
click at [828, 399] on span "Select package" at bounding box center [735, 404] width 230 height 20
click at [776, 407] on span "Select package" at bounding box center [735, 404] width 230 height 20
click at [778, 456] on li "7987900492750983 (SEP25MAW01-0922)" at bounding box center [738, 462] width 245 height 20
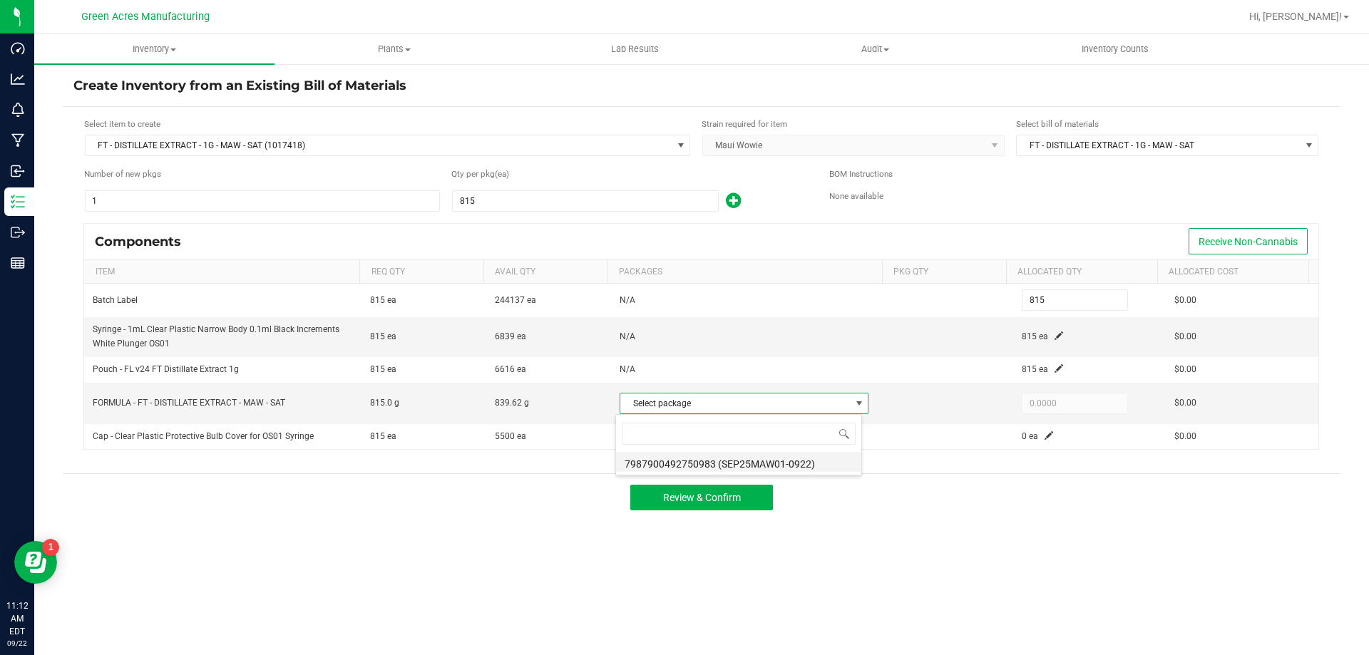
type input "815.0000"
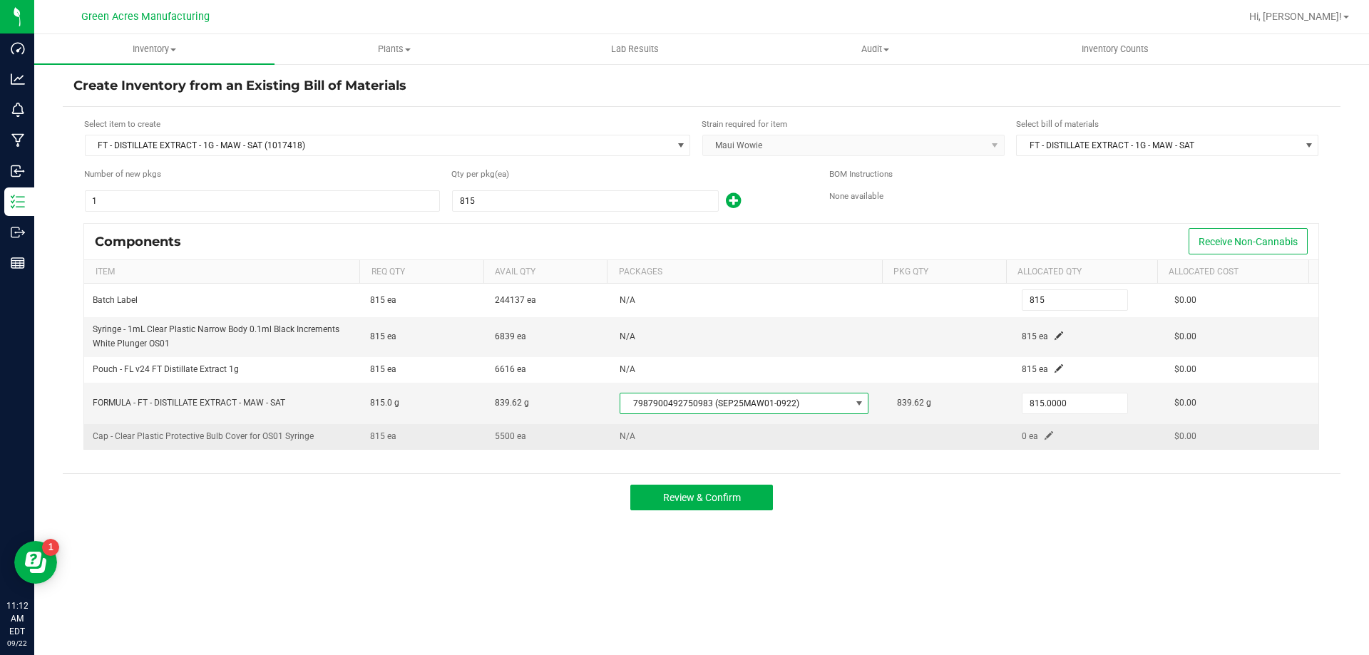
click at [1044, 436] on span at bounding box center [1048, 435] width 9 height 9
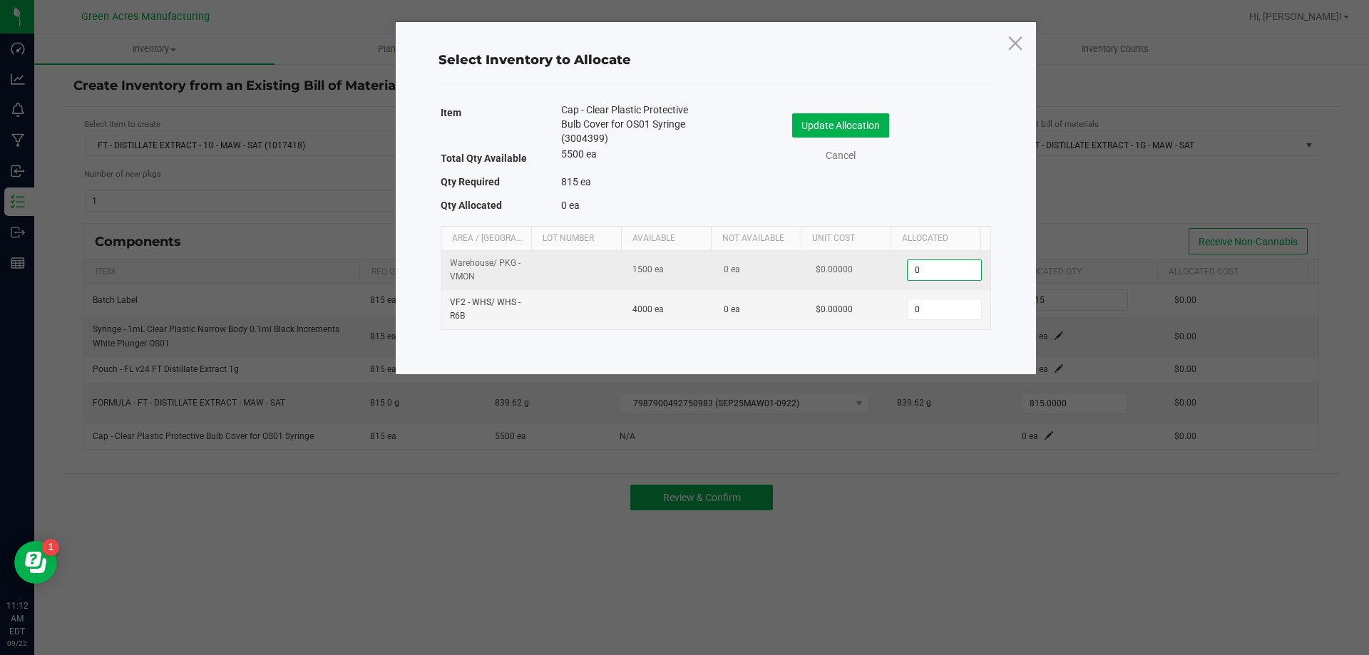
click at [924, 274] on input "0" at bounding box center [944, 270] width 73 height 20
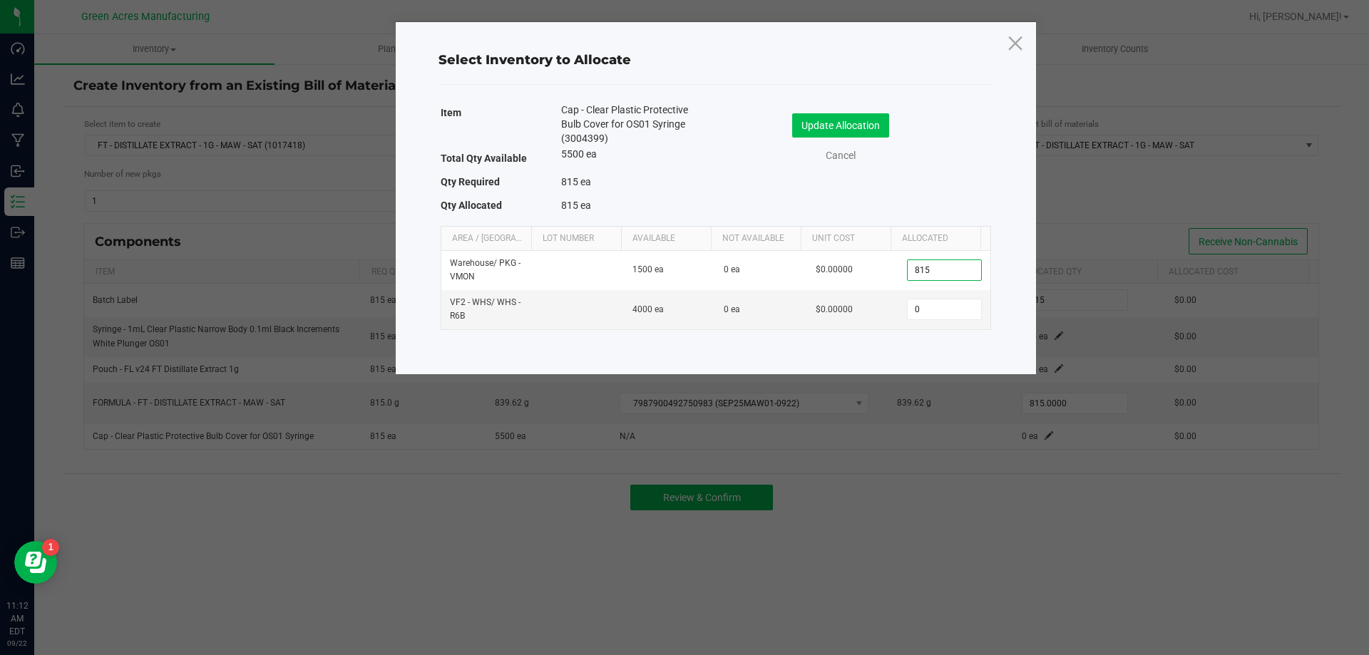
type input "815"
click at [863, 127] on button "Update Allocation" at bounding box center [840, 125] width 97 height 24
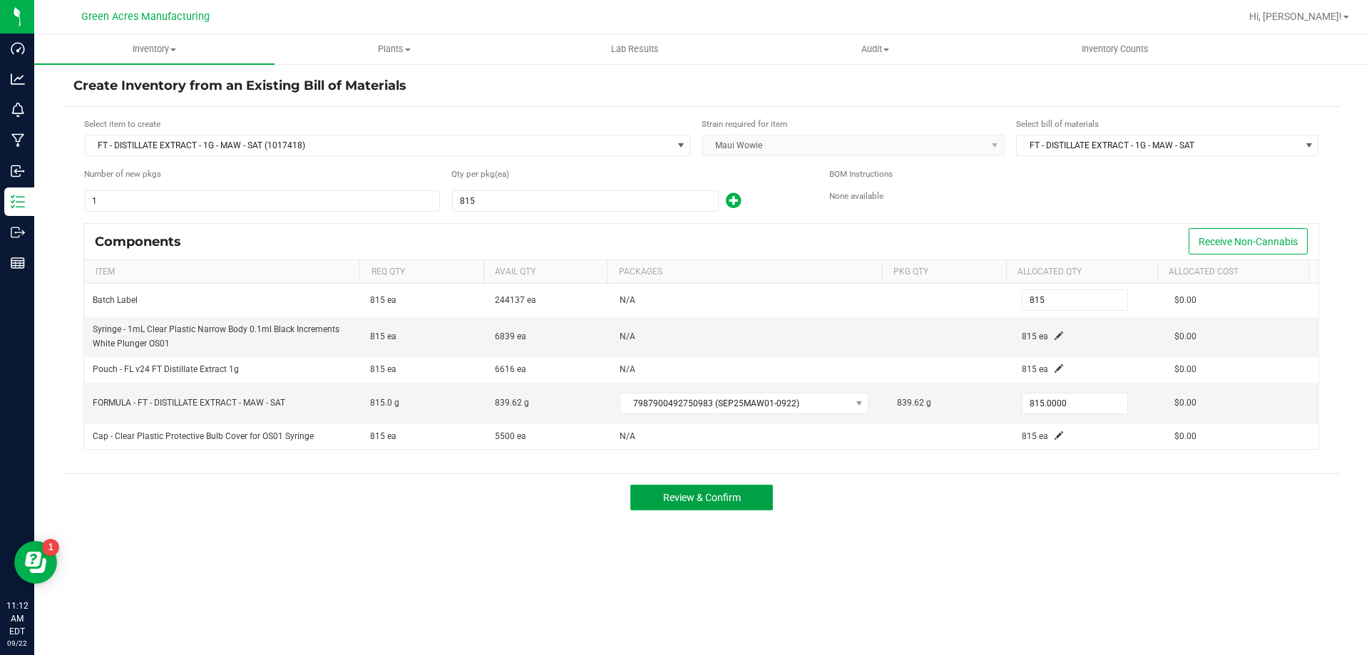
click at [712, 488] on button "Review & Confirm" at bounding box center [701, 498] width 143 height 26
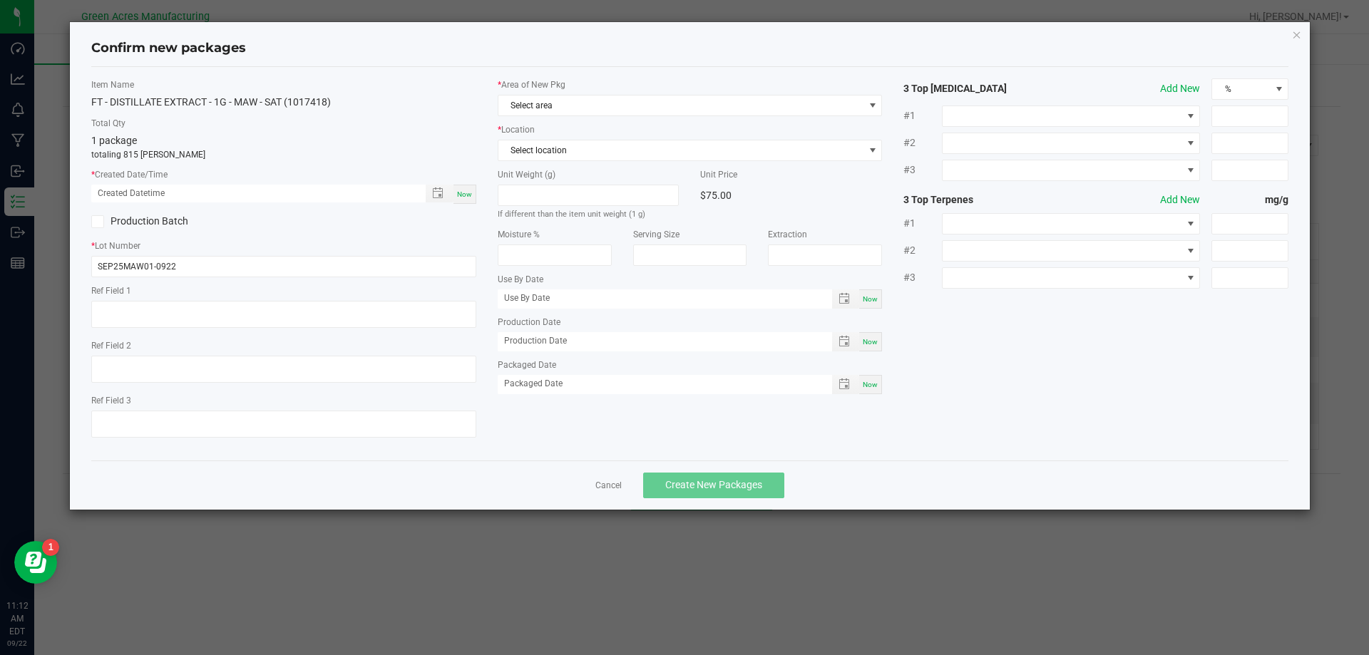
click at [466, 190] on span "Now" at bounding box center [464, 194] width 15 height 8
type input "09/22/2025 11:12 AM"
click at [528, 113] on span "Select area" at bounding box center [681, 106] width 366 height 20
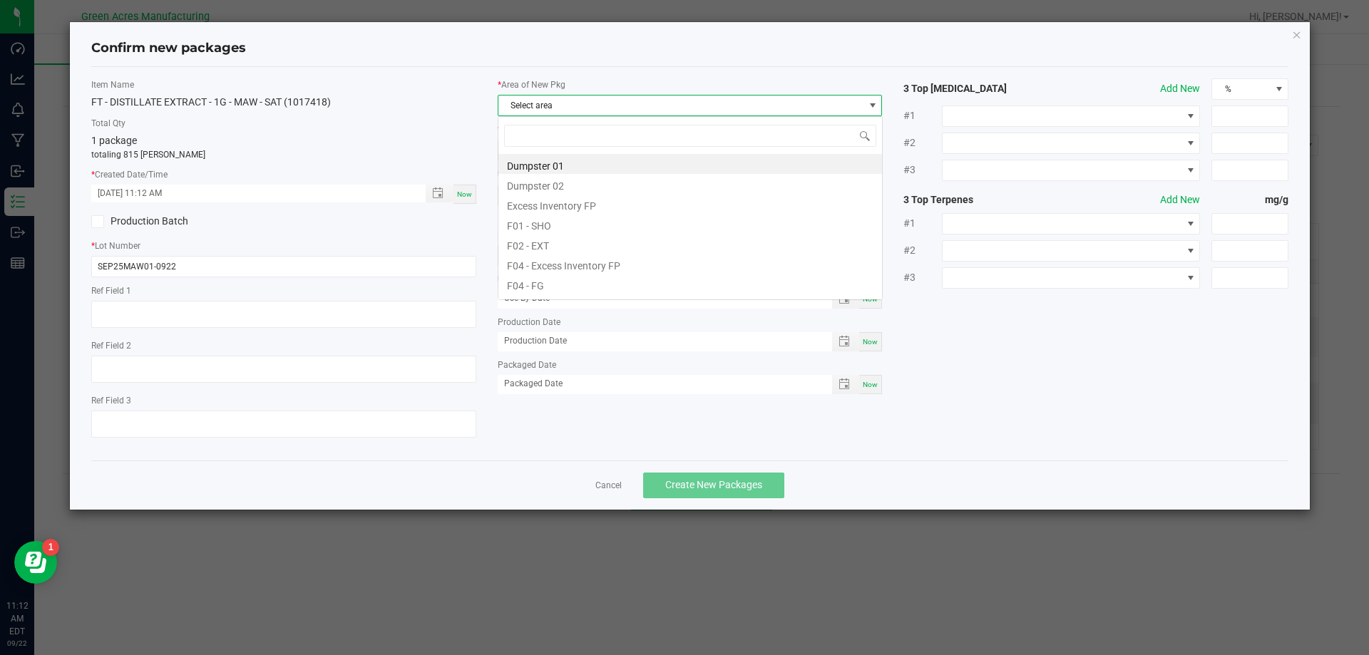
scroll to position [21, 385]
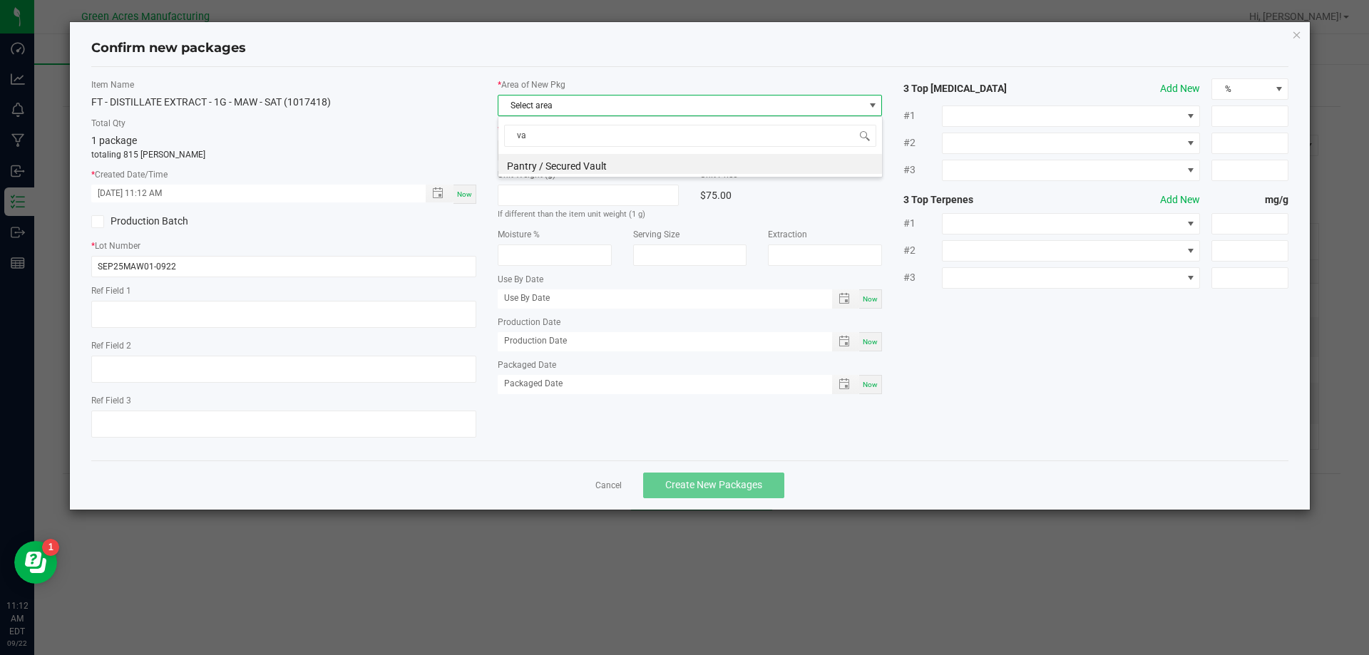
type input "vau"
click at [533, 163] on li "Pantry / Secured Vault" at bounding box center [690, 164] width 384 height 20
click at [549, 152] on span "Select location" at bounding box center [681, 150] width 366 height 20
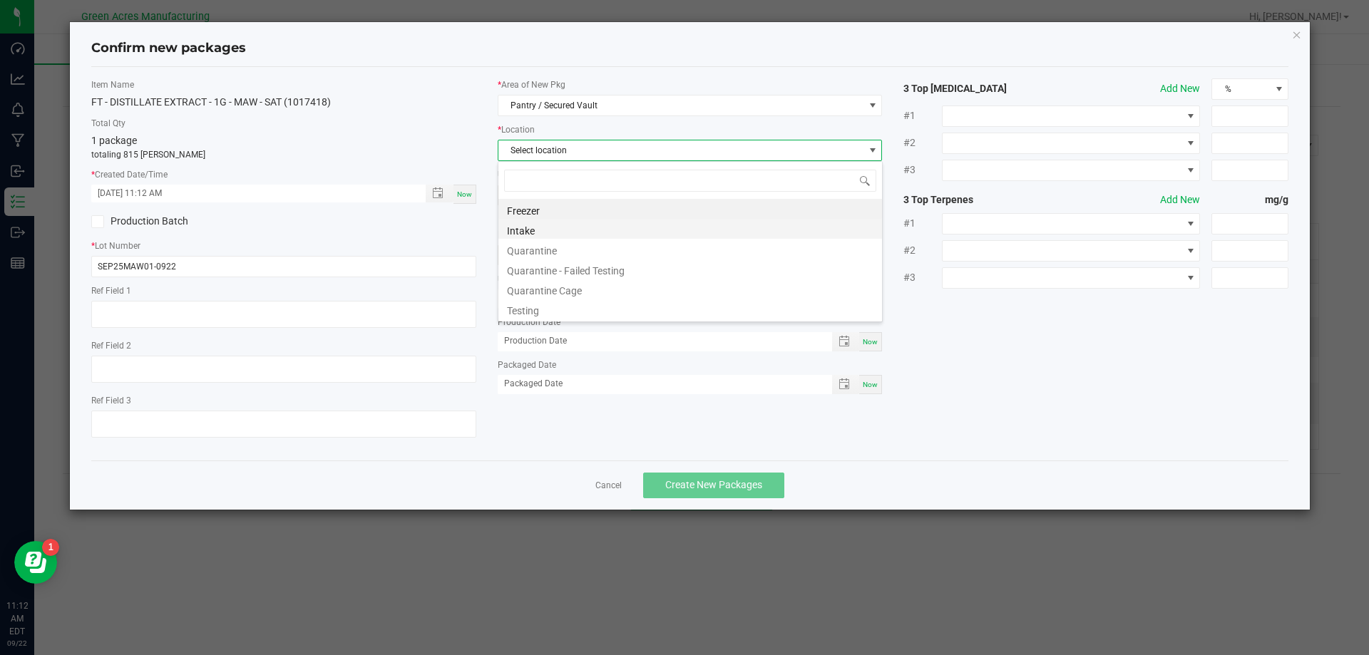
click at [543, 227] on li "Intake" at bounding box center [690, 229] width 384 height 20
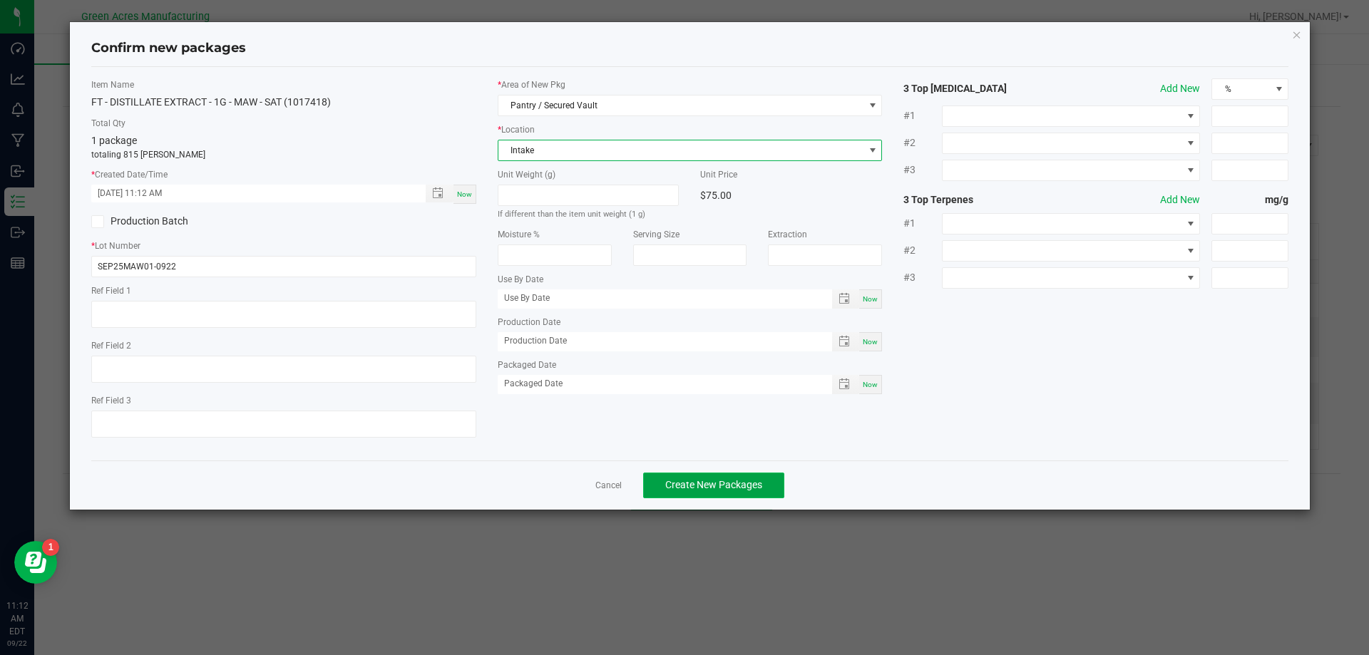
click at [710, 476] on button "Create New Packages" at bounding box center [713, 486] width 141 height 26
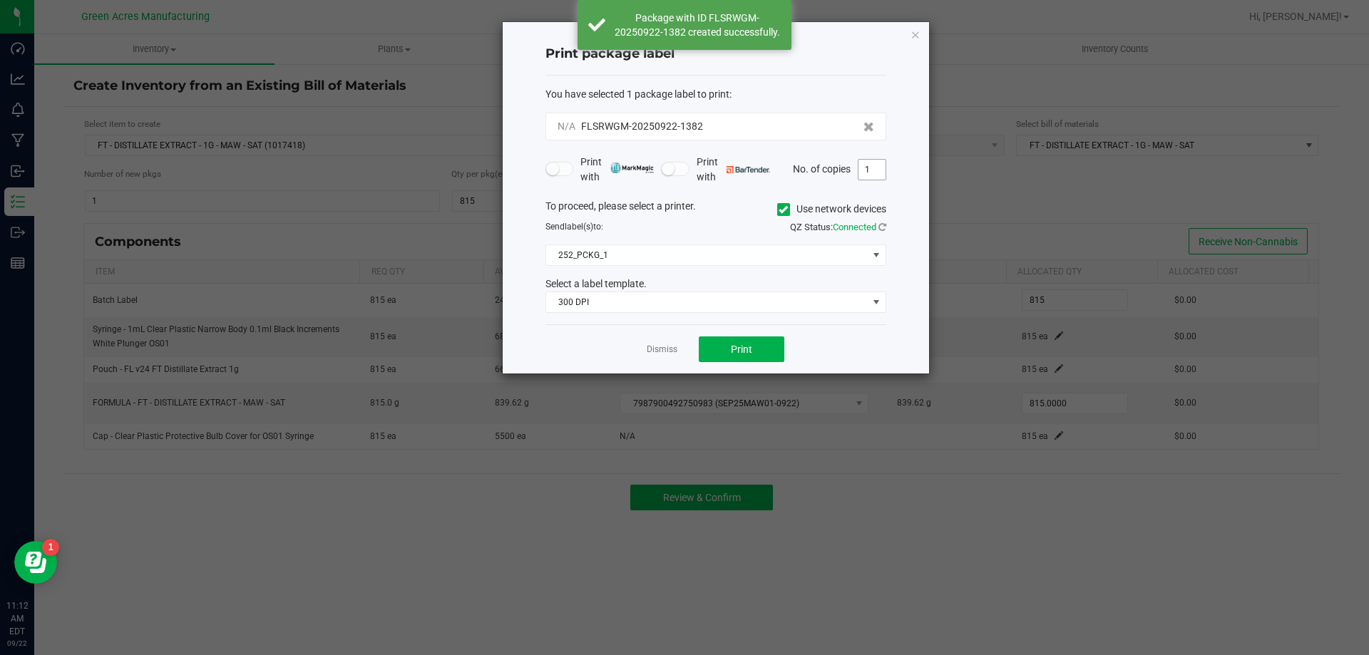
click at [865, 167] on input "1" at bounding box center [871, 170] width 27 height 20
type input "2"
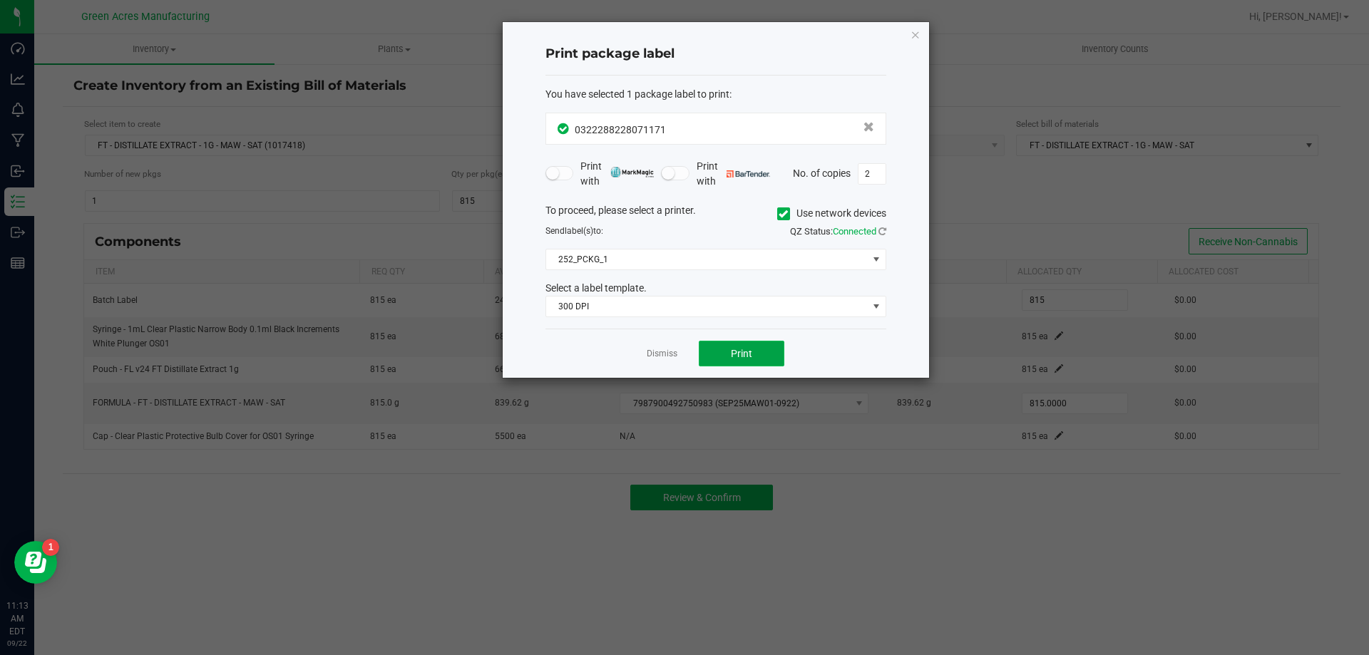
click at [739, 356] on span "Print" at bounding box center [741, 353] width 21 height 11
click at [670, 353] on link "Dismiss" at bounding box center [662, 354] width 31 height 12
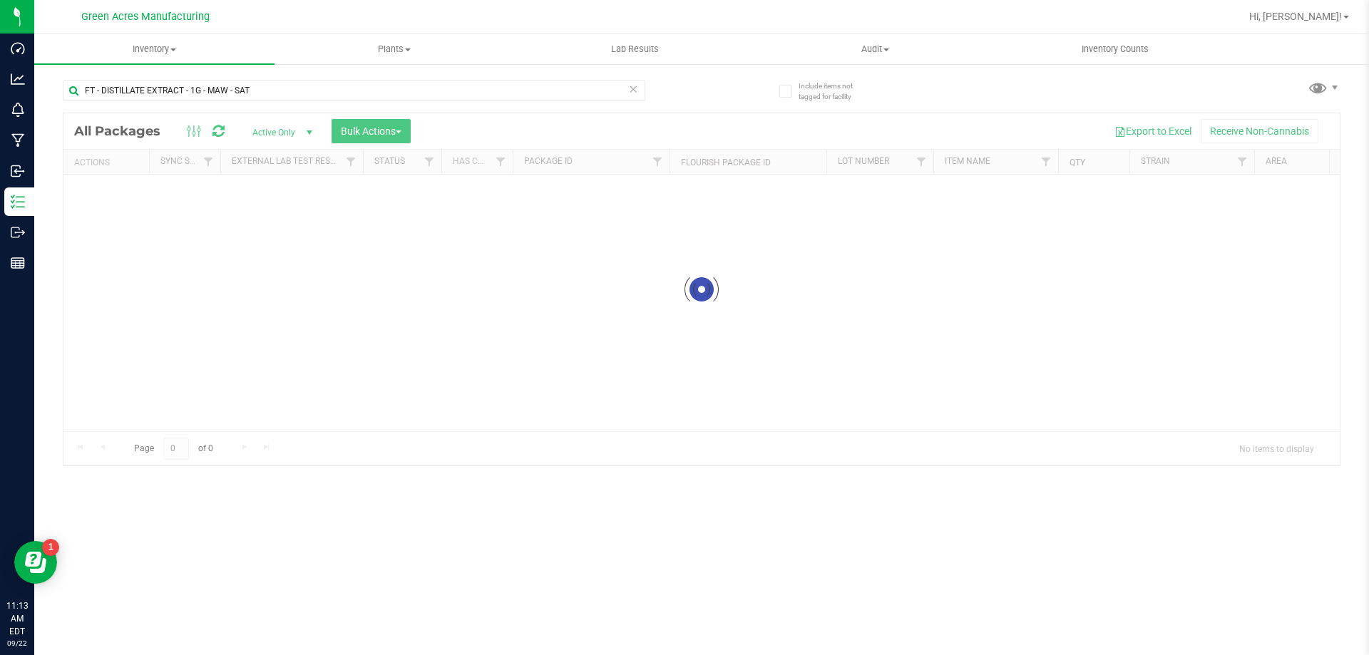
click at [427, 102] on div "FT - DISTILLATE EXTRACT - 1G - MAW - SAT" at bounding box center [354, 96] width 582 height 33
click at [428, 98] on input "FT - DISTILLATE EXTRACT - 1G - MAW - SAT" at bounding box center [354, 90] width 582 height 21
click at [428, 96] on input "FT - DISTILLATE EXTRACT - 1G - MAW - SAT" at bounding box center [354, 90] width 582 height 21
click at [428, 92] on input "FT - DISTILLATE EXTRACT - 1G - MAW - SAT" at bounding box center [354, 90] width 582 height 21
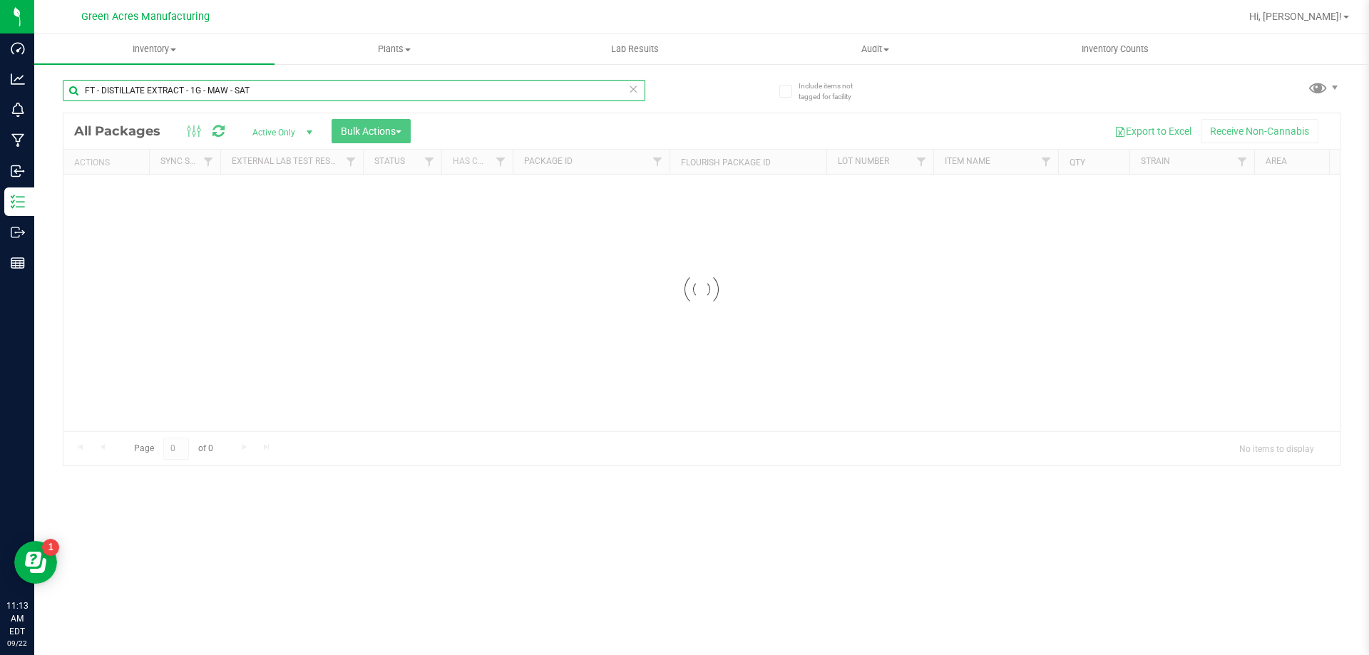
drag, startPoint x: 428, startPoint y: 92, endPoint x: 422, endPoint y: 81, distance: 12.8
click at [422, 81] on input "FT - DISTILLATE EXTRACT - 1G - MAW - SAT" at bounding box center [354, 90] width 582 height 21
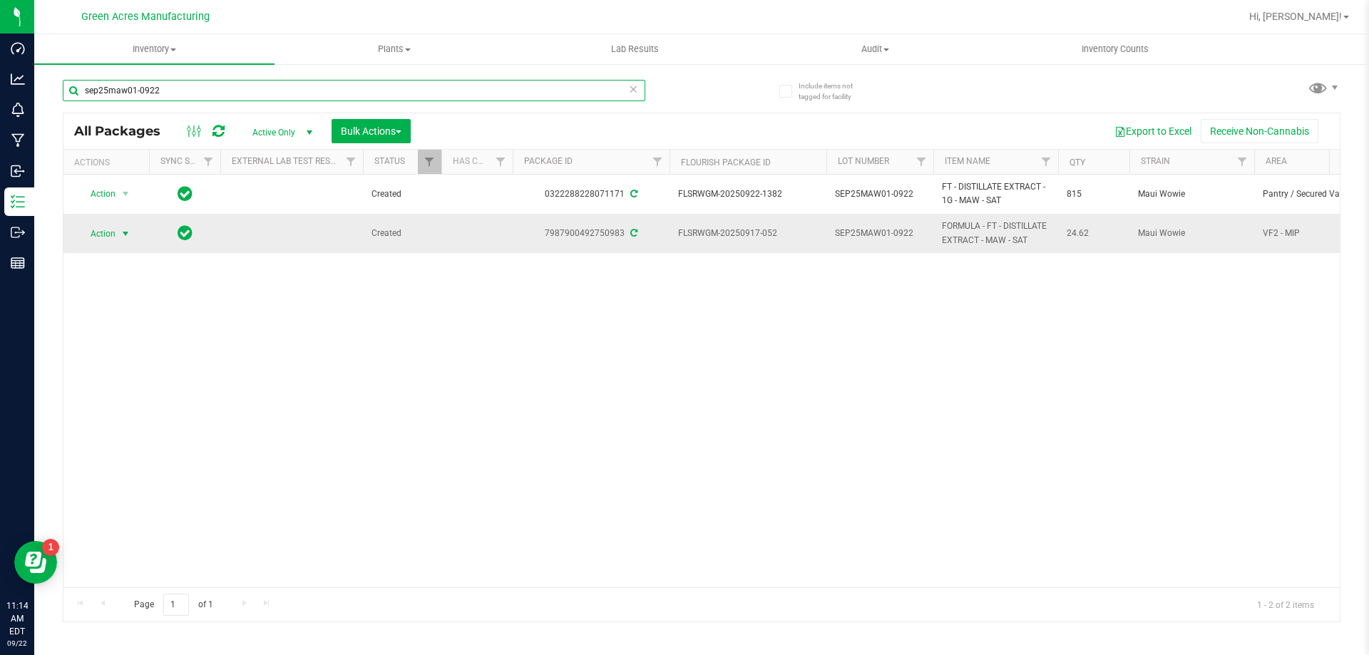
type input "sep25maw01-0922"
click at [108, 235] on span "Action" at bounding box center [97, 234] width 38 height 20
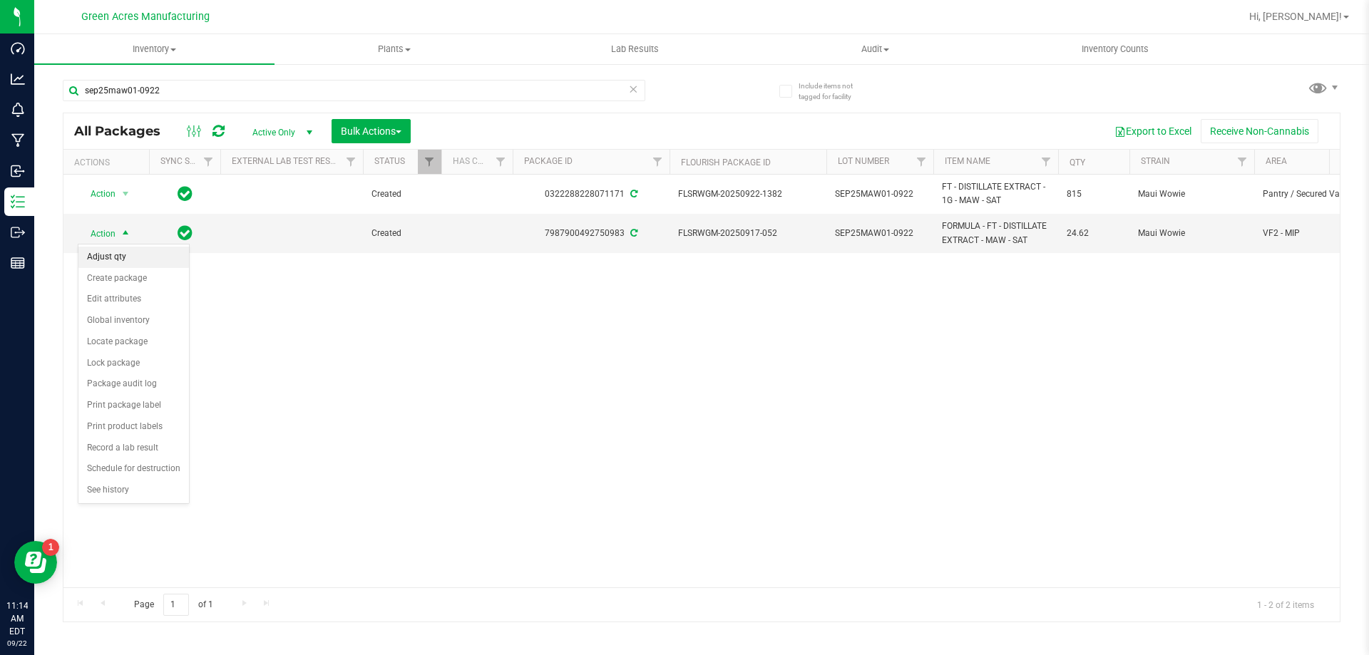
click at [138, 259] on li "Adjust qty" at bounding box center [133, 257] width 110 height 21
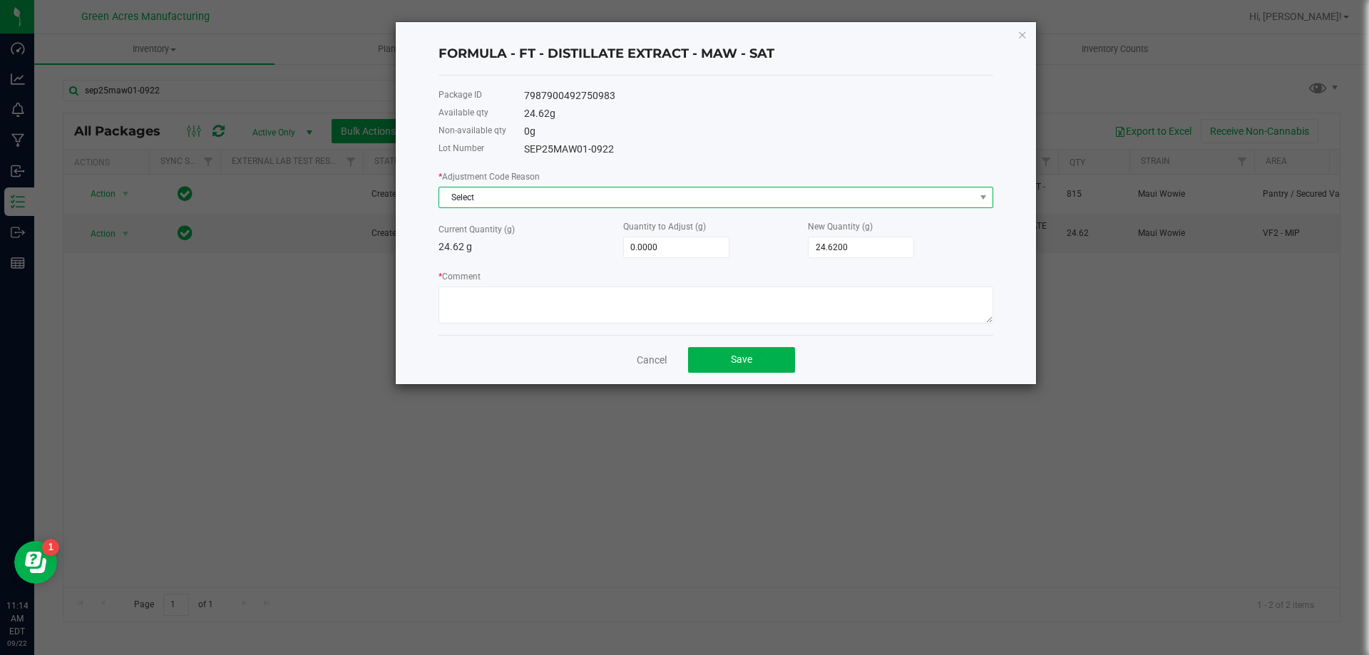
click at [469, 192] on span "Select" at bounding box center [706, 197] width 535 height 20
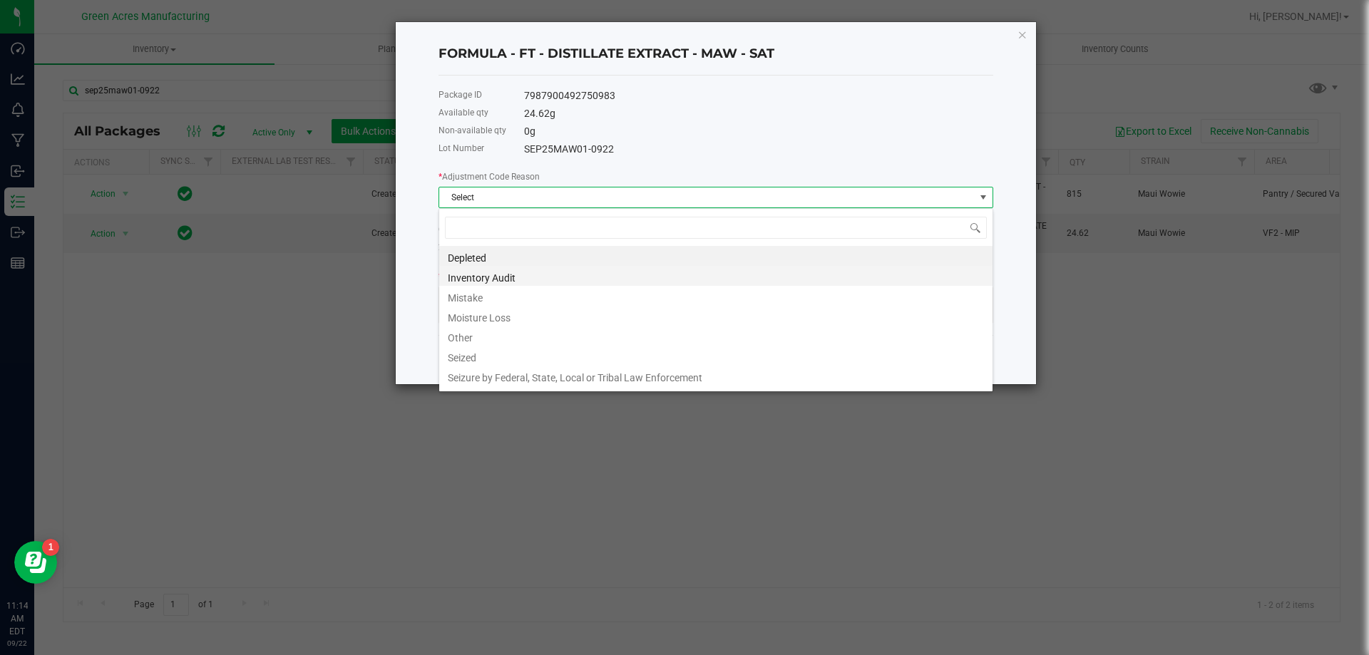
scroll to position [21, 555]
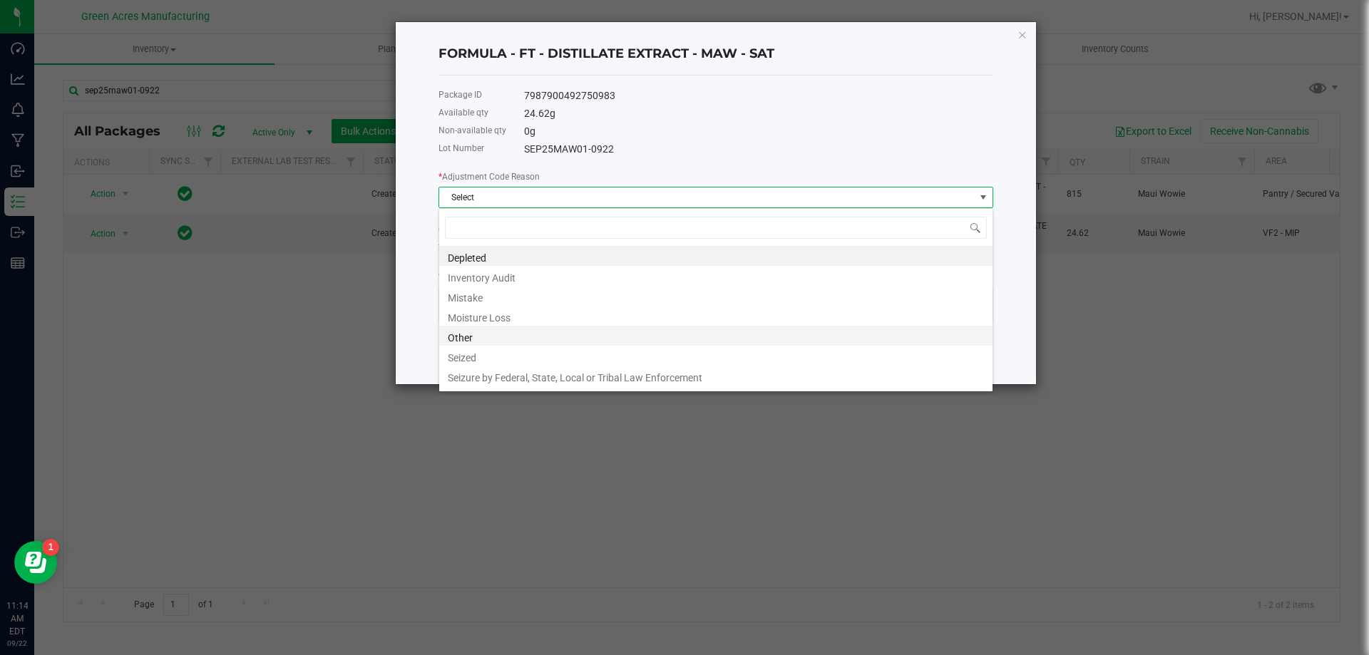
click at [491, 331] on li "Other" at bounding box center [715, 336] width 553 height 20
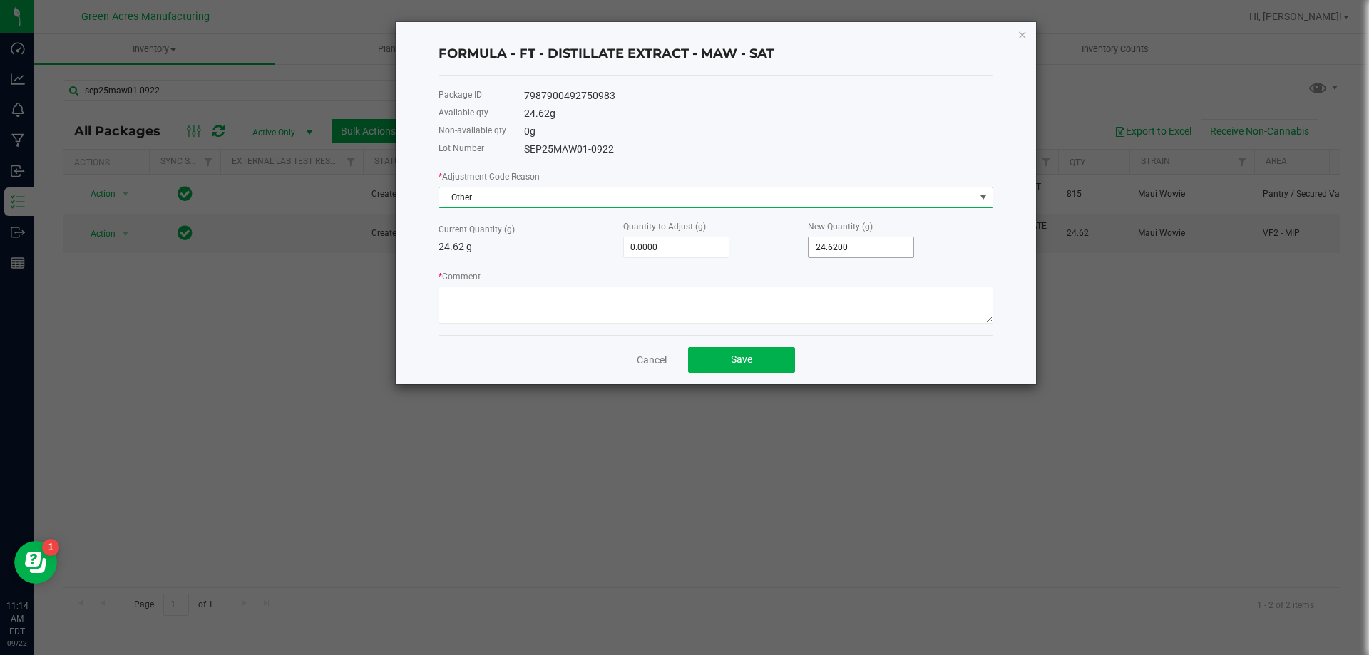
type input "24.62"
click at [826, 248] on input "24.62" at bounding box center [860, 247] width 105 height 20
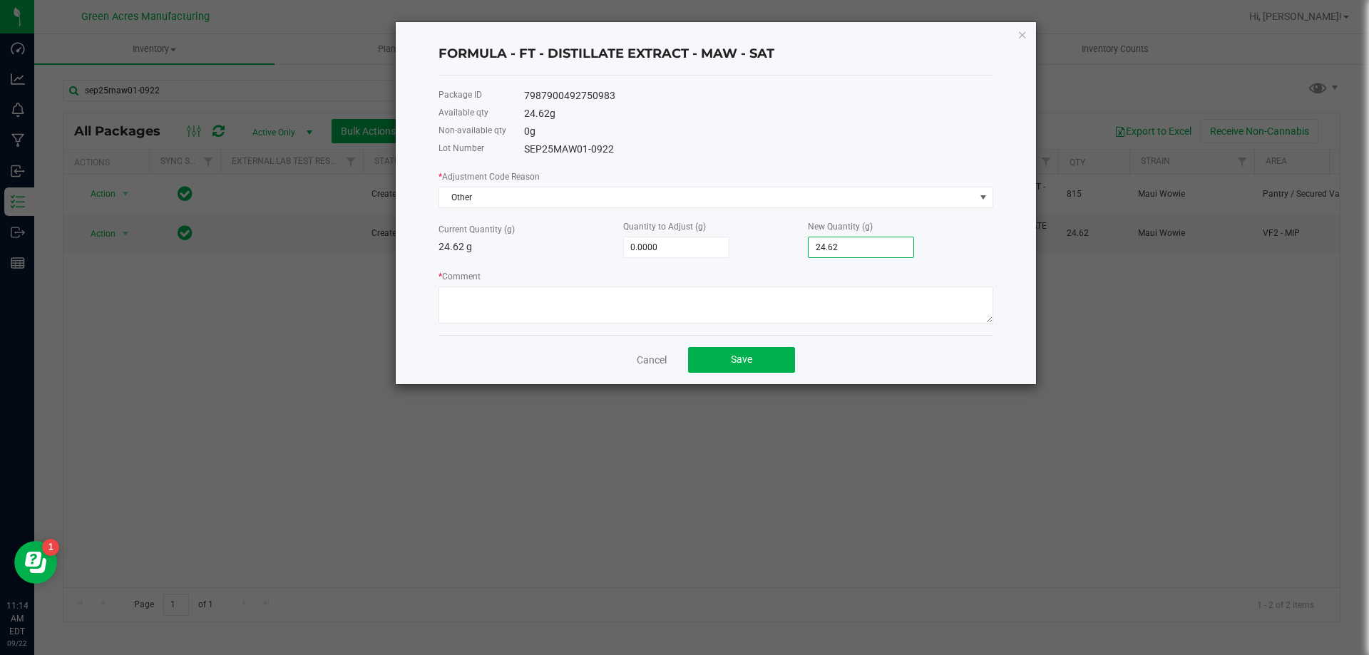
click at [826, 248] on input "24.62" at bounding box center [860, 247] width 105 height 20
type input "-24.6200"
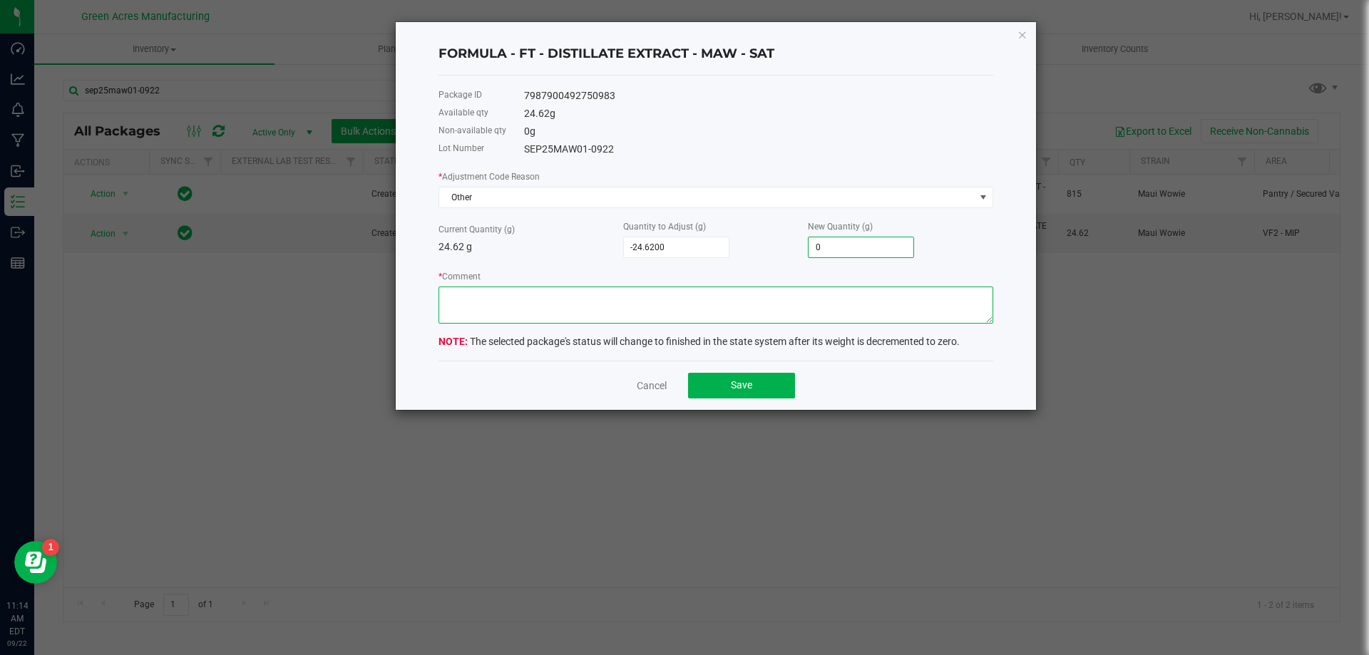
type input "0.0000"
click at [639, 292] on textarea "* Comment" at bounding box center [715, 305] width 555 height 37
type textarea "Priming and calibration. Run completed. RD"
click at [711, 391] on button "Save" at bounding box center [741, 386] width 107 height 26
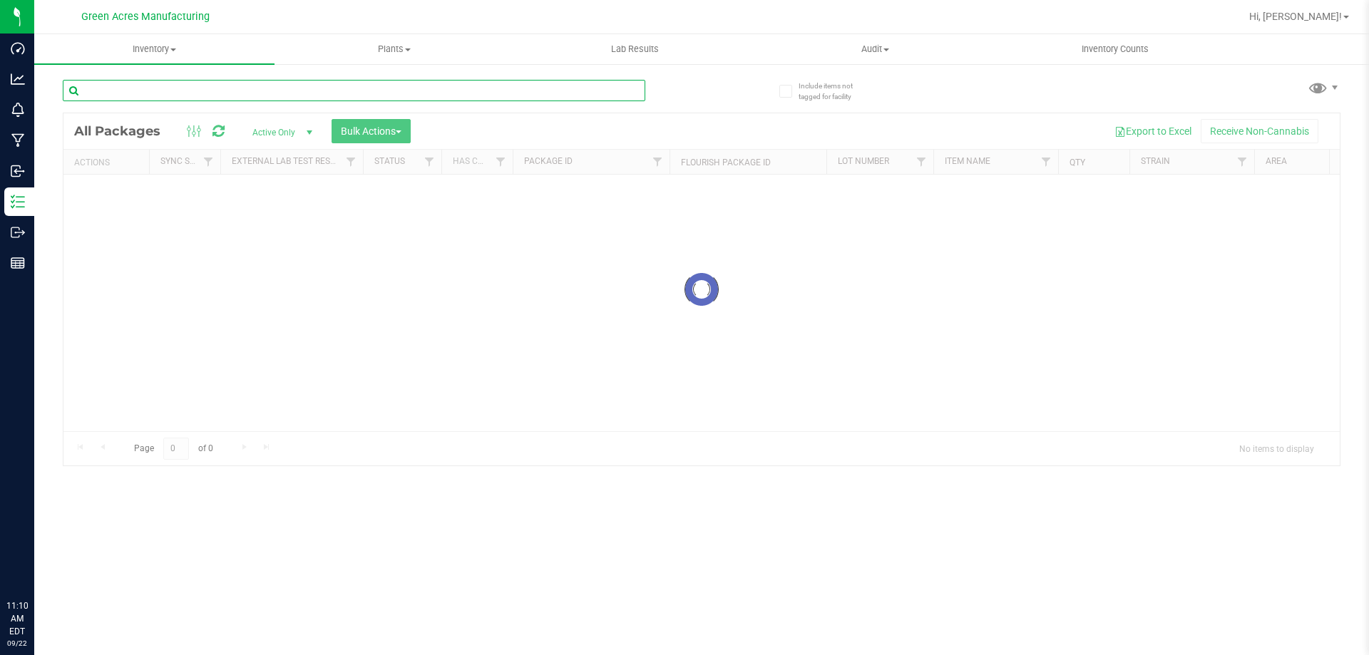
click at [289, 84] on input "text" at bounding box center [354, 90] width 582 height 21
type input "f"
type input "s"
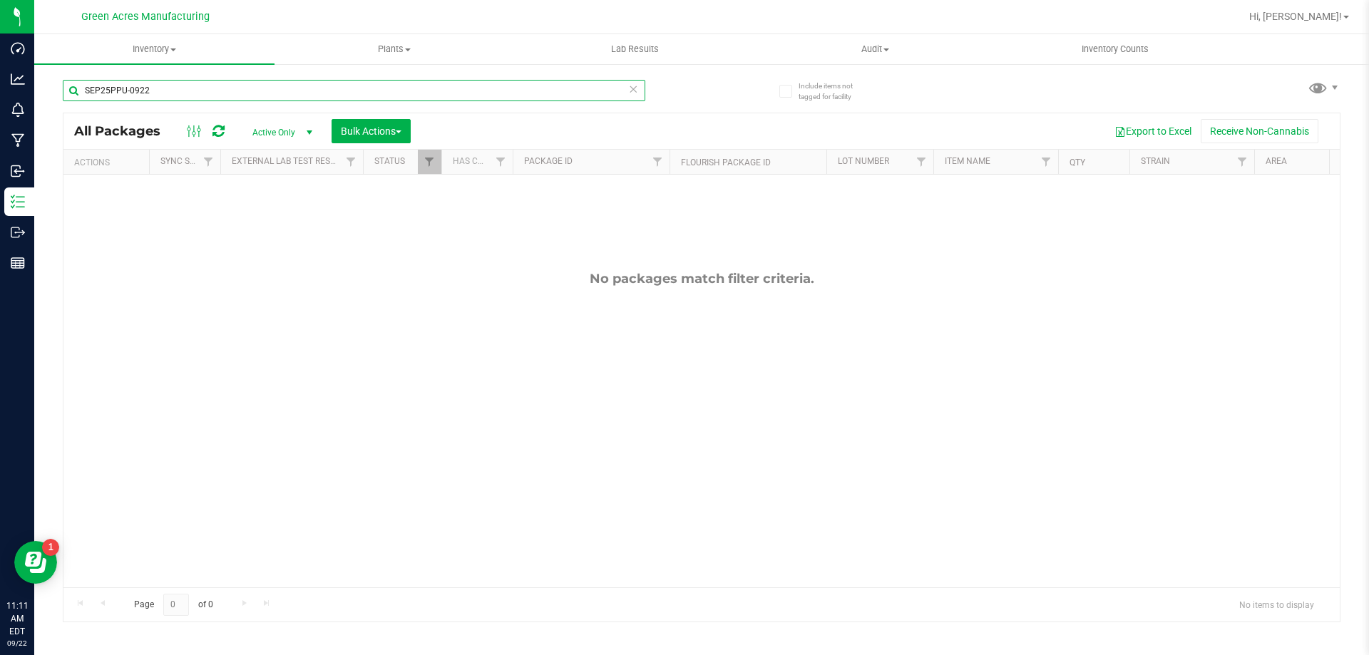
click at [207, 95] on input "SEP25PPU-0922" at bounding box center [354, 90] width 582 height 21
type input "SEP25PPU01-0922"
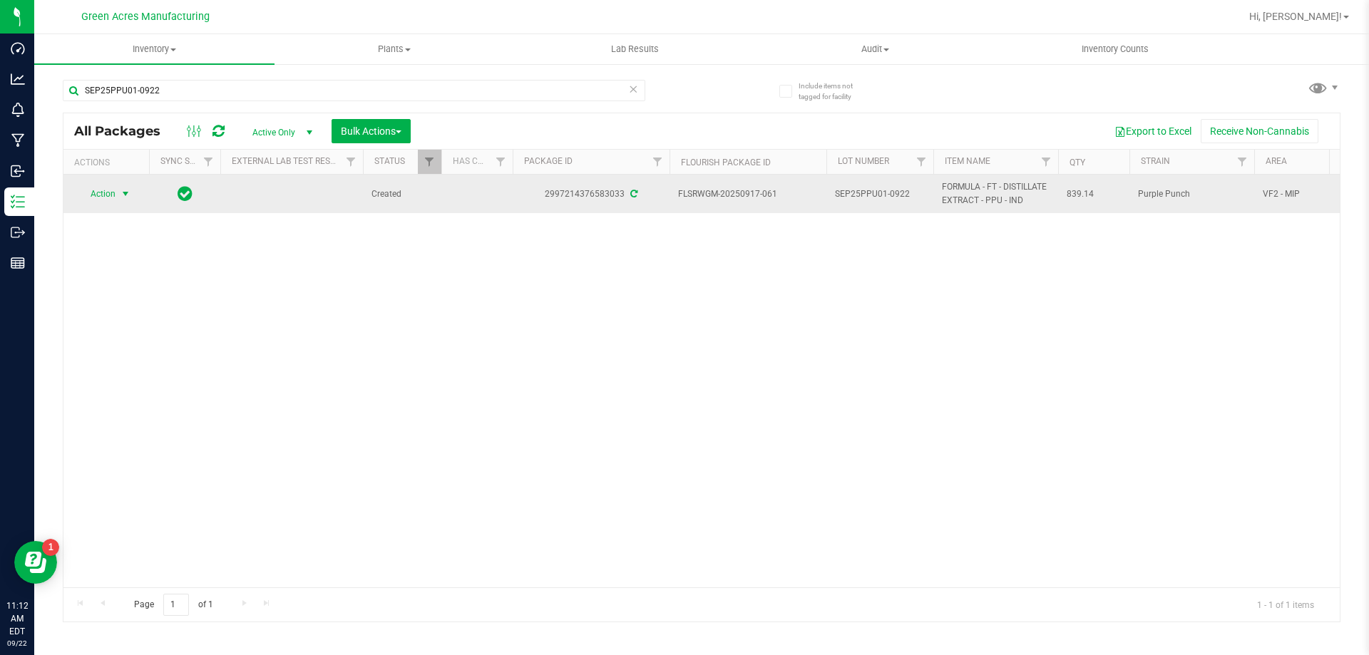
click at [118, 196] on span "select" at bounding box center [126, 194] width 18 height 20
click at [117, 196] on span "select" at bounding box center [126, 194] width 18 height 20
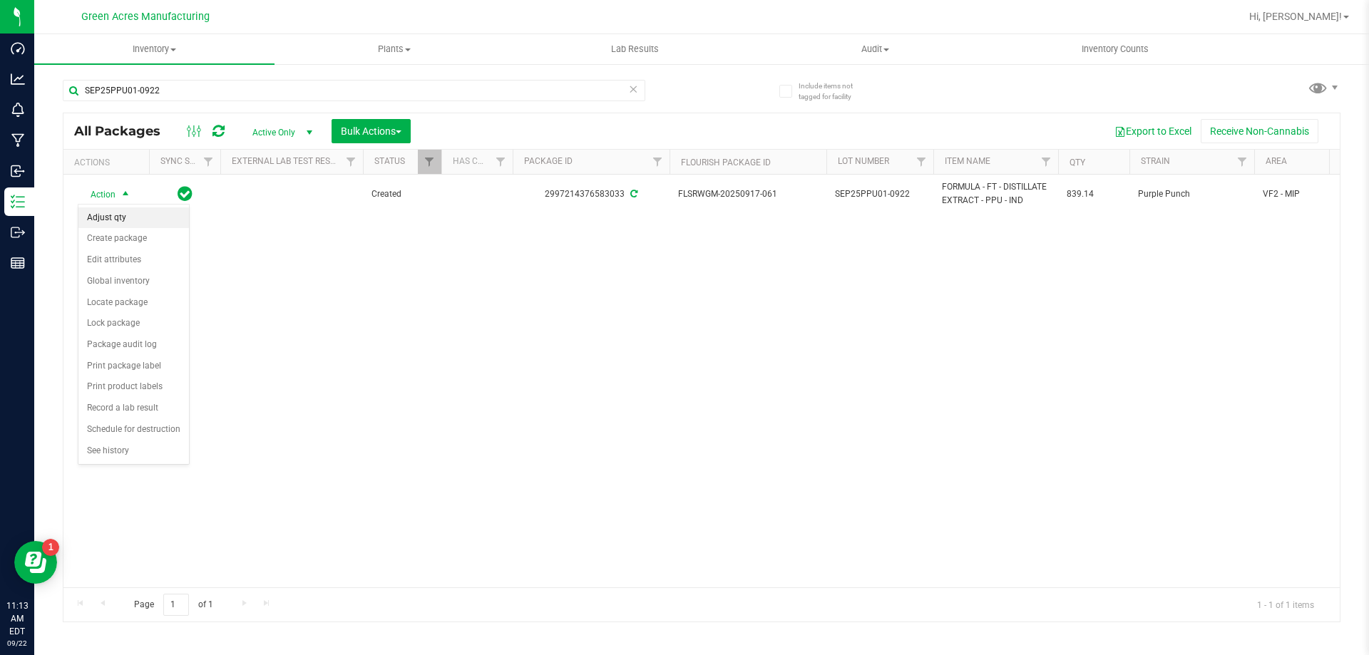
click at [131, 222] on li "Adjust qty" at bounding box center [133, 217] width 110 height 21
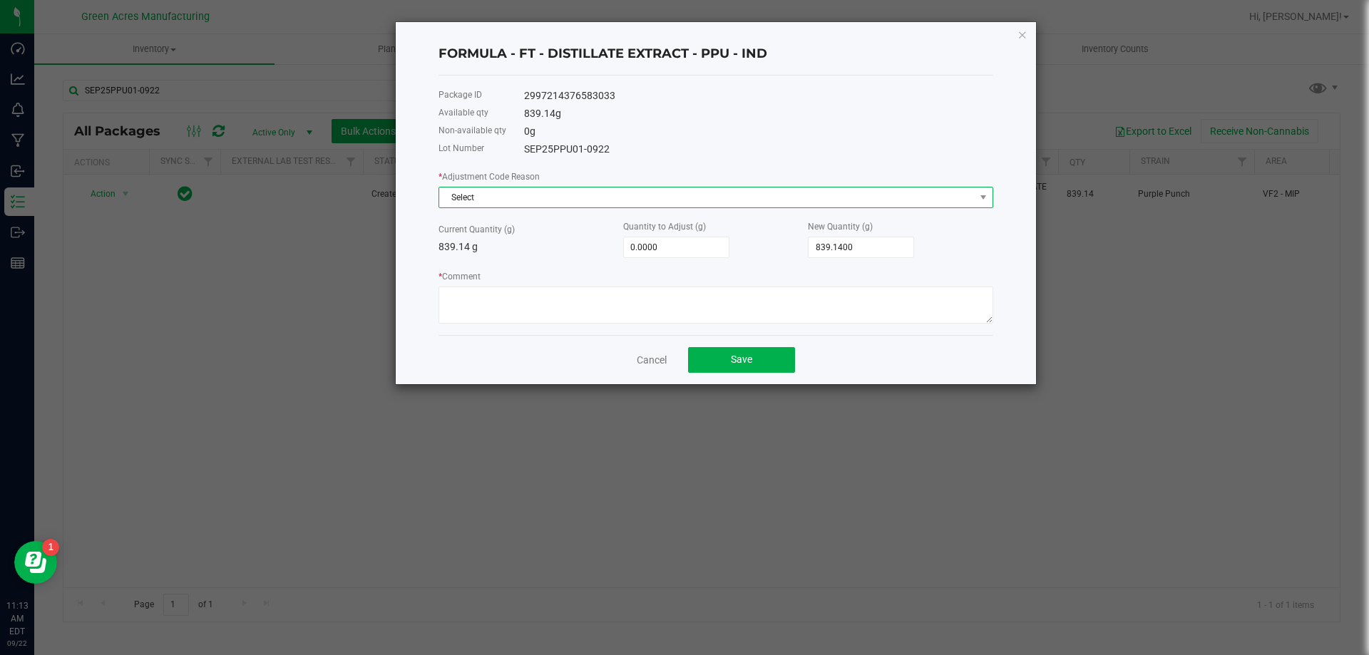
click at [532, 200] on span "Select" at bounding box center [706, 197] width 535 height 20
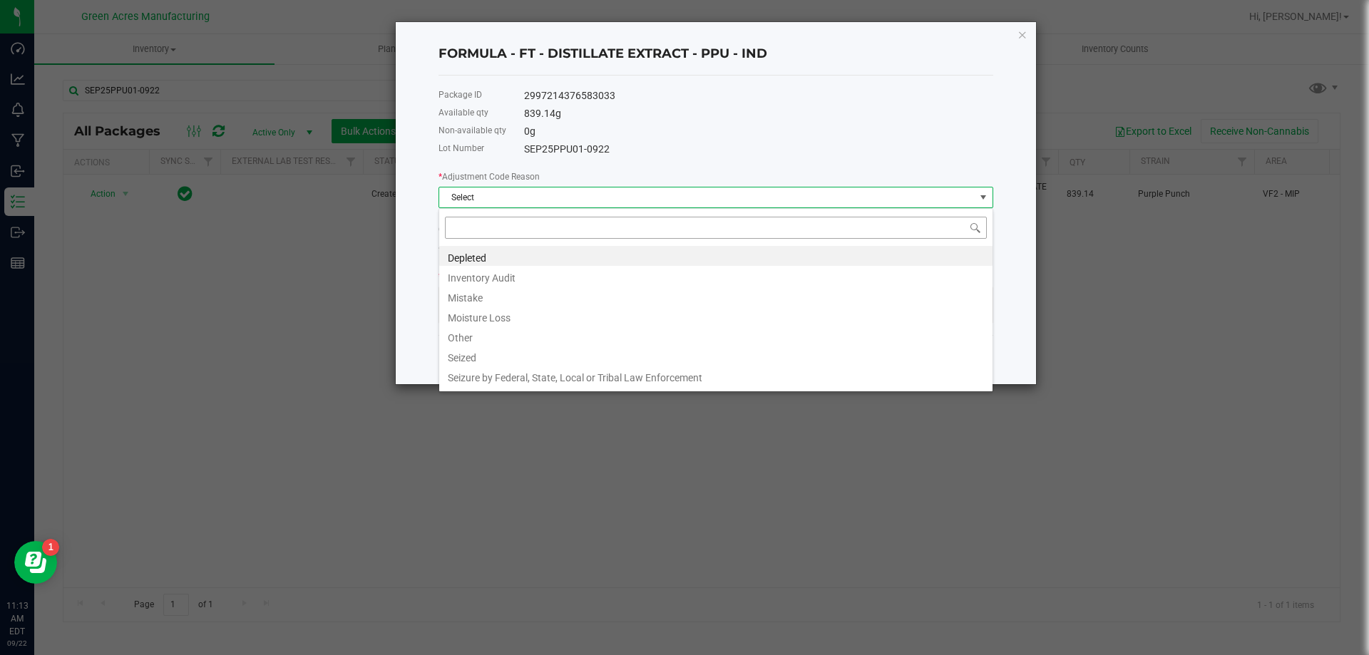
scroll to position [21, 555]
click at [513, 334] on li "Other" at bounding box center [715, 336] width 553 height 20
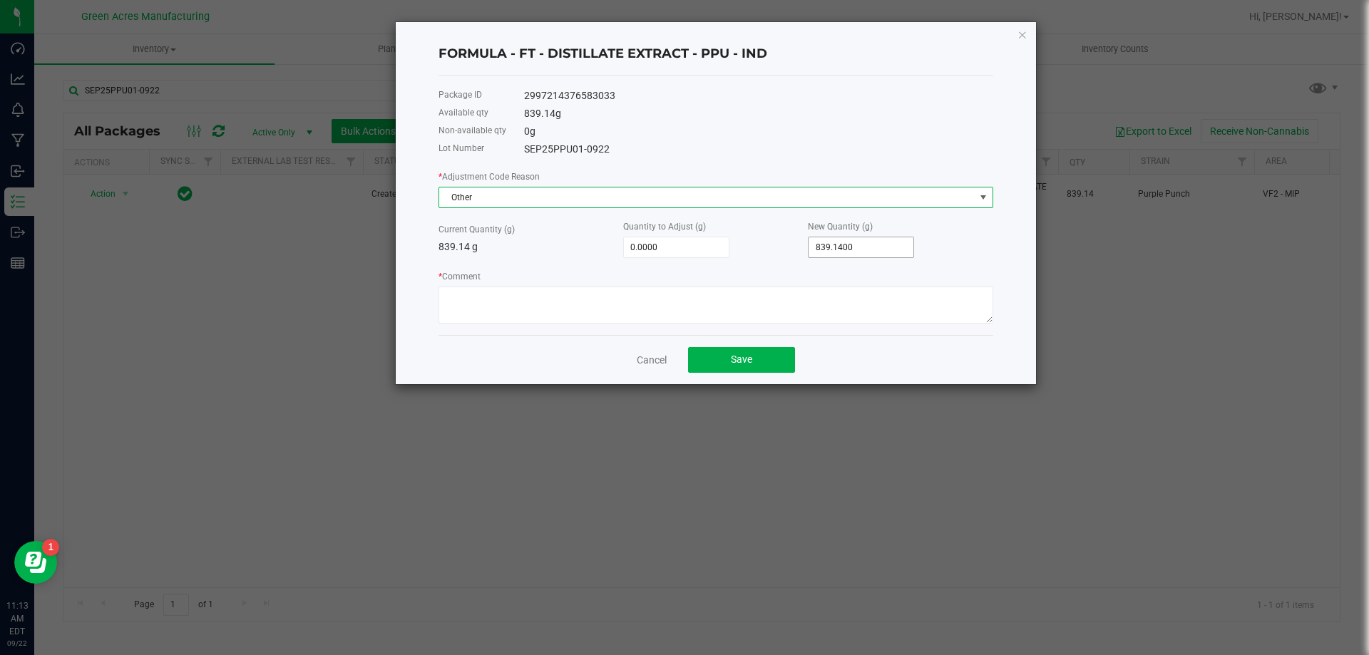
type input "839.14"
click at [897, 244] on input "839.14" at bounding box center [860, 247] width 105 height 20
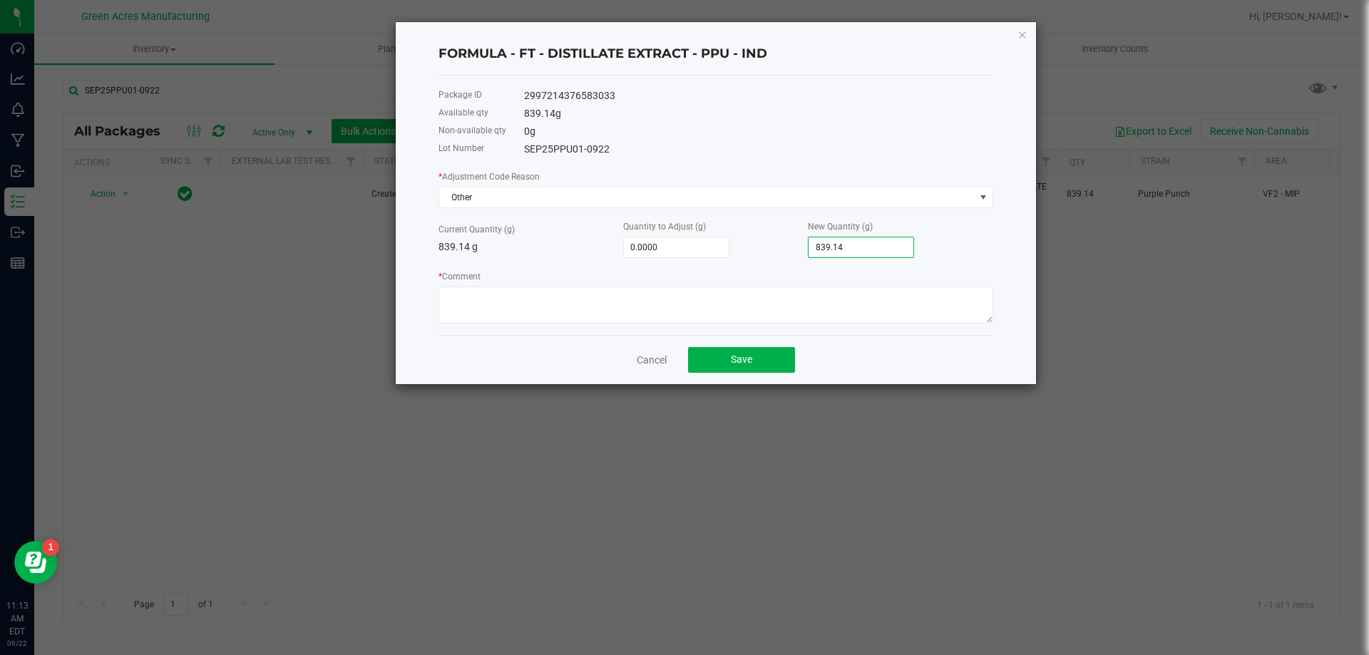
type input "-831.1400"
type input "8"
type input "-755.1400"
type input "84"
type input "0.8600"
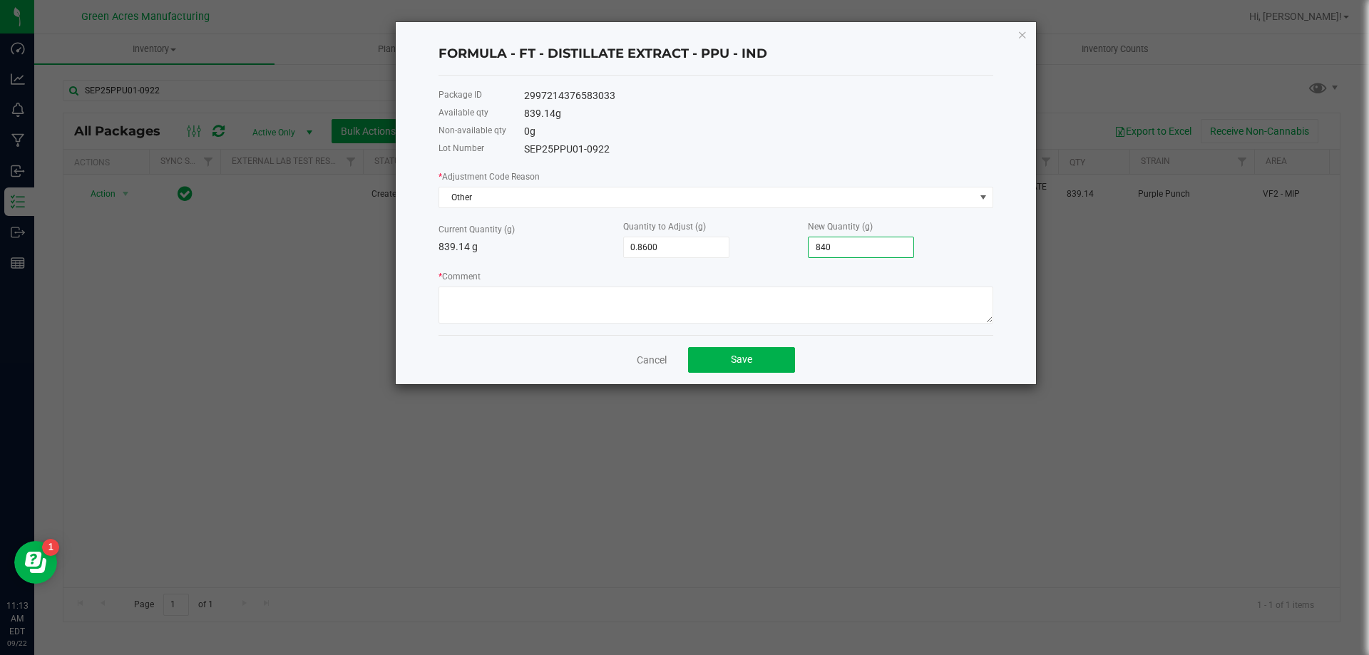
type input "840."
type input "0.9600"
type input "840.1"
type input "1.0000"
type input "840.1400"
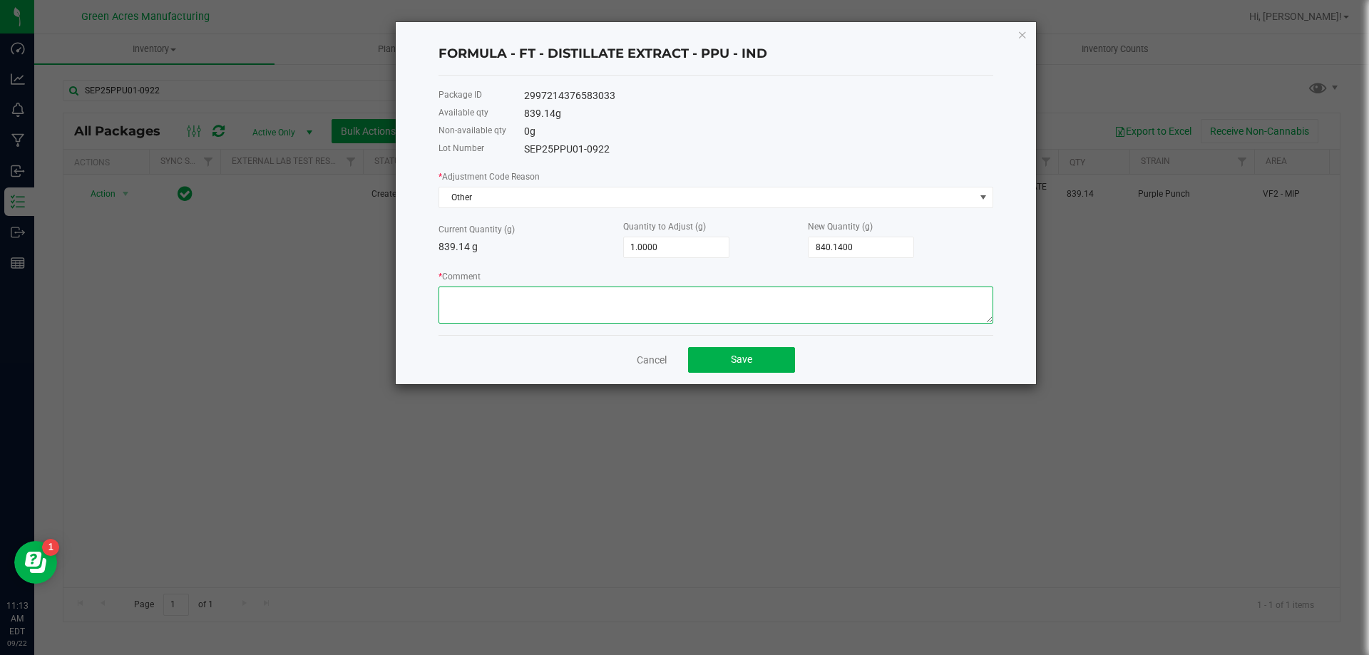
click at [797, 301] on textarea "* Comment" at bounding box center [715, 305] width 555 height 37
type textarea "Erased wrong bath label. RD"
click at [734, 358] on span "Save" at bounding box center [741, 359] width 21 height 11
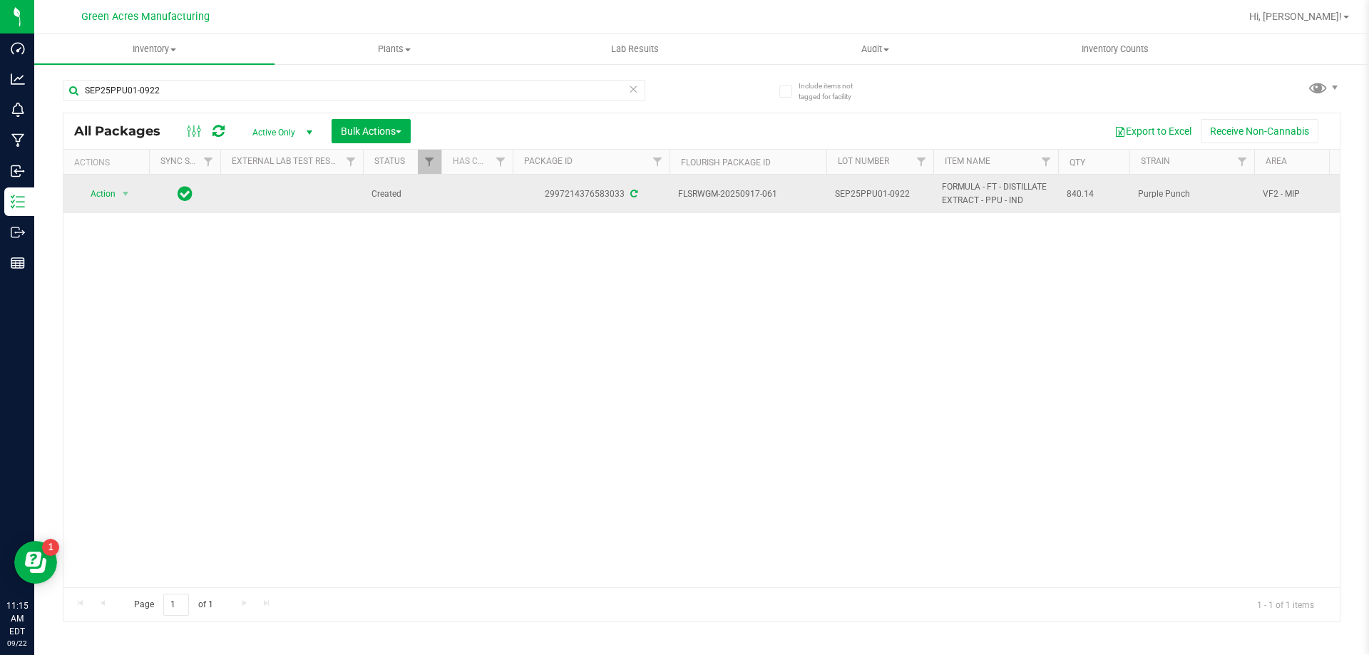
drag, startPoint x: 135, startPoint y: 197, endPoint x: 117, endPoint y: 195, distance: 18.0
click at [133, 197] on div "Action Action Adjust qty Create package Edit attributes Global inventory Locate…" at bounding box center [106, 194] width 68 height 20
click at [117, 195] on span "select" at bounding box center [126, 194] width 18 height 20
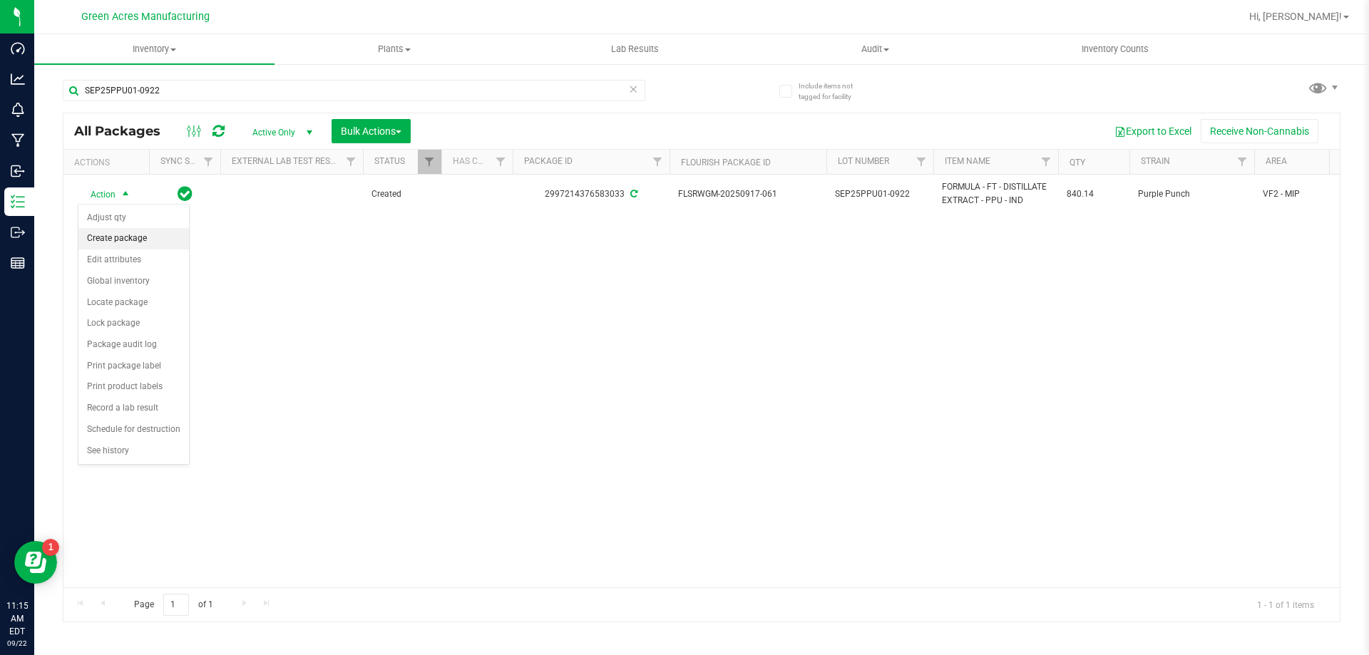
click at [138, 235] on li "Create package" at bounding box center [133, 238] width 110 height 21
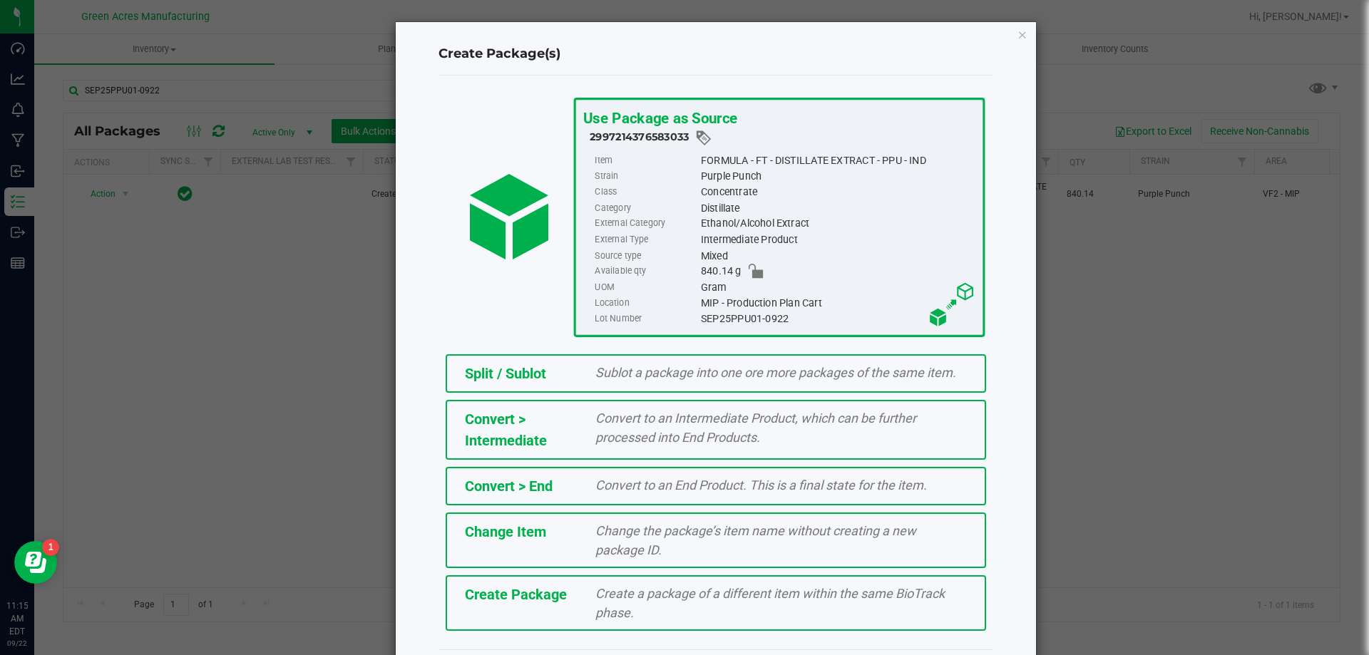
click at [592, 602] on div "Create a package of a different item within the same BioTrack phase." at bounding box center [781, 603] width 393 height 38
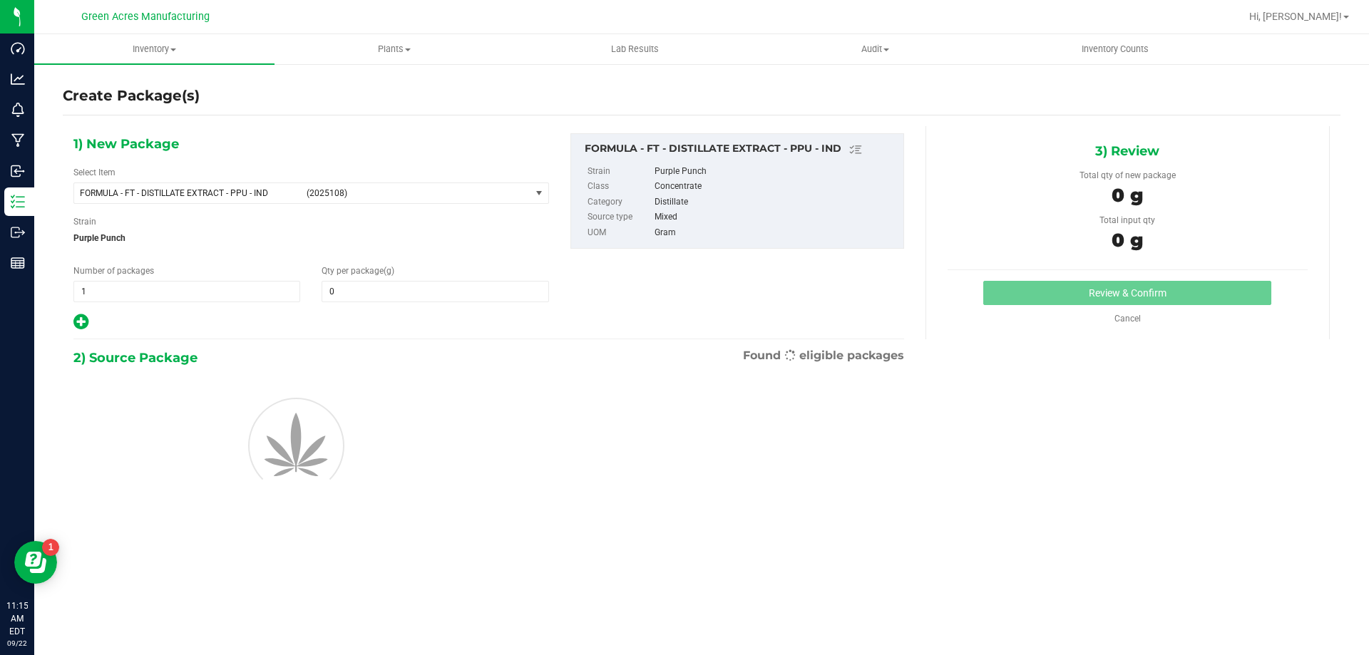
type input "0.0000"
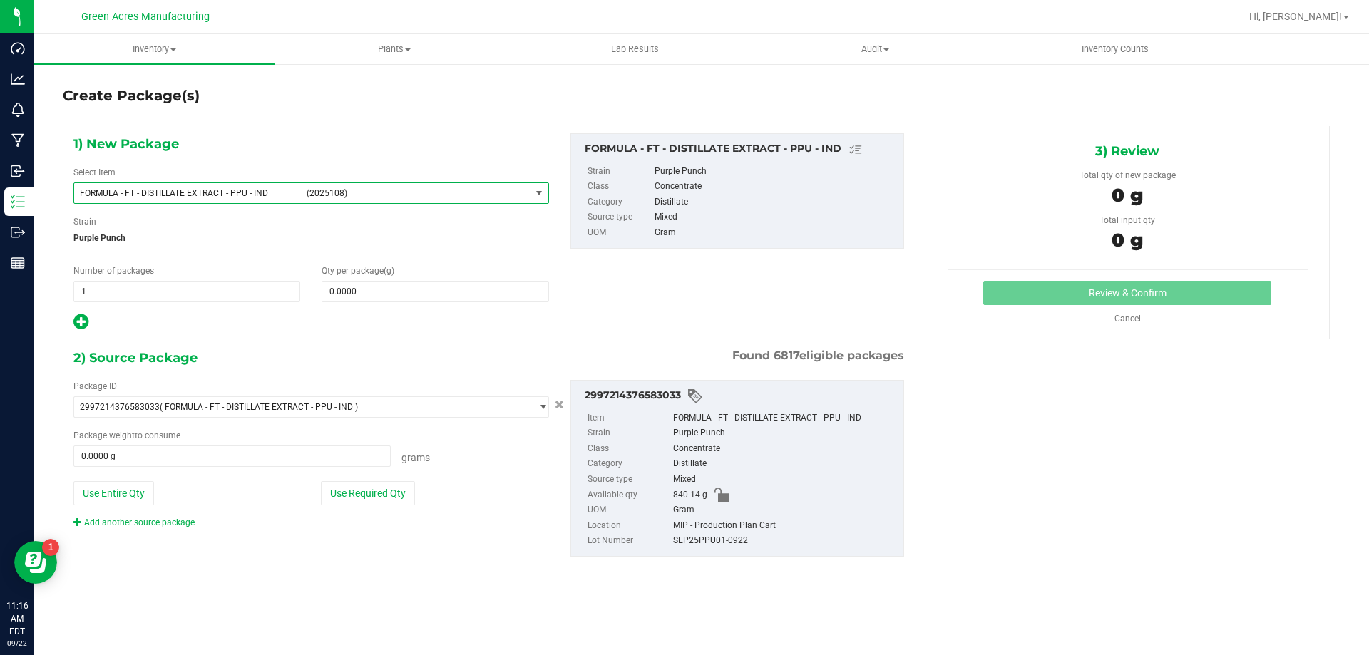
click at [317, 195] on span "(2025108)" at bounding box center [416, 193] width 218 height 10
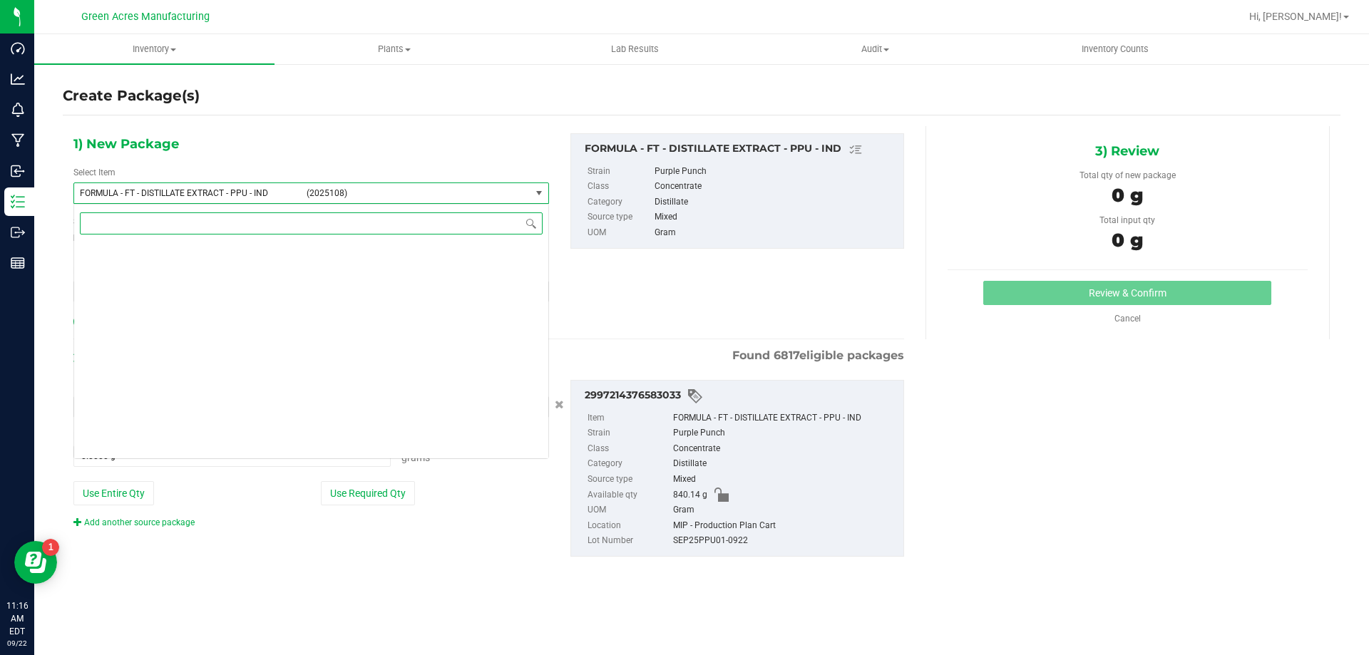
scroll to position [22855, 0]
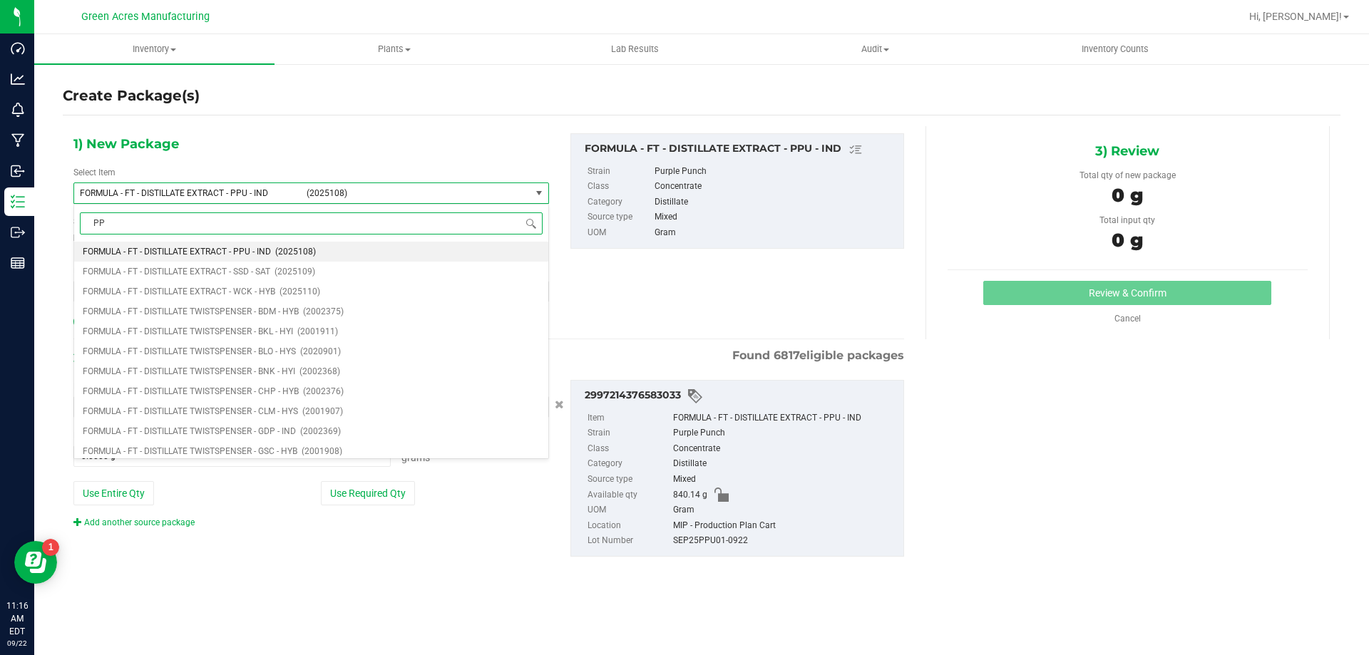
type input "PPU"
click at [279, 352] on span "(1016070)" at bounding box center [267, 351] width 41 height 10
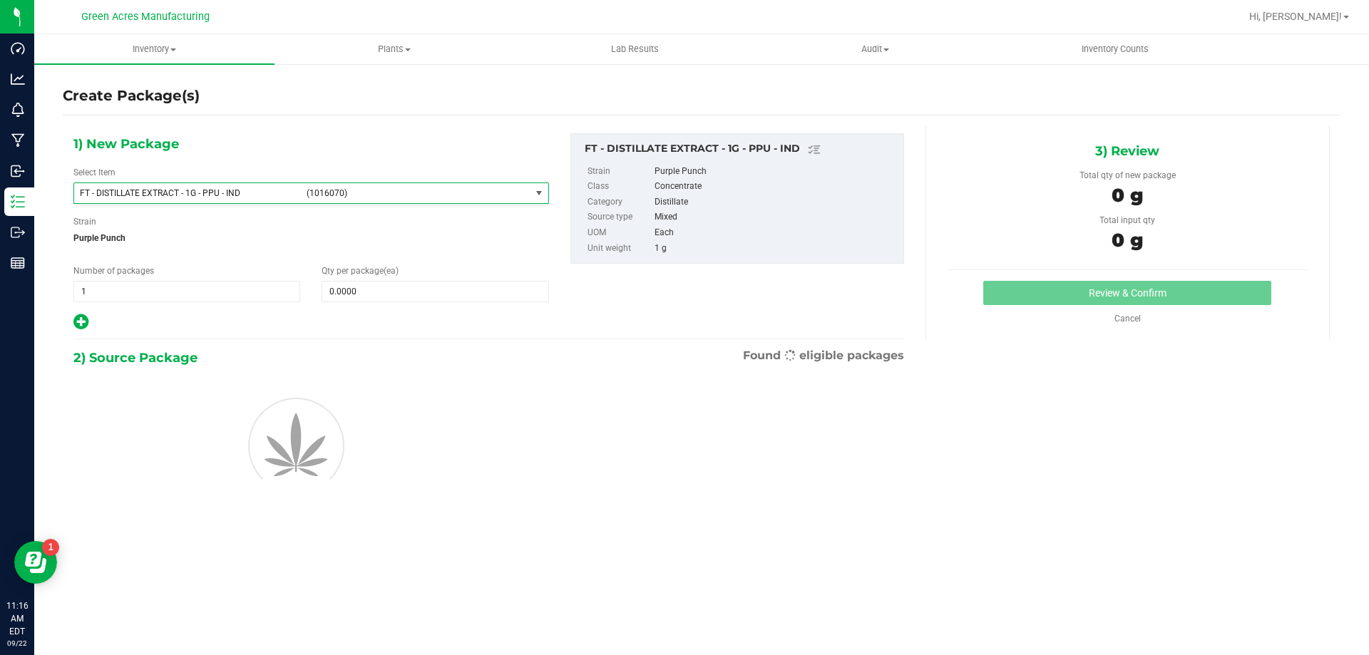
type input "0"
click at [380, 274] on span "Qty per package (ea)" at bounding box center [360, 271] width 77 height 10
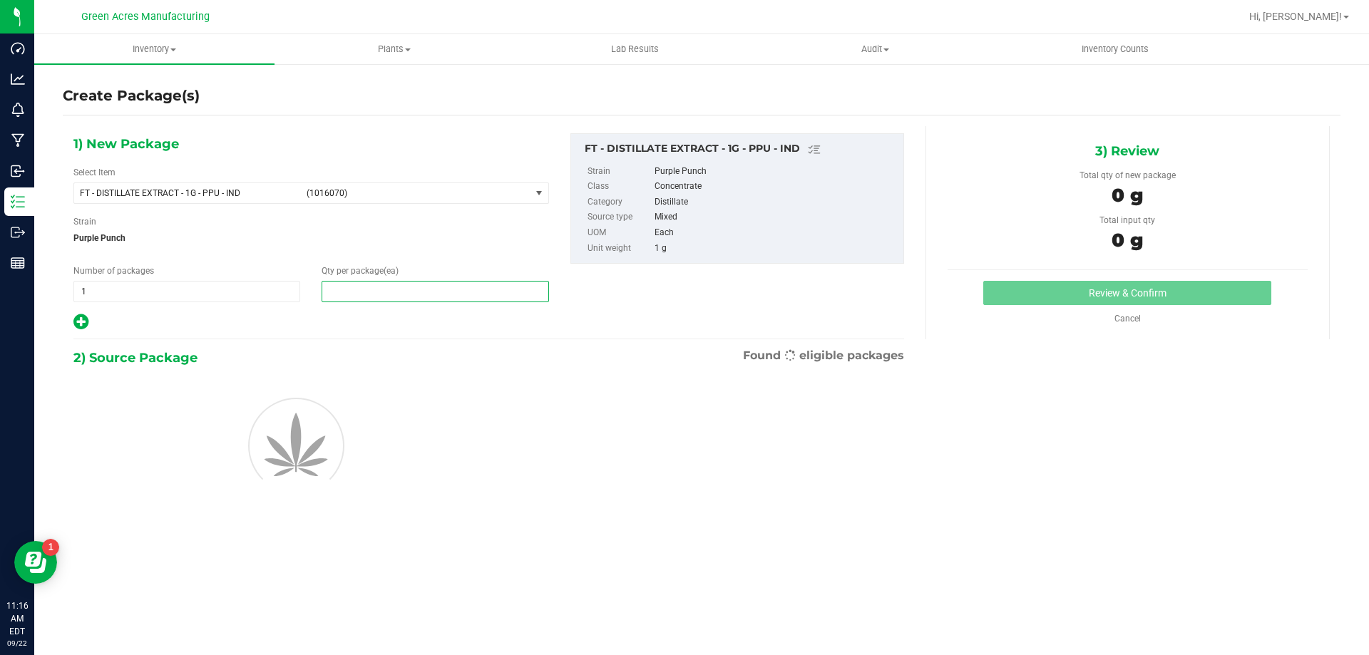
click at [378, 283] on span at bounding box center [435, 291] width 227 height 21
type input "1"
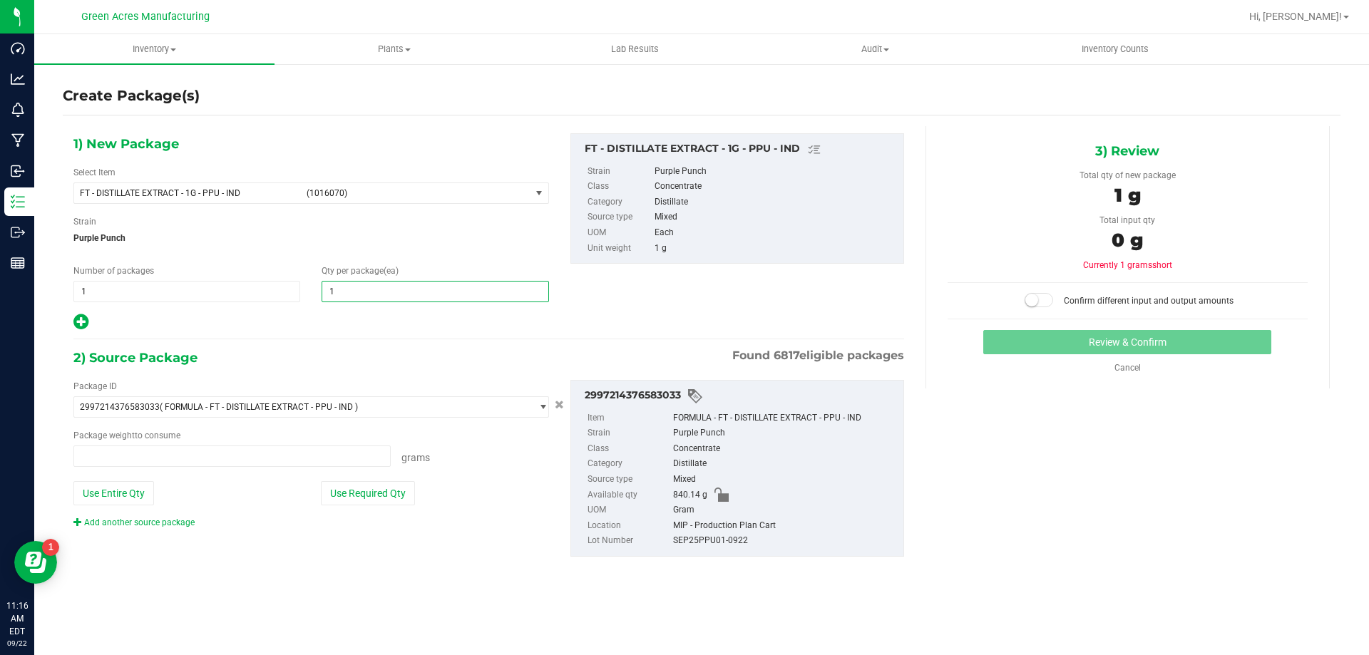
type input "0.0000 g"
type input "1"
click at [396, 491] on button "Use Required Qty" at bounding box center [368, 493] width 94 height 24
type input "1.0000 g"
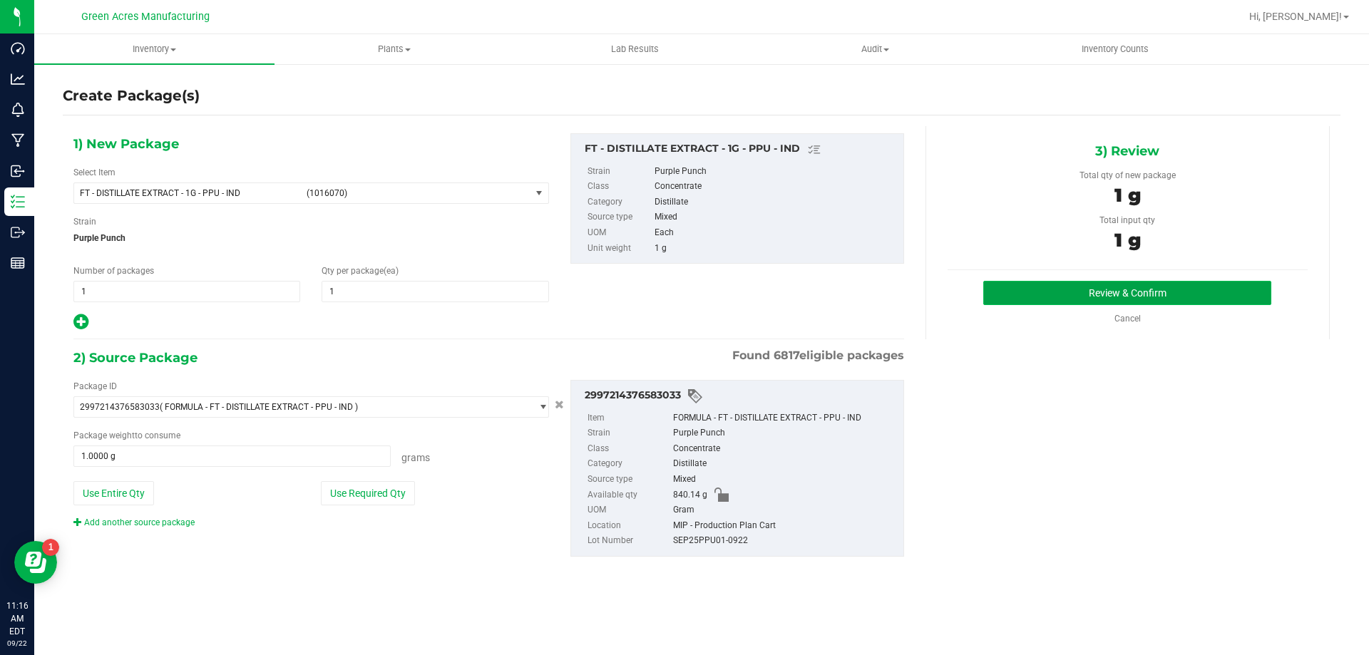
click at [1119, 283] on button "Review & Confirm" at bounding box center [1127, 293] width 288 height 24
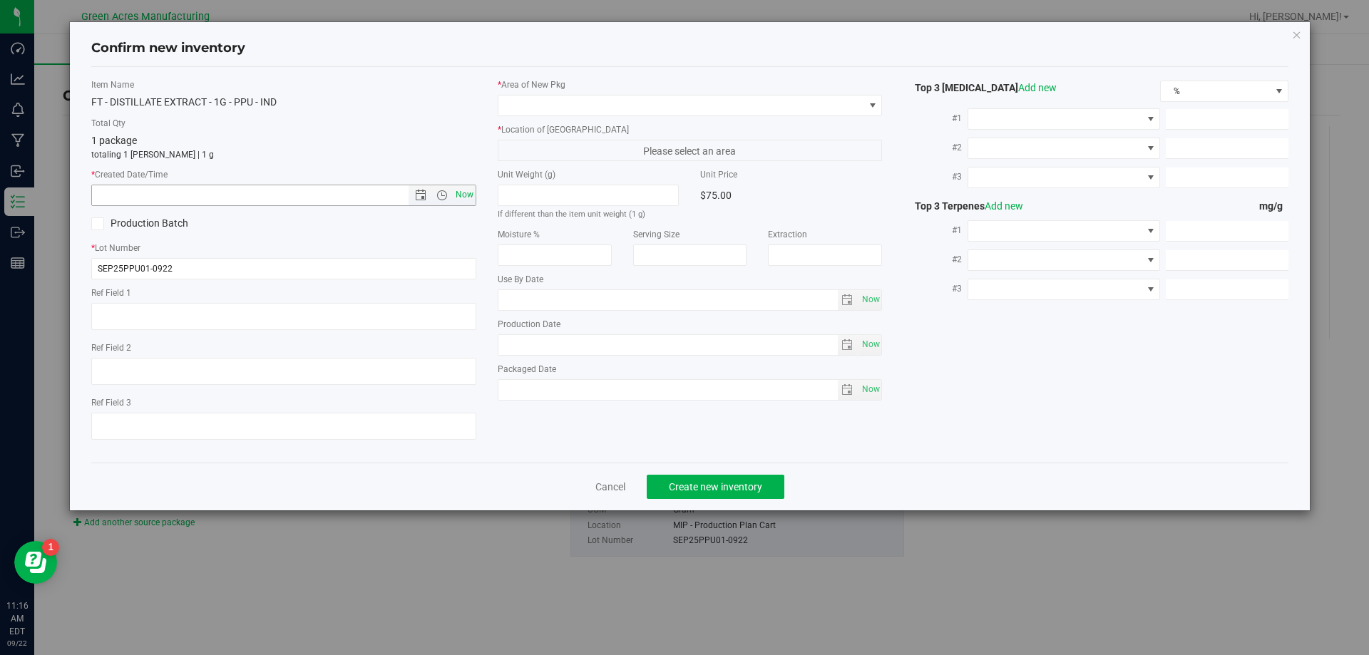
click at [463, 197] on span "Now" at bounding box center [464, 195] width 24 height 21
type input "[DATE] 11:16 AM"
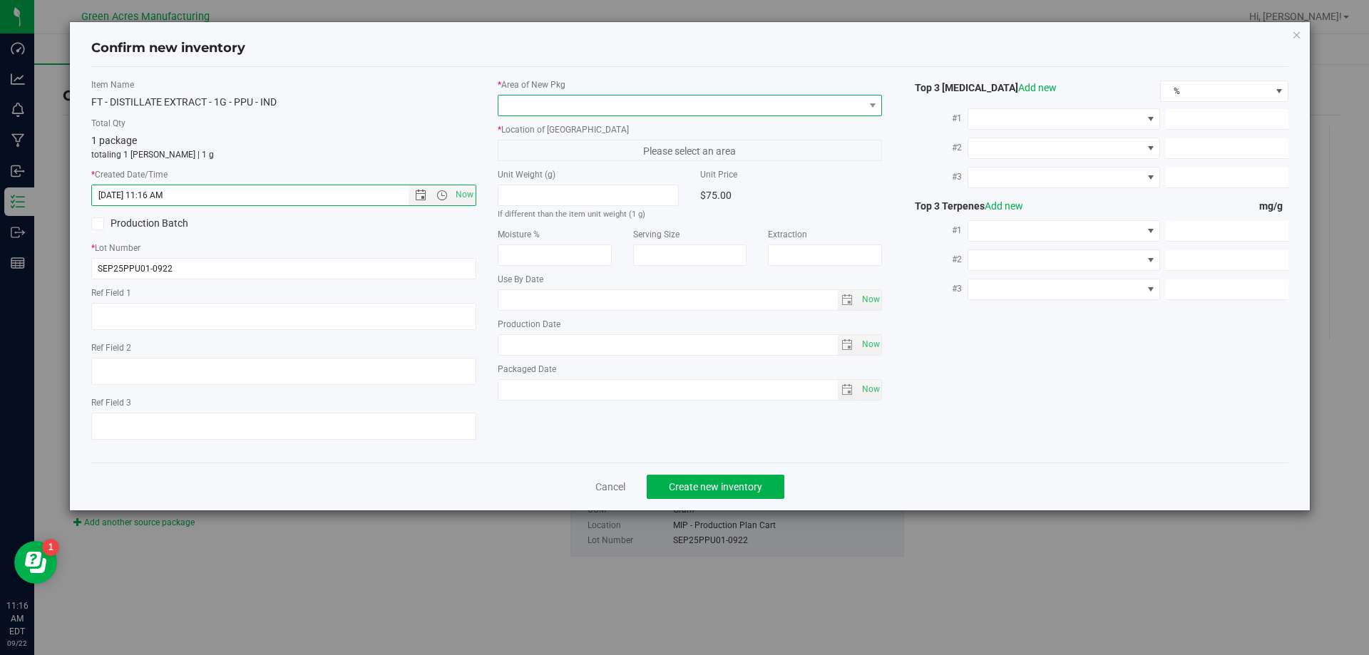
click at [553, 108] on span at bounding box center [681, 106] width 366 height 20
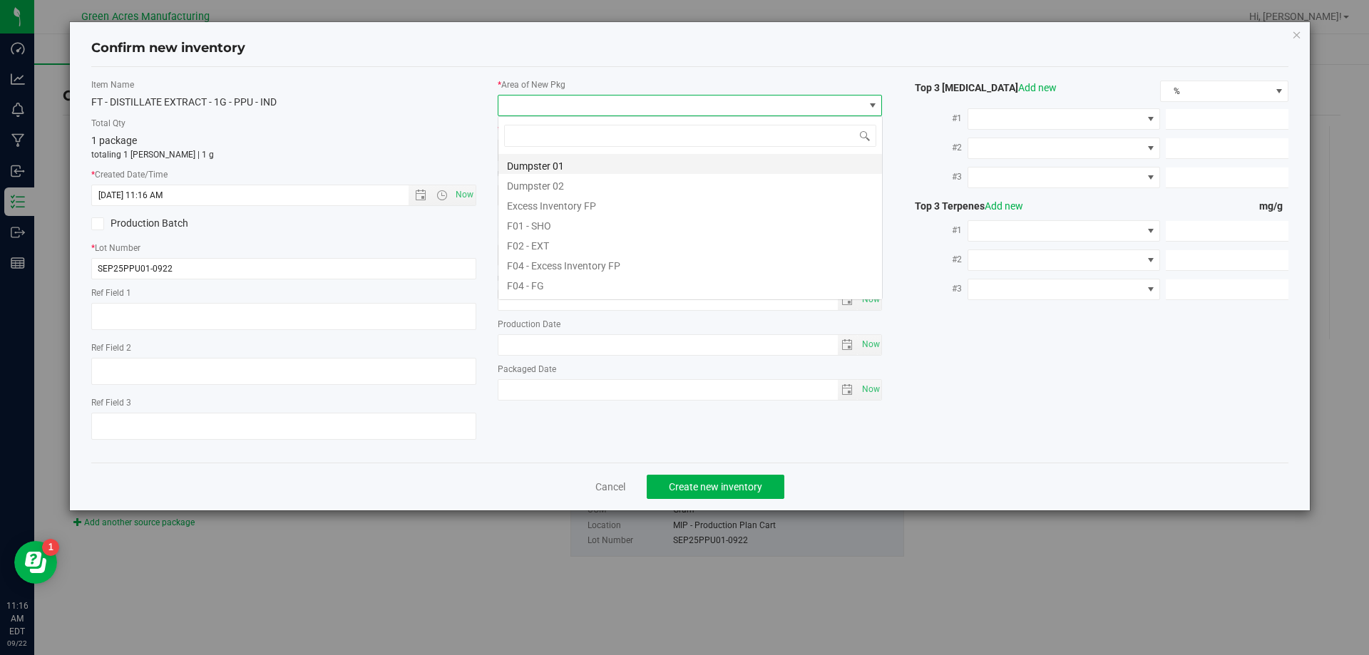
scroll to position [21, 385]
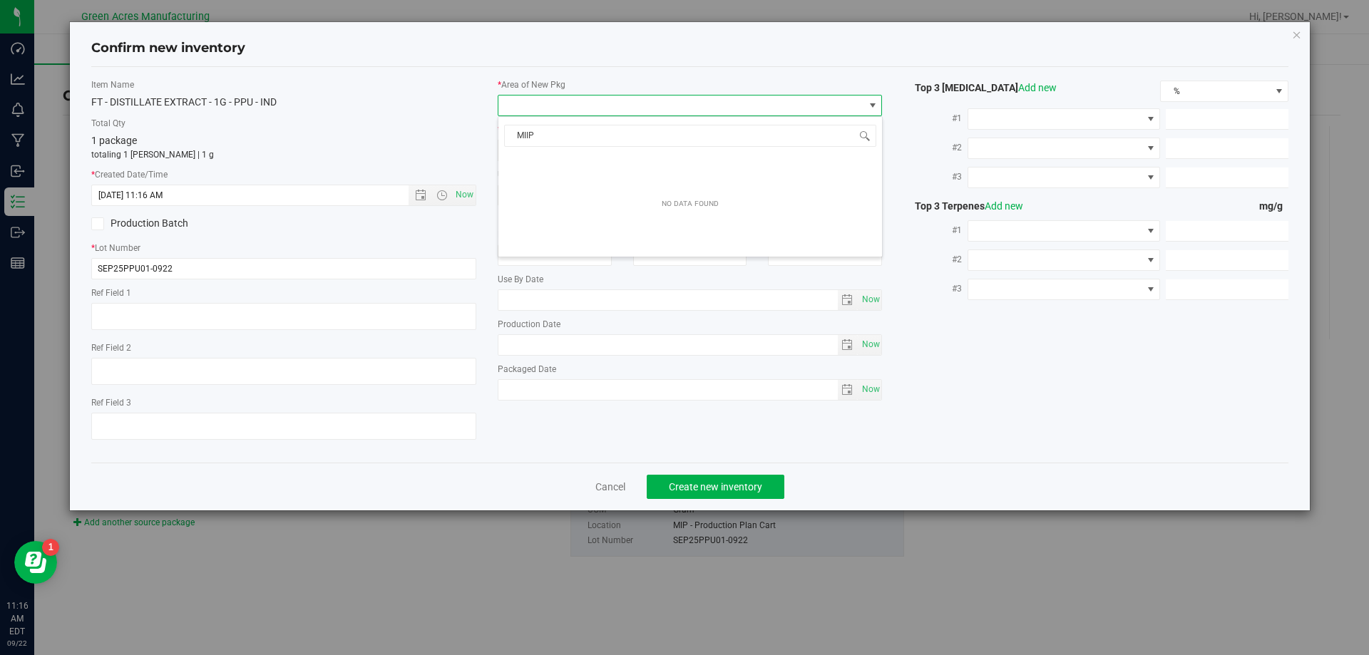
type input "MIIP"
click at [587, 105] on span "NO DATA FOUND" at bounding box center [681, 106] width 366 height 20
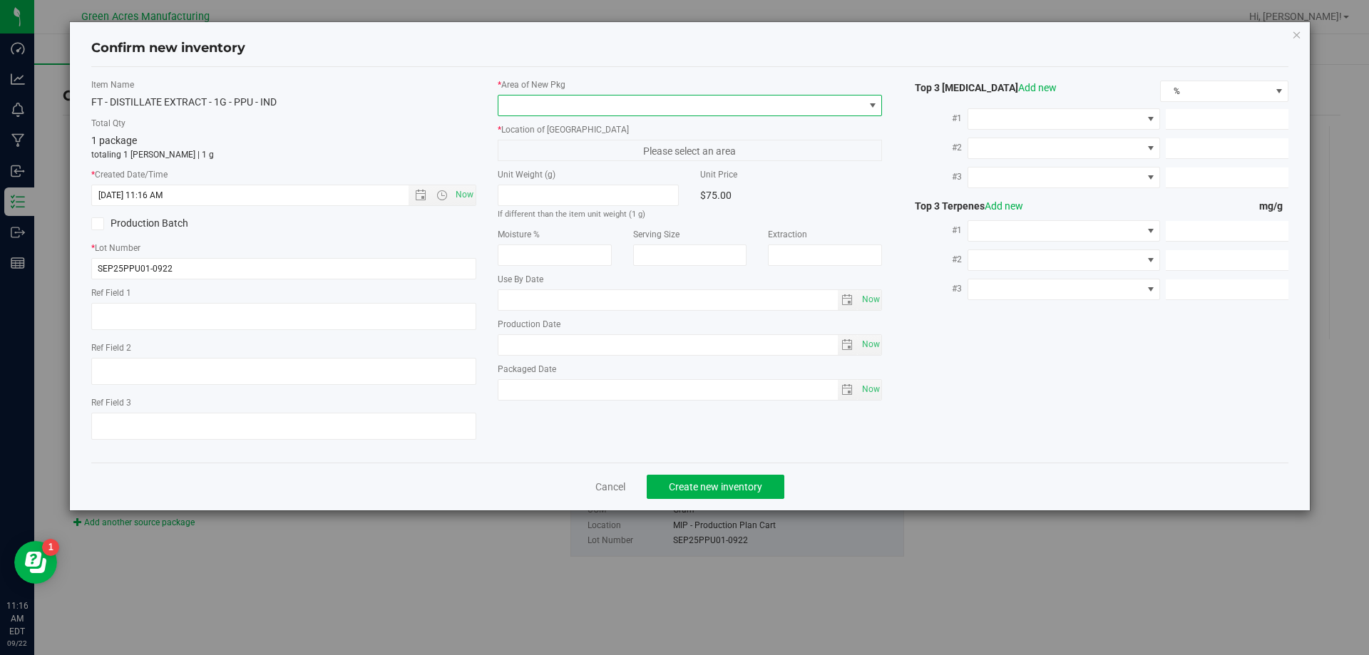
click at [587, 105] on span "NO DATA FOUND" at bounding box center [681, 106] width 366 height 20
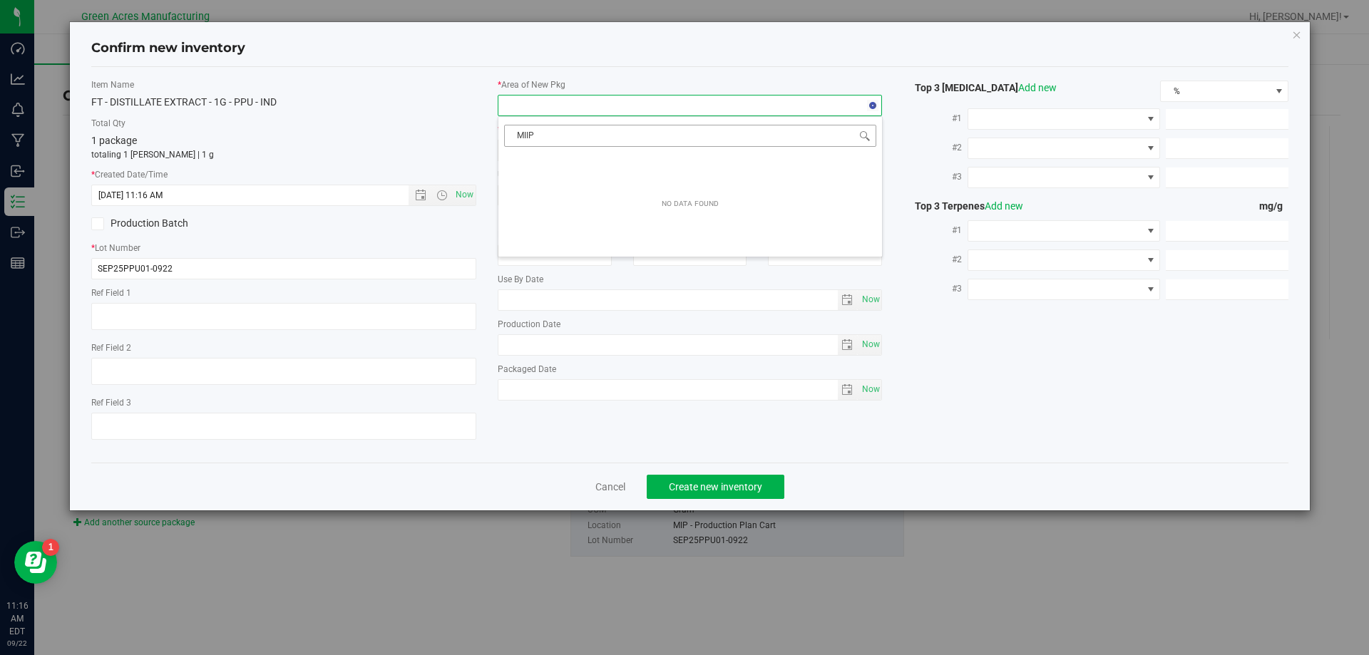
type input "MIP"
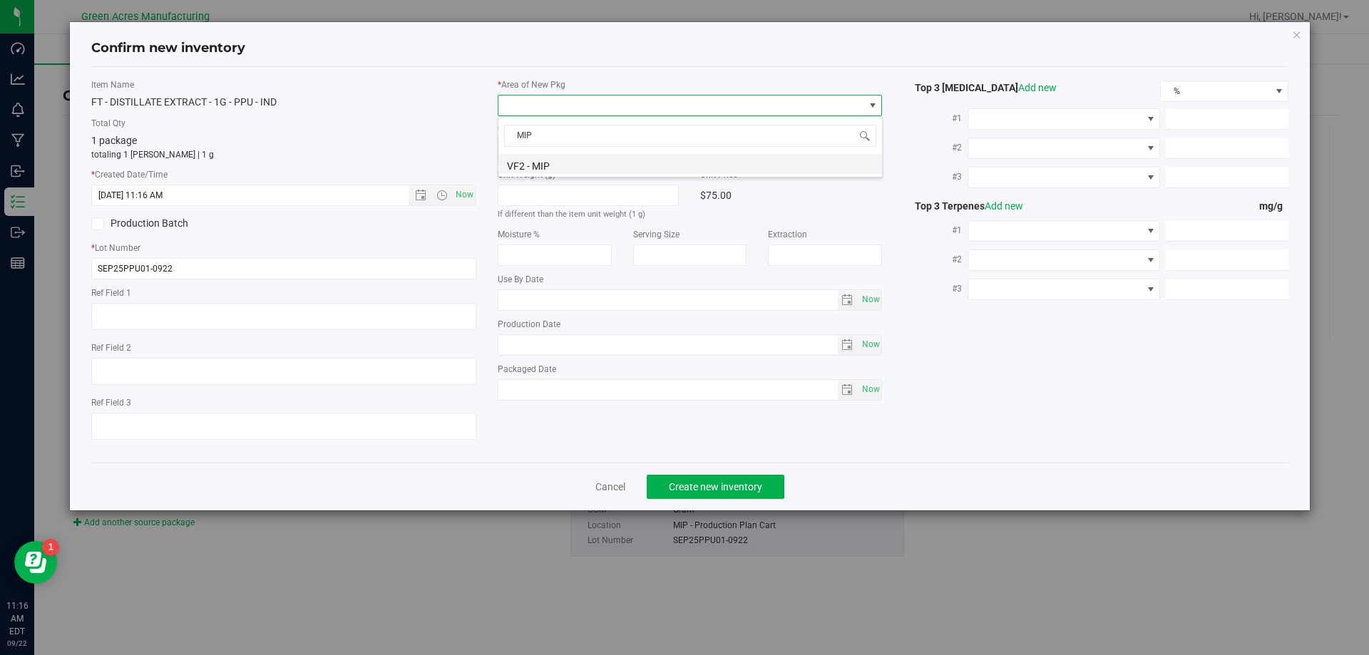
click at [585, 156] on li "VF2 - MIP" at bounding box center [690, 164] width 384 height 20
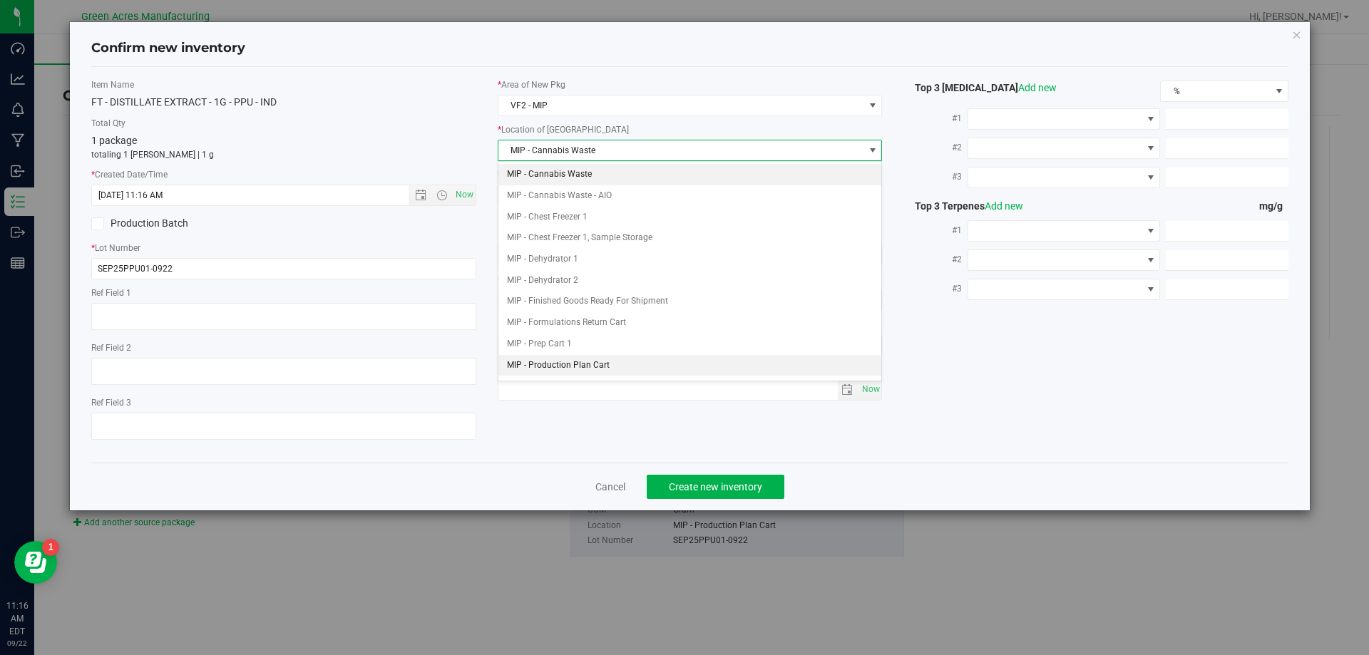
click at [574, 359] on li "MIP - Production Plan Cart" at bounding box center [690, 365] width 384 height 21
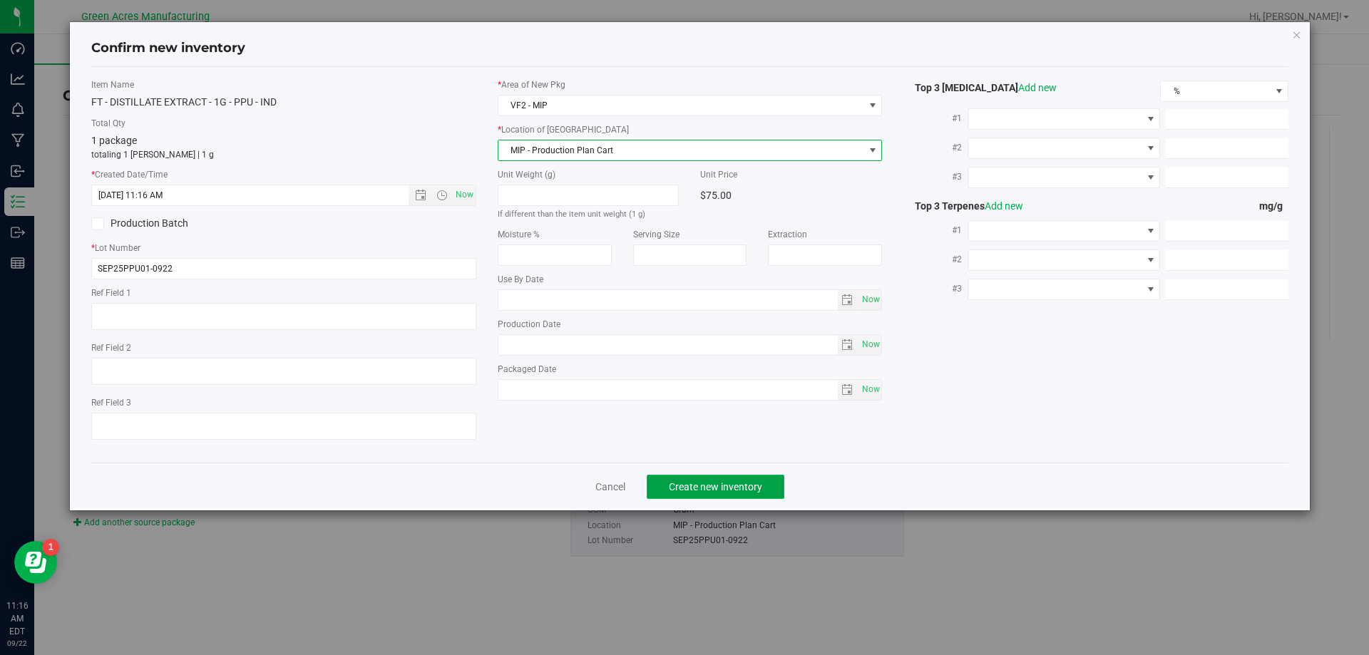
click at [710, 477] on button "Create new inventory" at bounding box center [716, 487] width 138 height 24
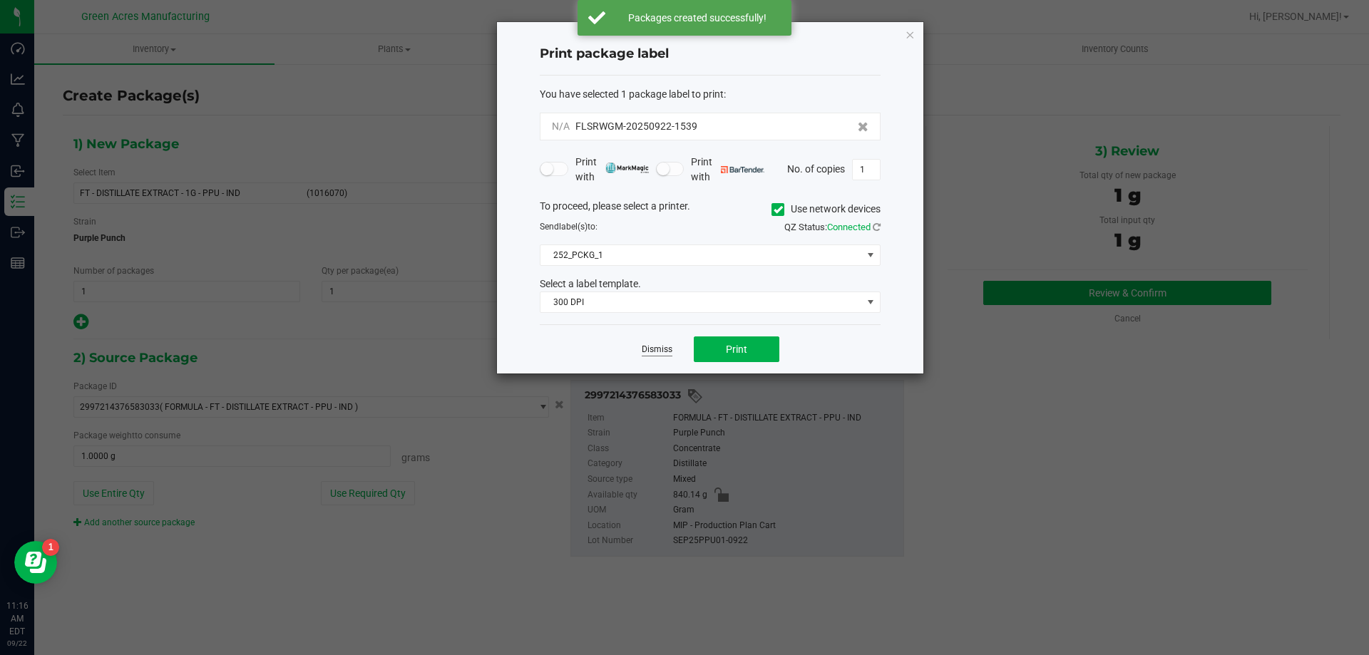
click at [658, 347] on link "Dismiss" at bounding box center [657, 350] width 31 height 12
